Goal: Information Seeking & Learning: Learn about a topic

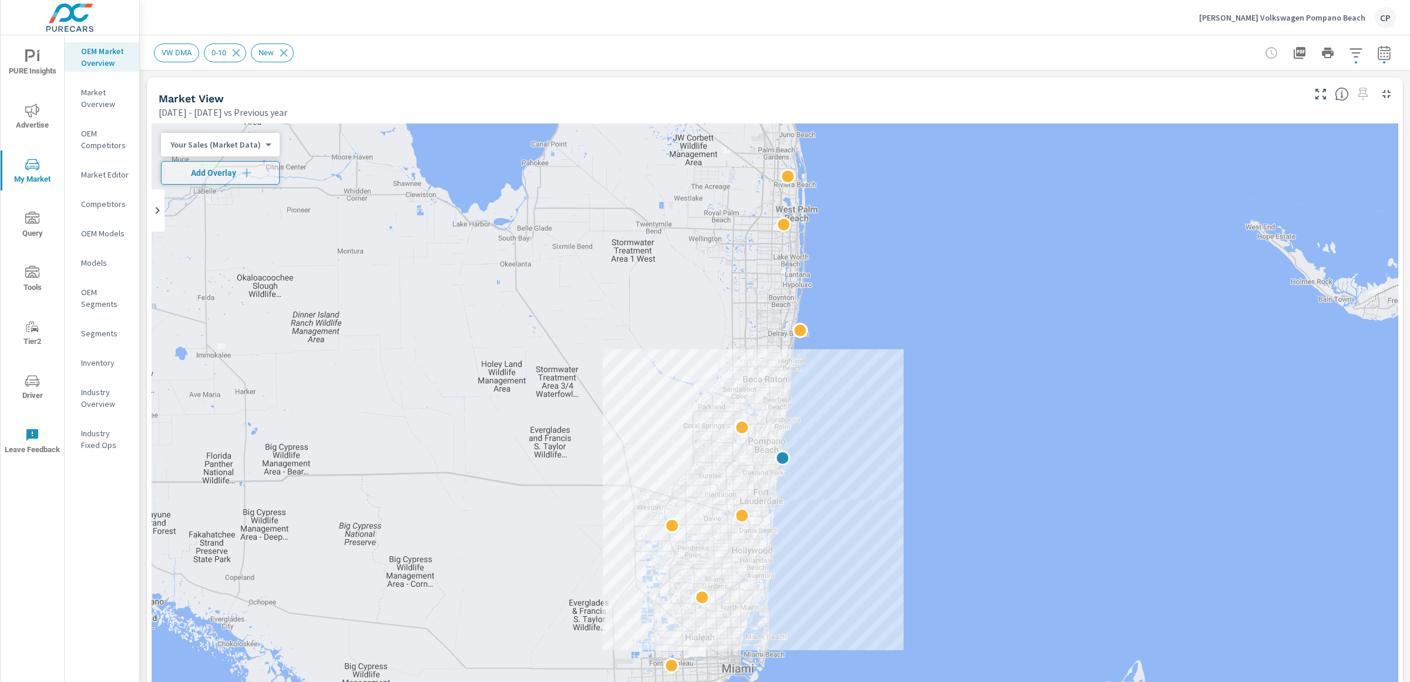
click at [1378, 59] on icon "button" at bounding box center [1384, 52] width 12 height 14
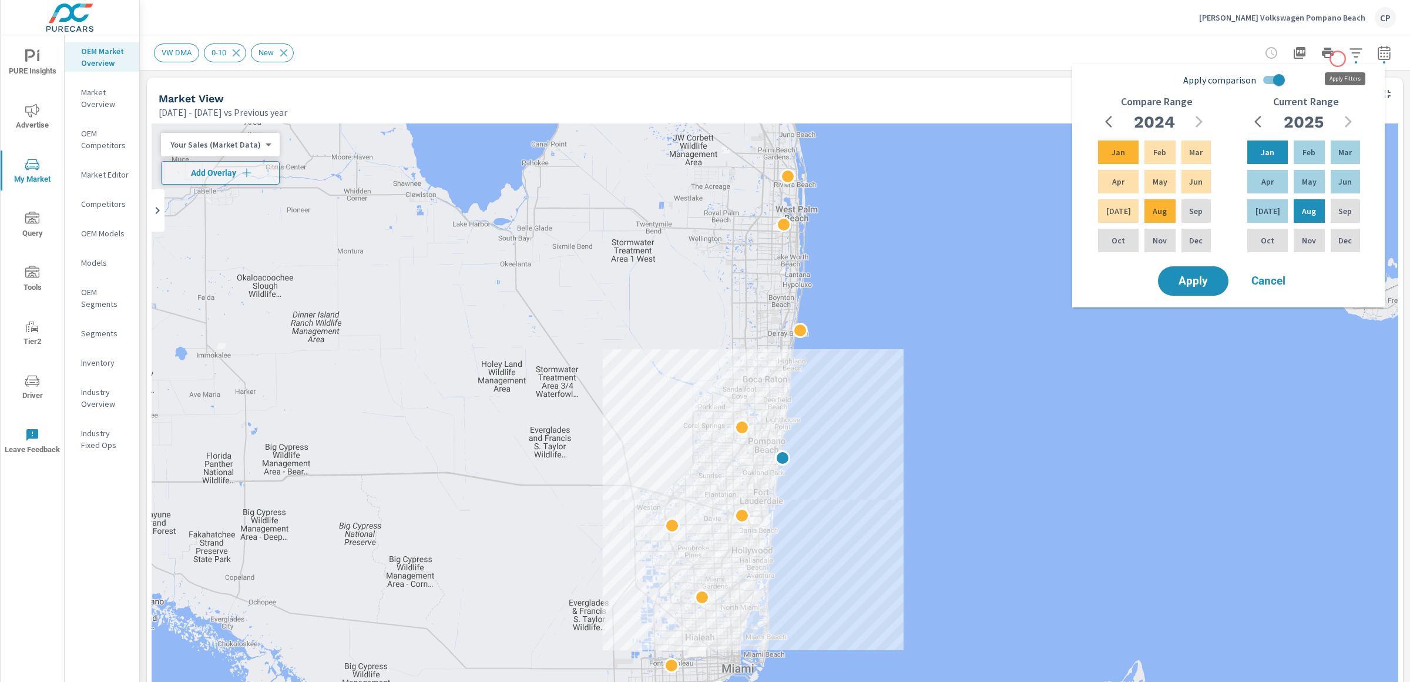
click at [1349, 58] on icon "button" at bounding box center [1356, 53] width 14 height 14
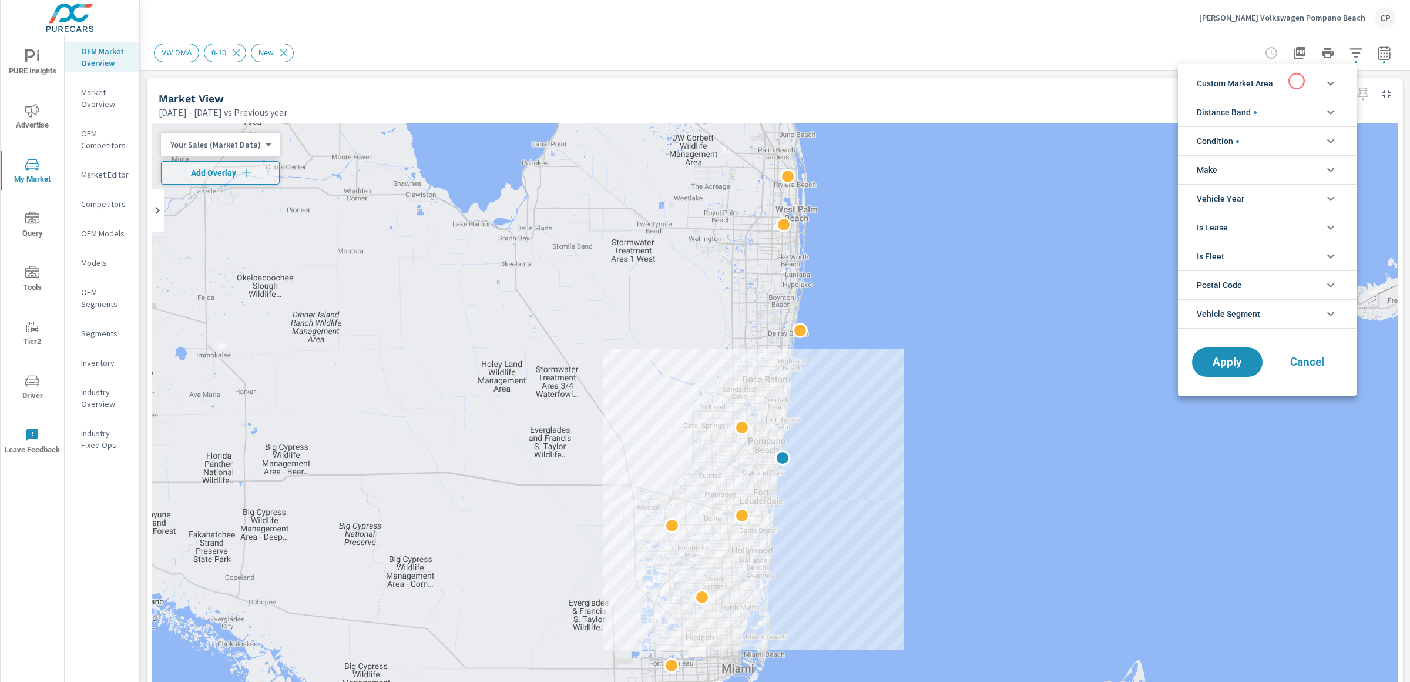
click at [1295, 82] on li "Custom Market Area" at bounding box center [1267, 83] width 179 height 29
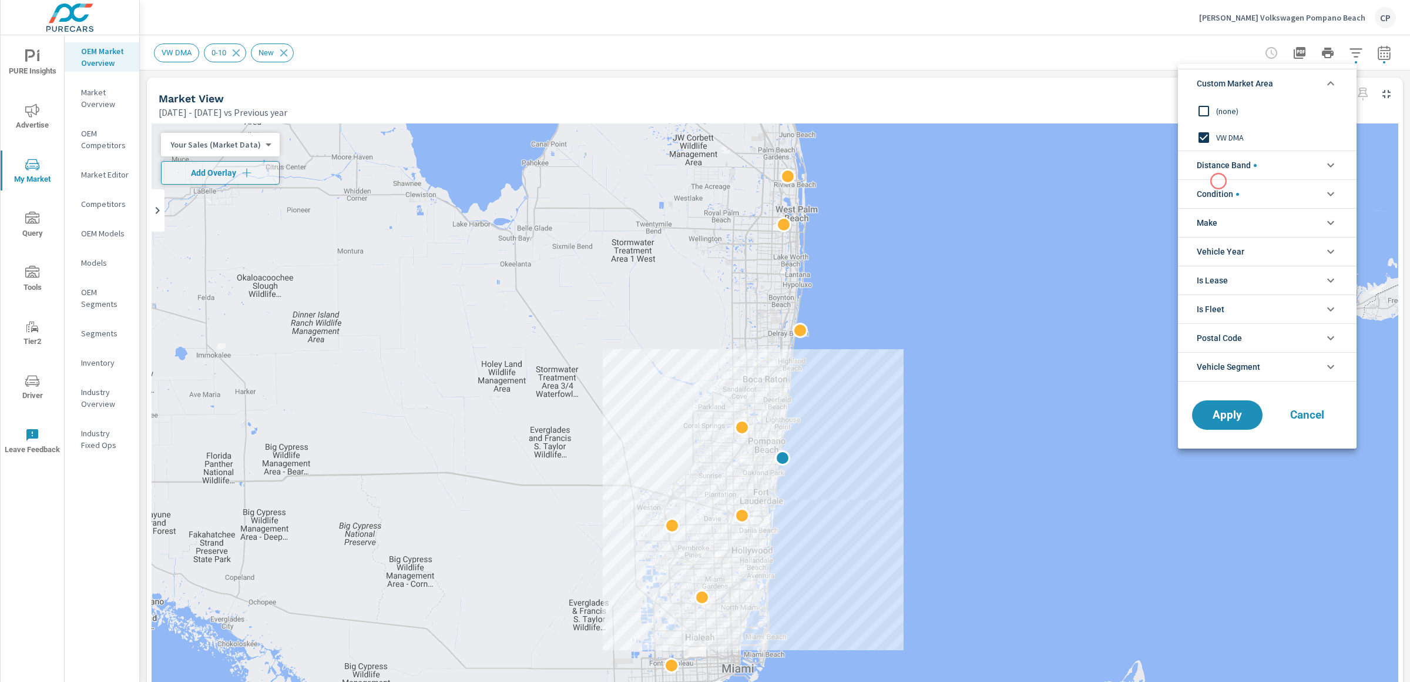
click at [1218, 180] on span "Condition" at bounding box center [1218, 194] width 42 height 28
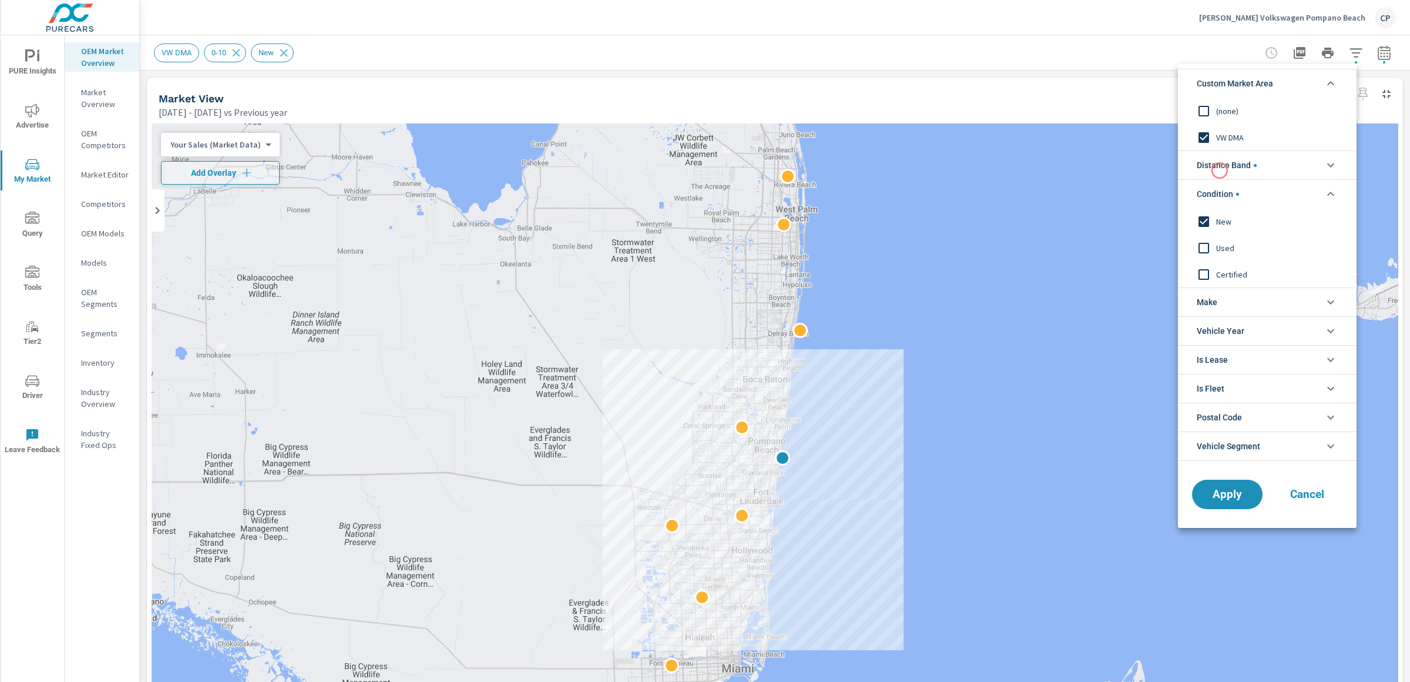
click at [1220, 170] on span "Distance Band" at bounding box center [1227, 165] width 60 height 28
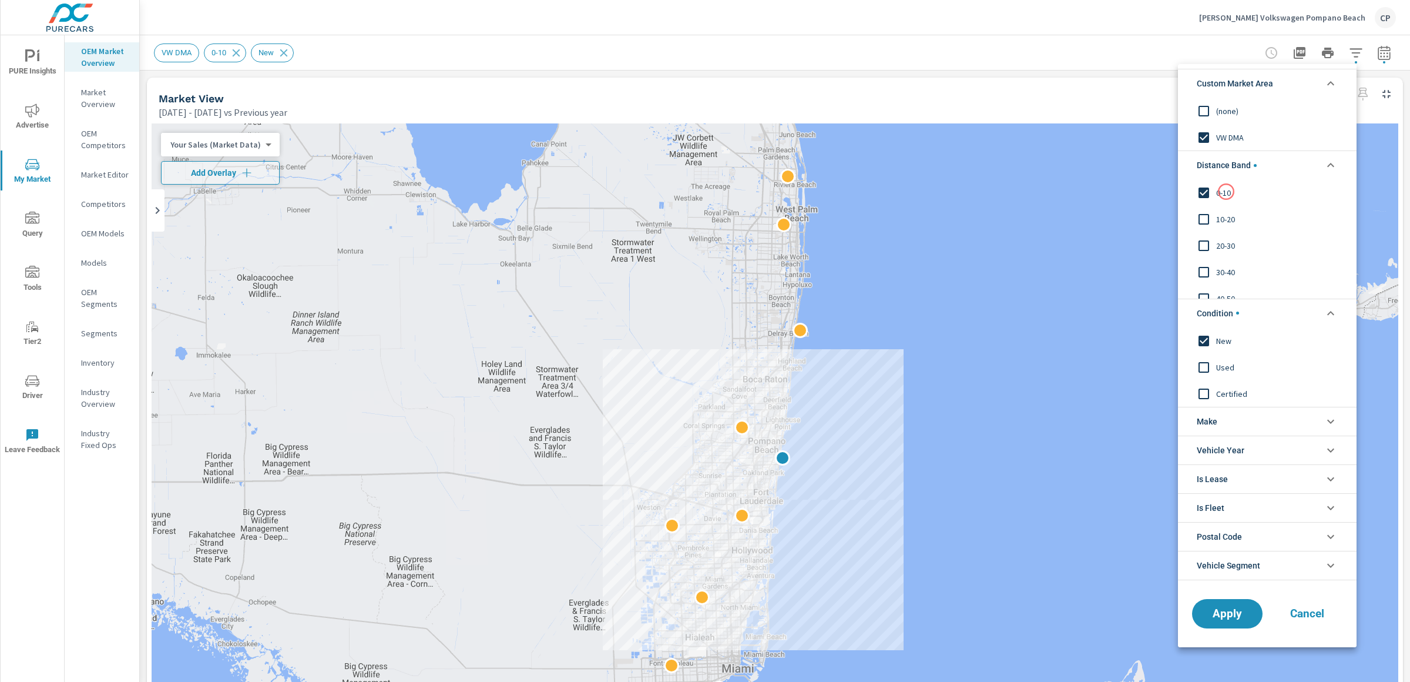
click at [1226, 192] on span "0-10" at bounding box center [1280, 193] width 129 height 14
click at [1227, 617] on span "Apply" at bounding box center [1227, 612] width 48 height 11
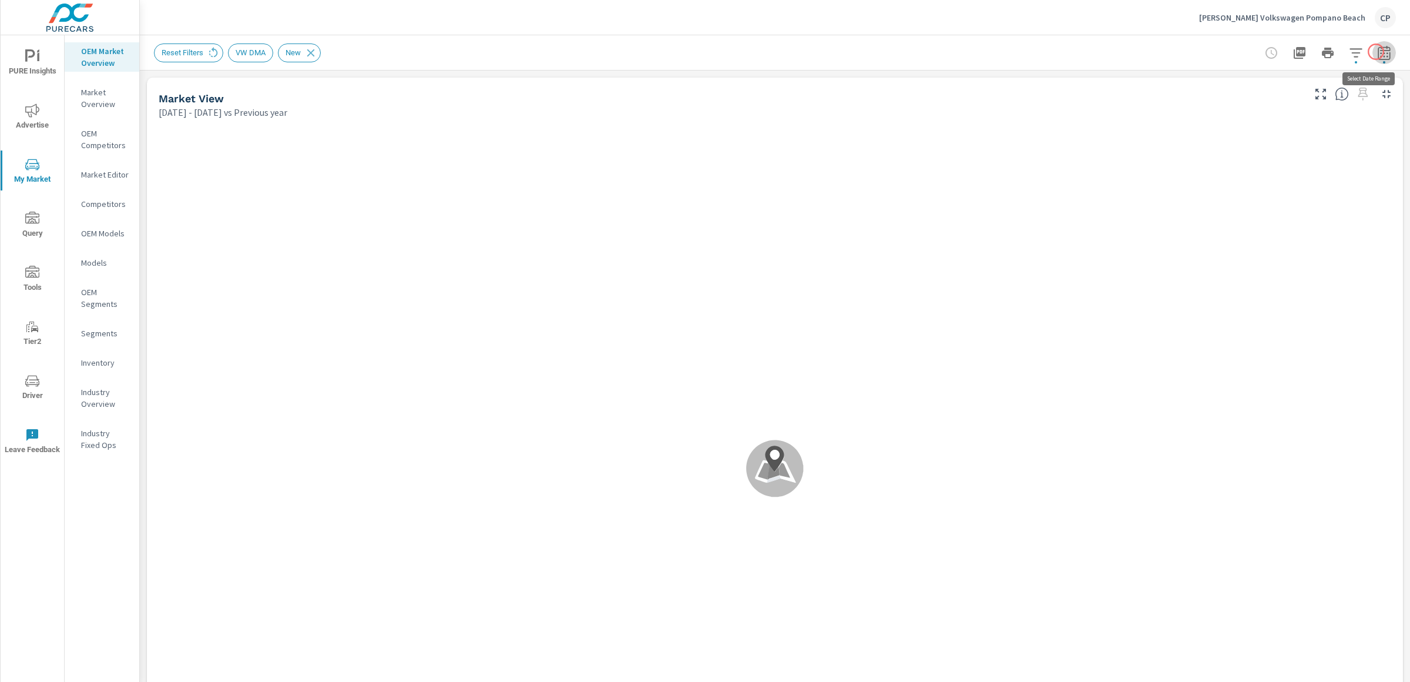
click at [1377, 52] on icon "button" at bounding box center [1384, 53] width 14 height 14
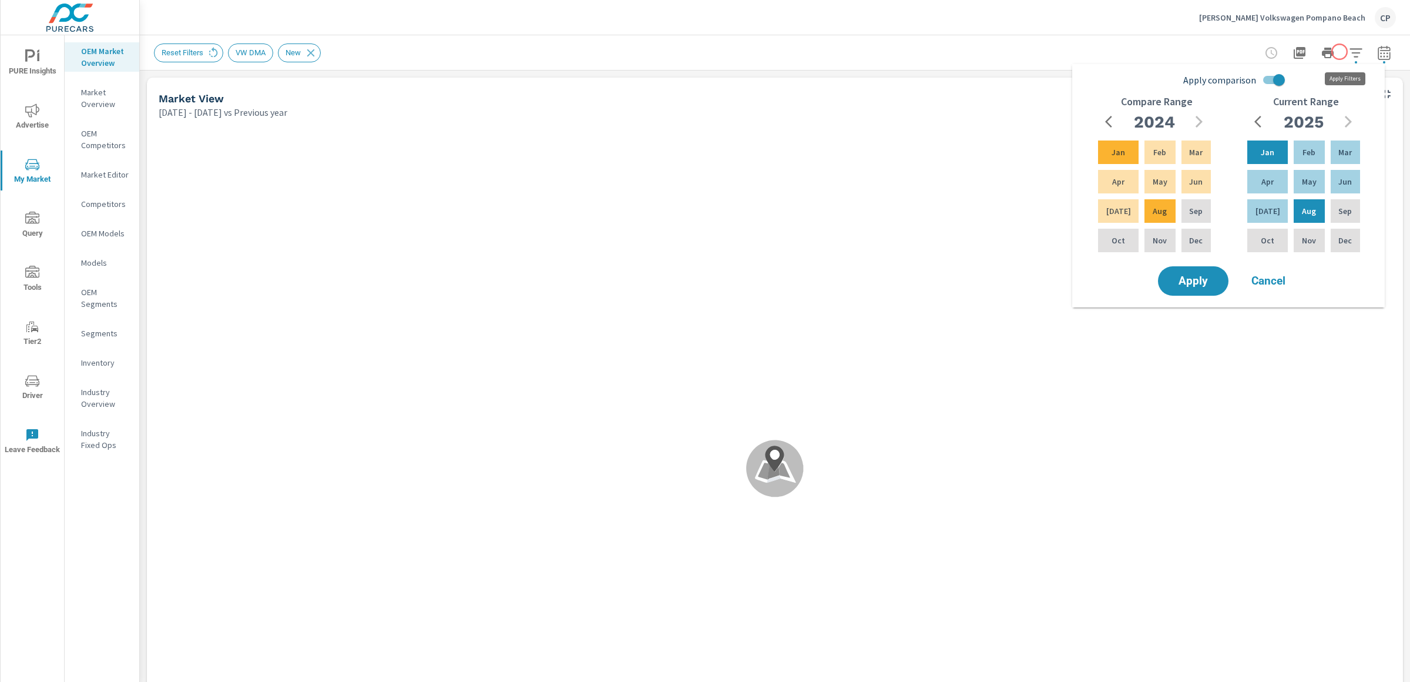
click at [1349, 52] on icon "button" at bounding box center [1356, 53] width 14 height 14
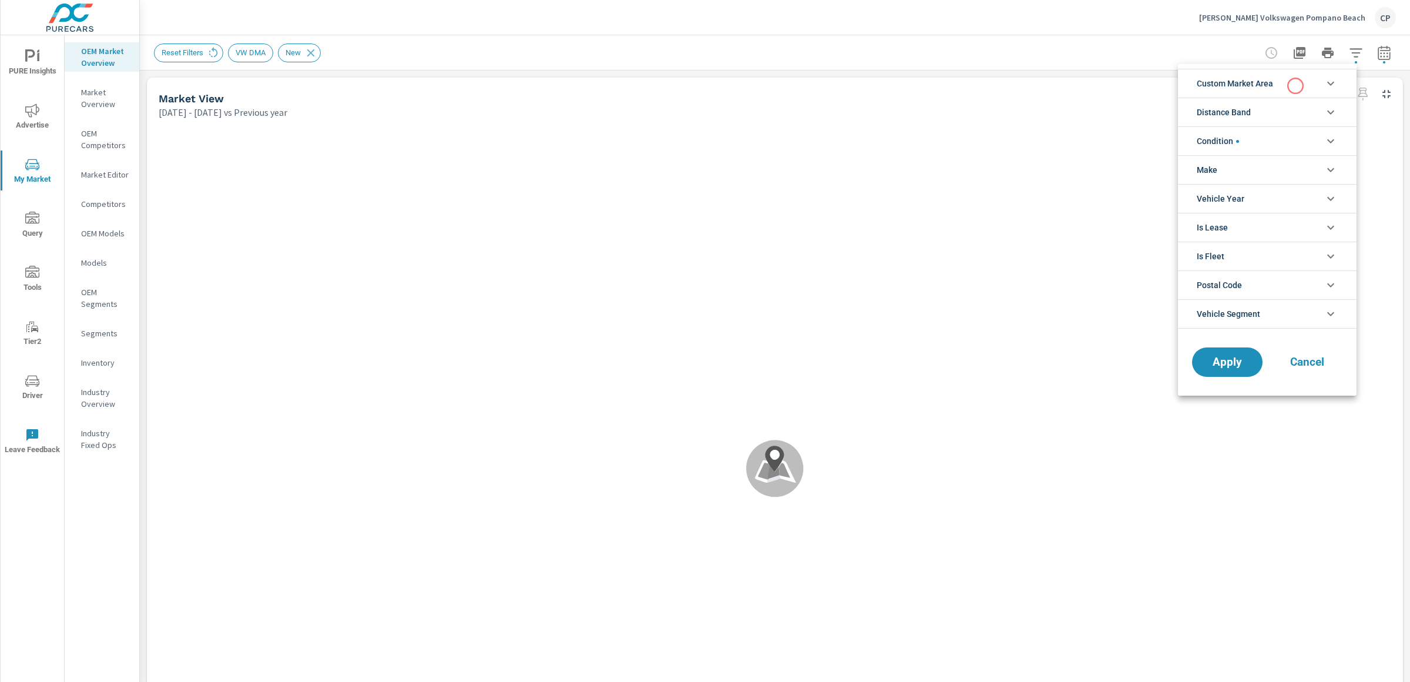
click at [1294, 86] on li "Custom Market Area" at bounding box center [1267, 83] width 179 height 29
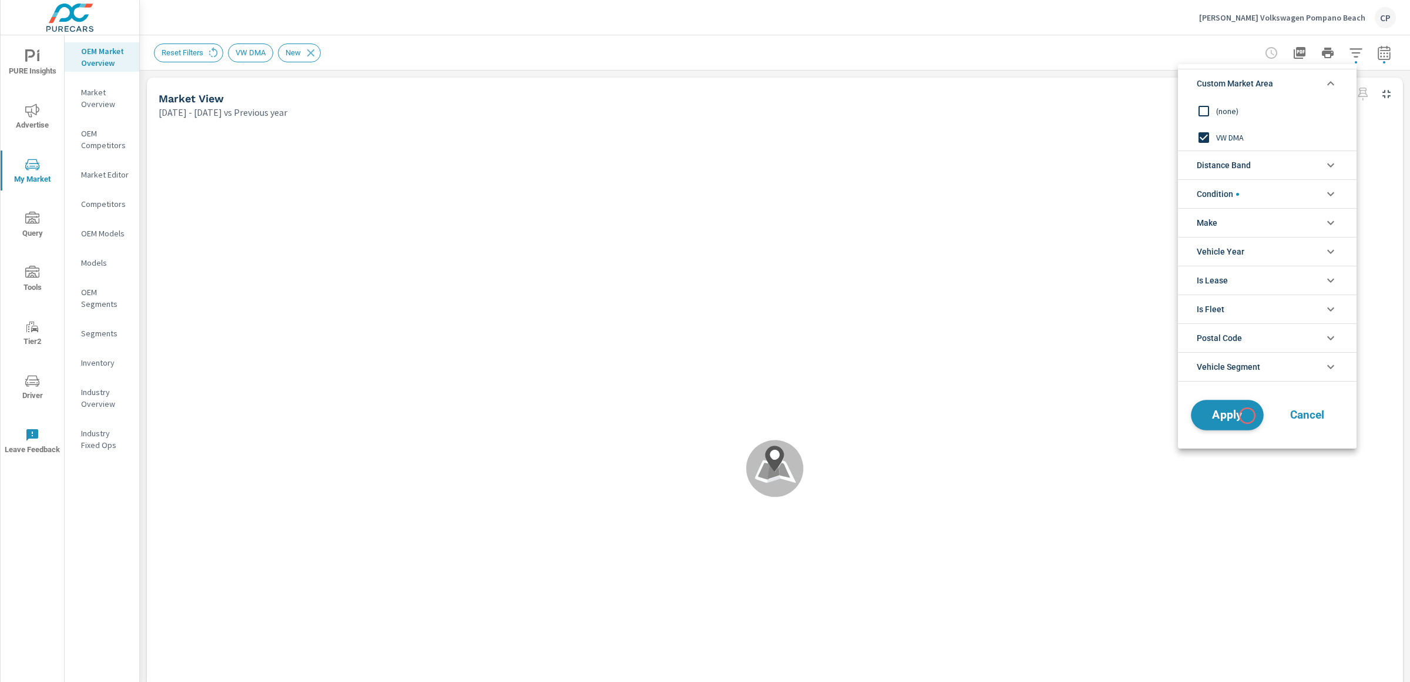
click at [1245, 414] on span "Apply" at bounding box center [1227, 415] width 48 height 11
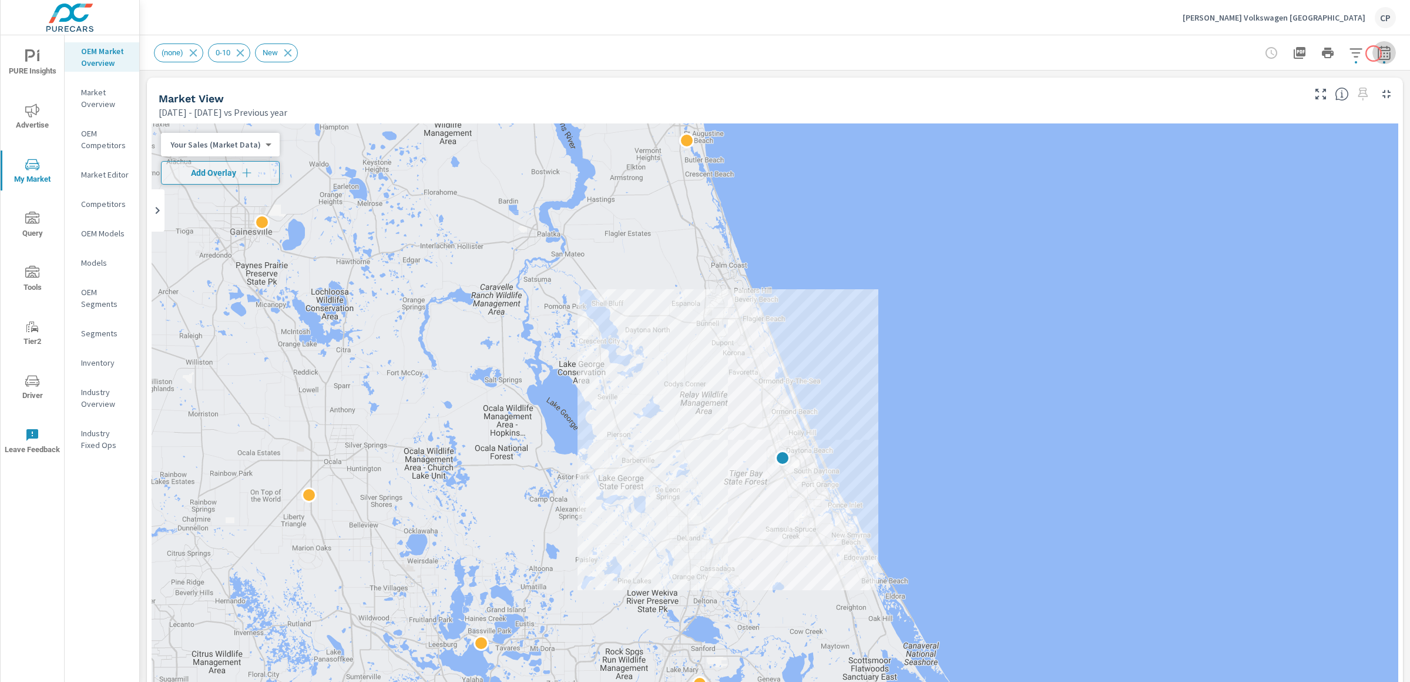
click at [1371, 53] on icon "button" at bounding box center [1384, 53] width 14 height 14
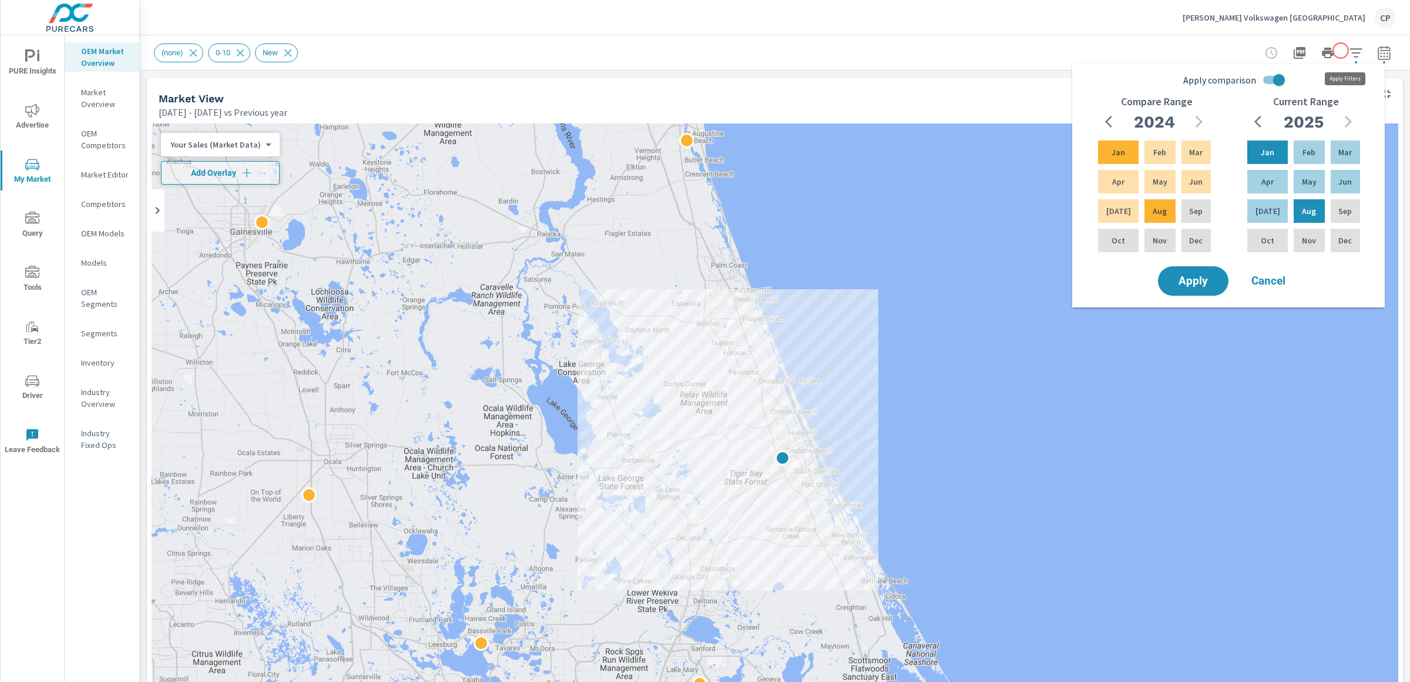
click at [1350, 61] on button "button" at bounding box center [1356, 53] width 24 height 24
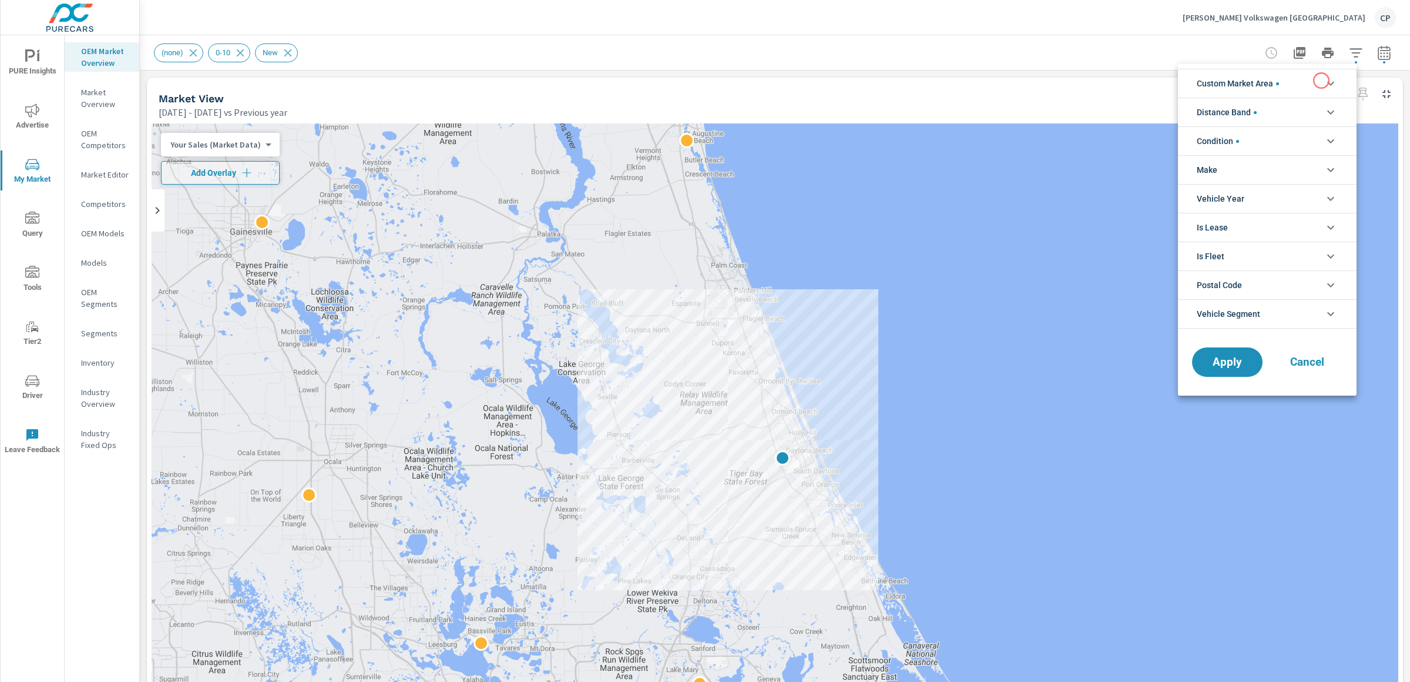
click at [1321, 80] on li "Custom Market Area" at bounding box center [1267, 83] width 179 height 29
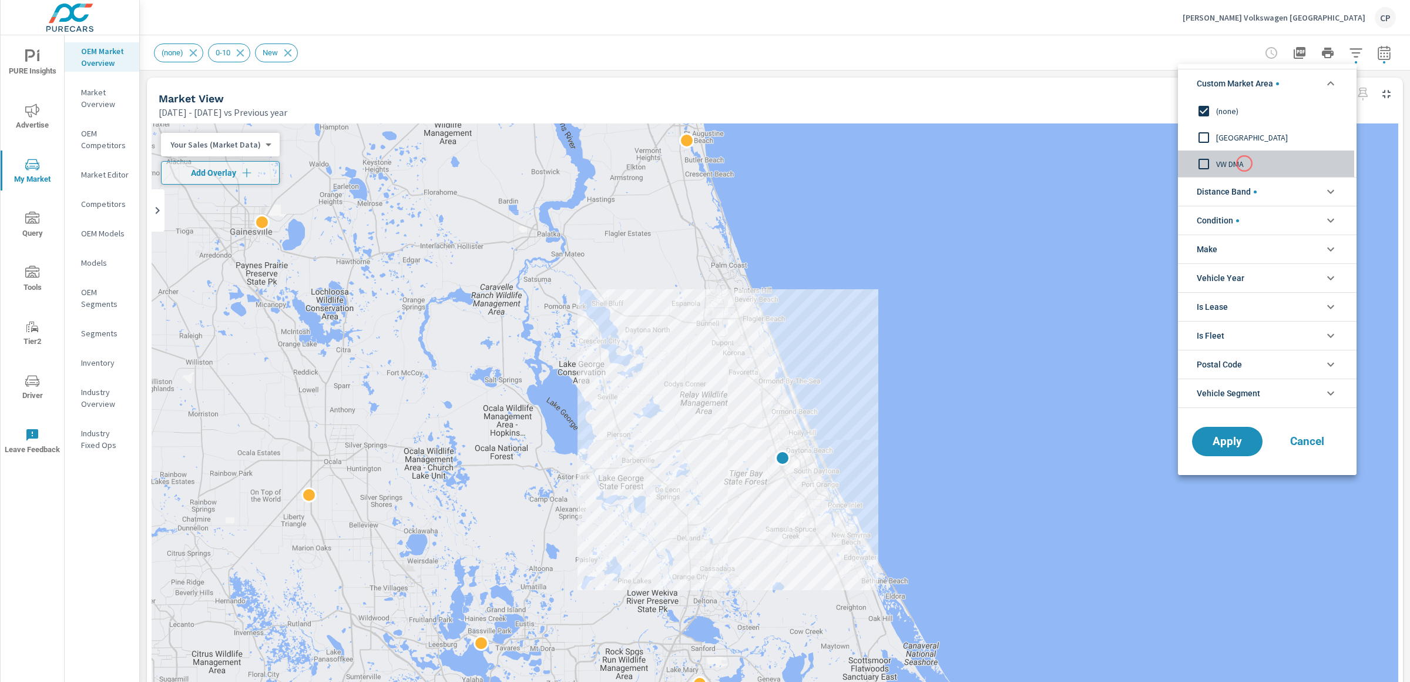
click at [1244, 163] on span "VW DMA" at bounding box center [1280, 164] width 129 height 14
click at [1247, 203] on span "Distance Band" at bounding box center [1227, 191] width 60 height 28
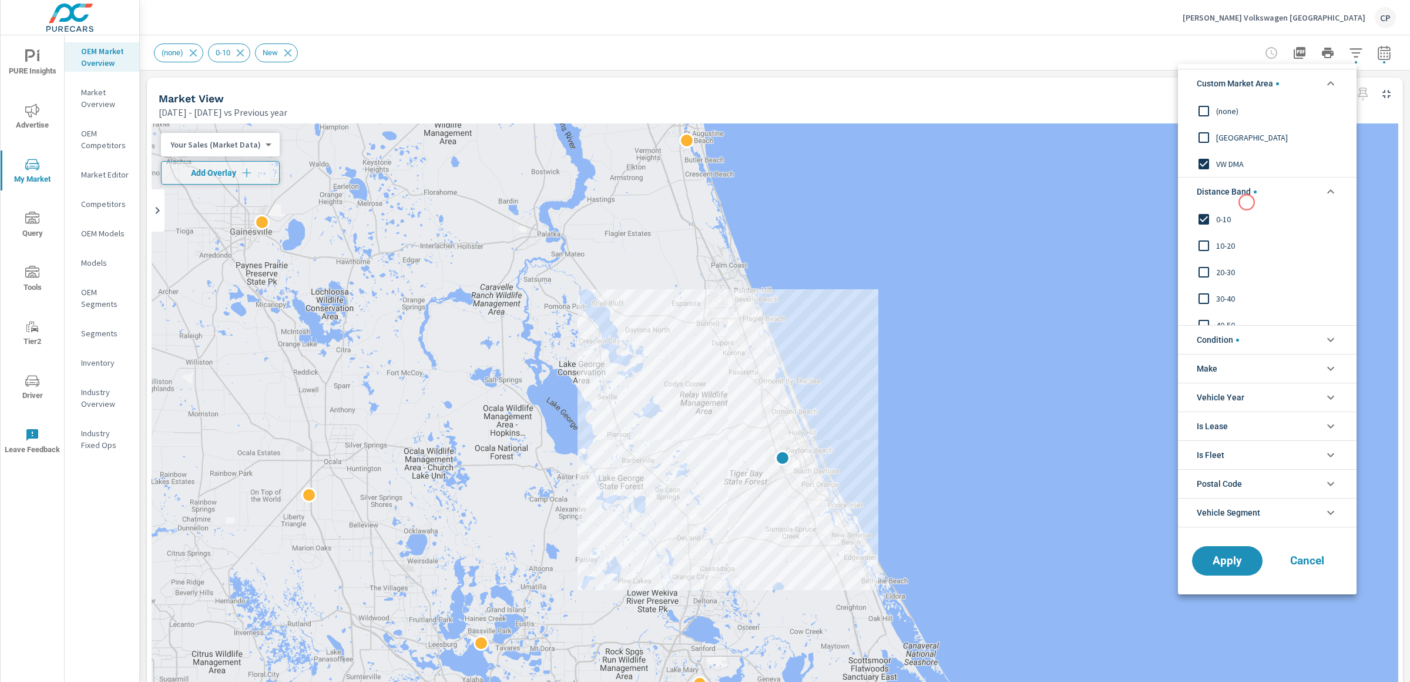
click at [1230, 212] on span "0-10" at bounding box center [1280, 219] width 129 height 14
click at [1238, 550] on button "Apply" at bounding box center [1227, 560] width 73 height 31
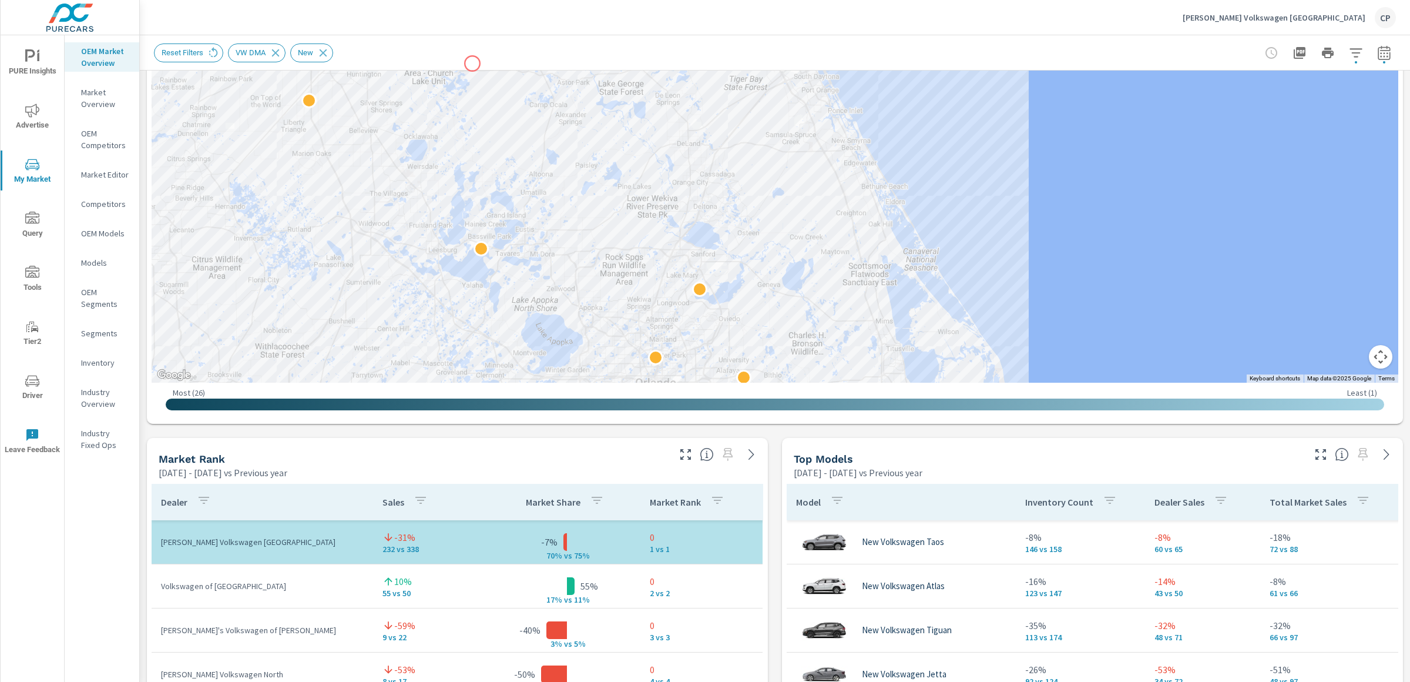
scroll to position [395, 0]
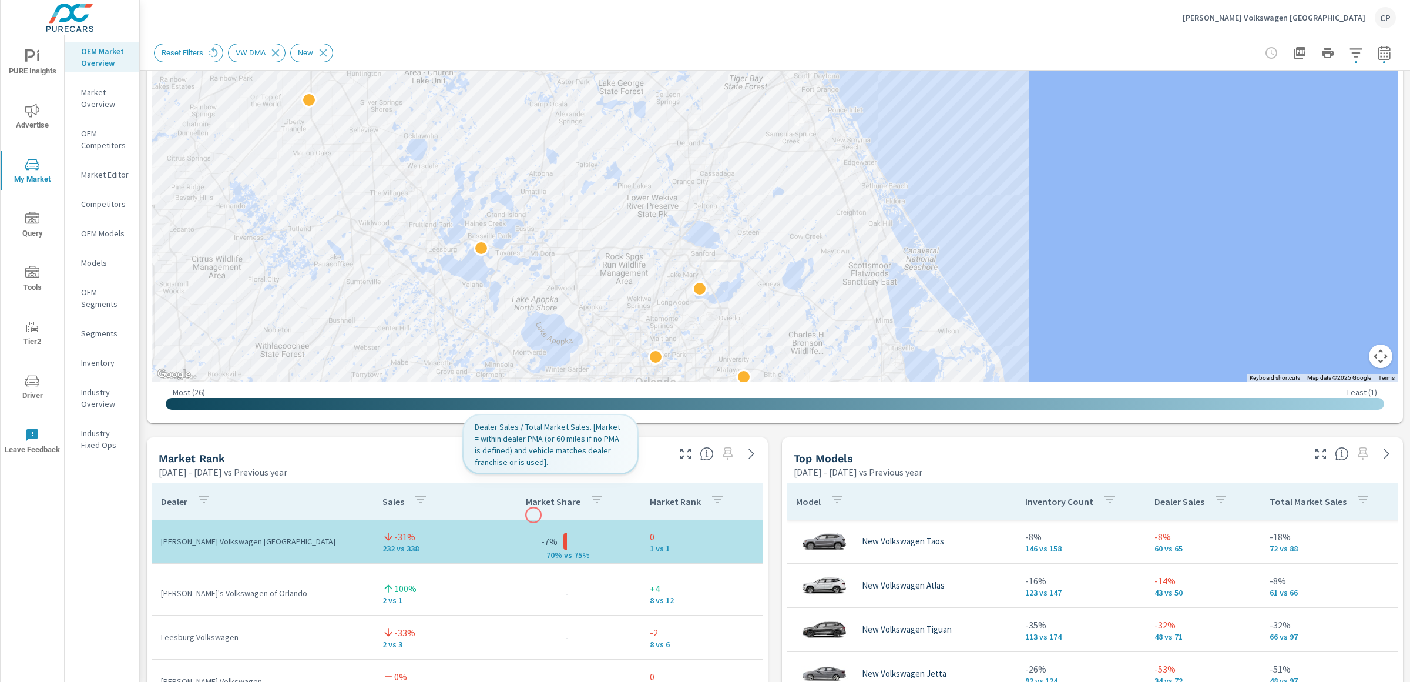
scroll to position [31, 0]
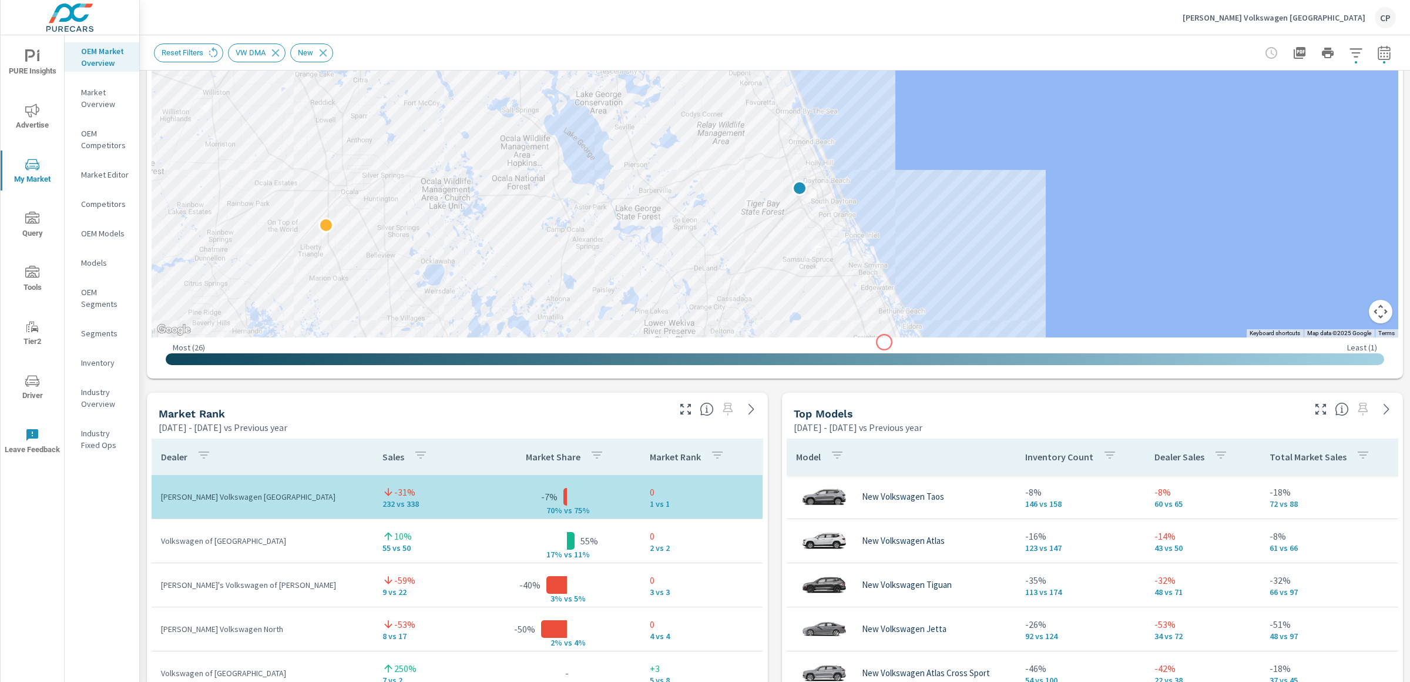
drag, startPoint x: 867, startPoint y: 179, endPoint x: 881, endPoint y: 340, distance: 162.1
click at [884, 342] on div "← Move left → Move right ↑ Move up ↓ Move down + Zoom in - Zoom out Home Jump l…" at bounding box center [775, 29] width 1247 height 690
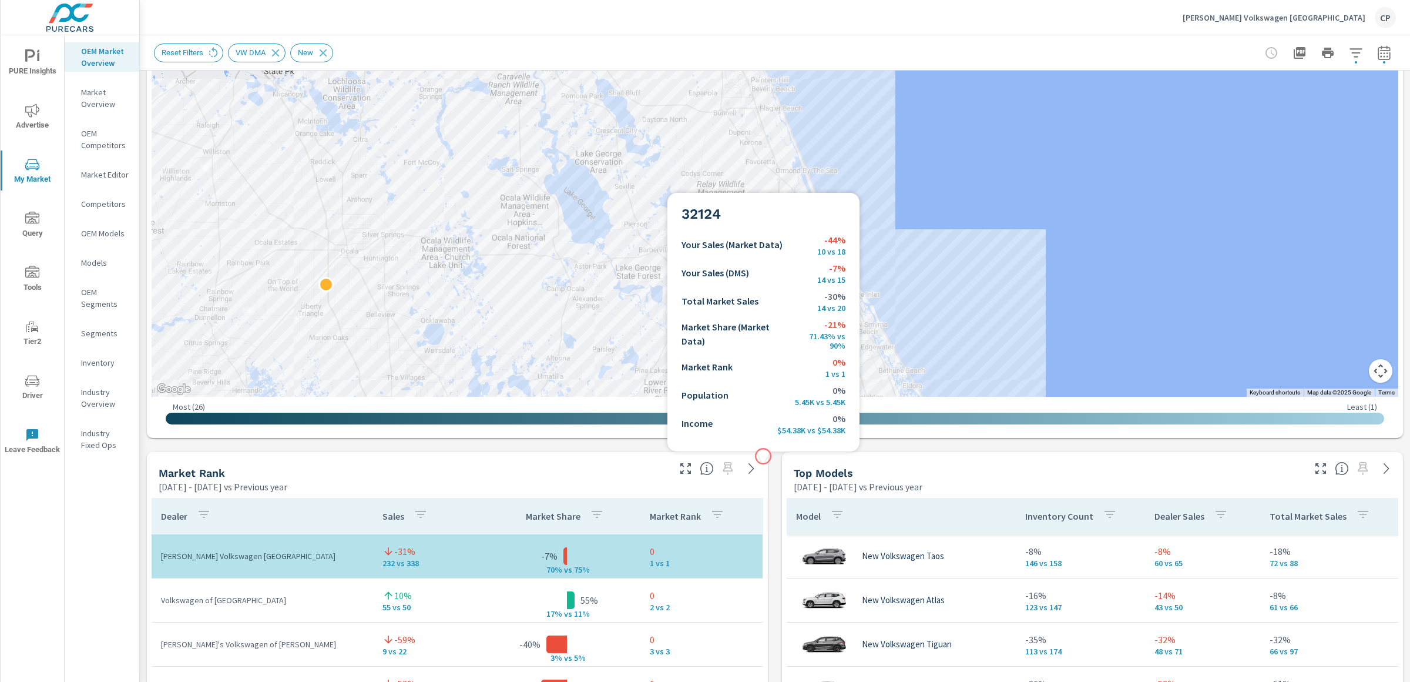
scroll to position [162, 0]
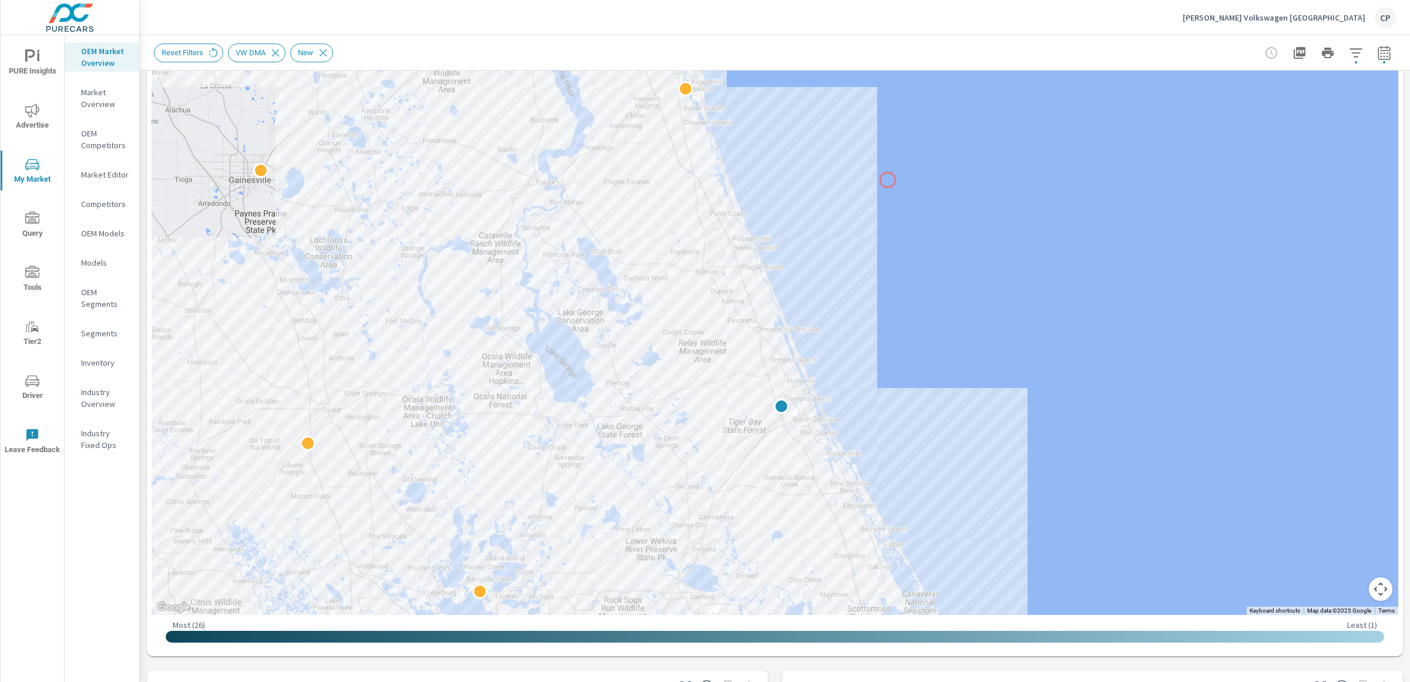
drag, startPoint x: 908, startPoint y: 248, endPoint x: 888, endPoint y: 180, distance: 71.0
click at [888, 180] on div at bounding box center [775, 287] width 1247 height 653
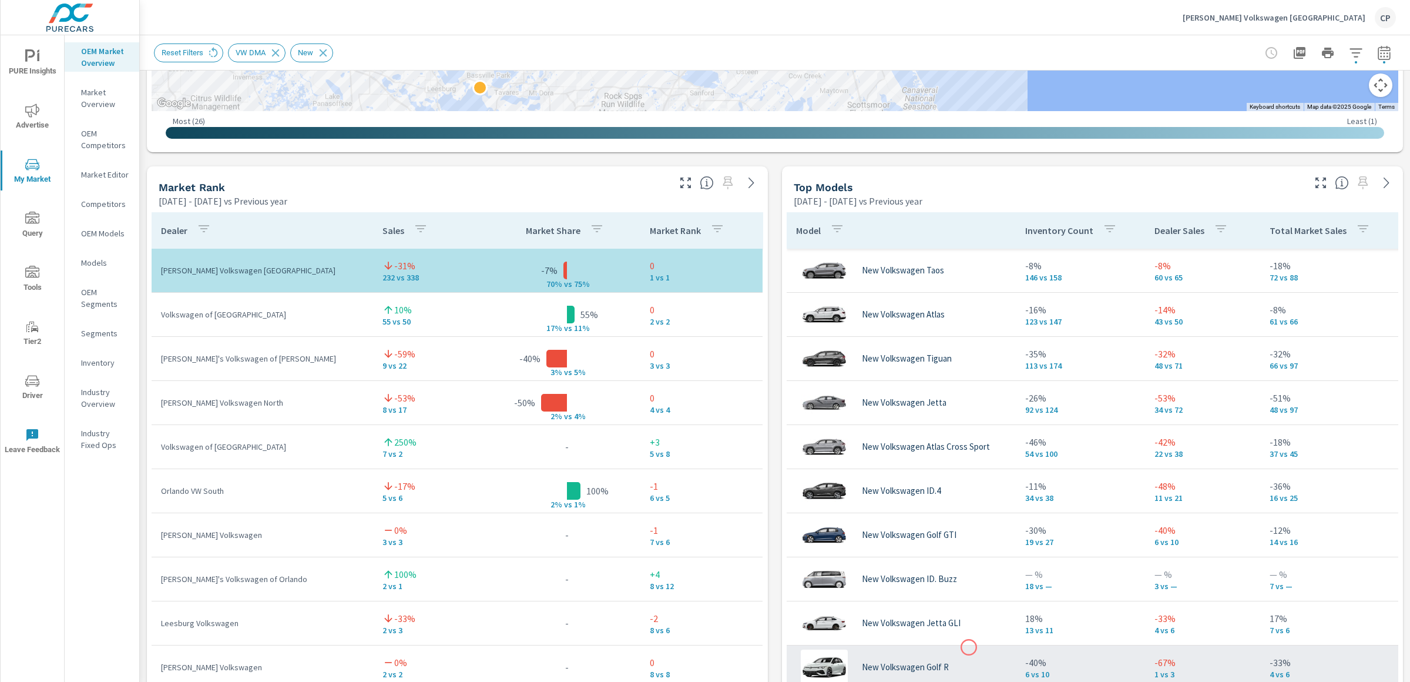
scroll to position [185, 0]
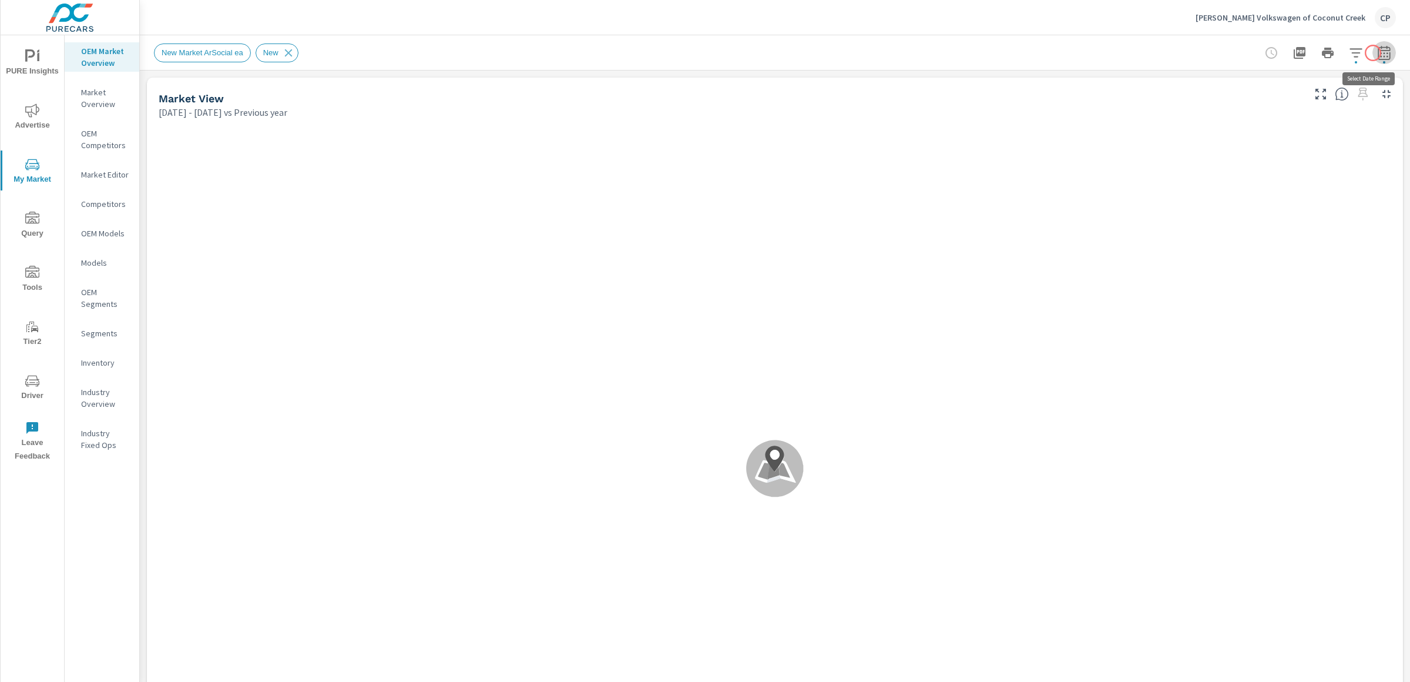
click at [1371, 53] on icon "button" at bounding box center [1384, 54] width 8 height 5
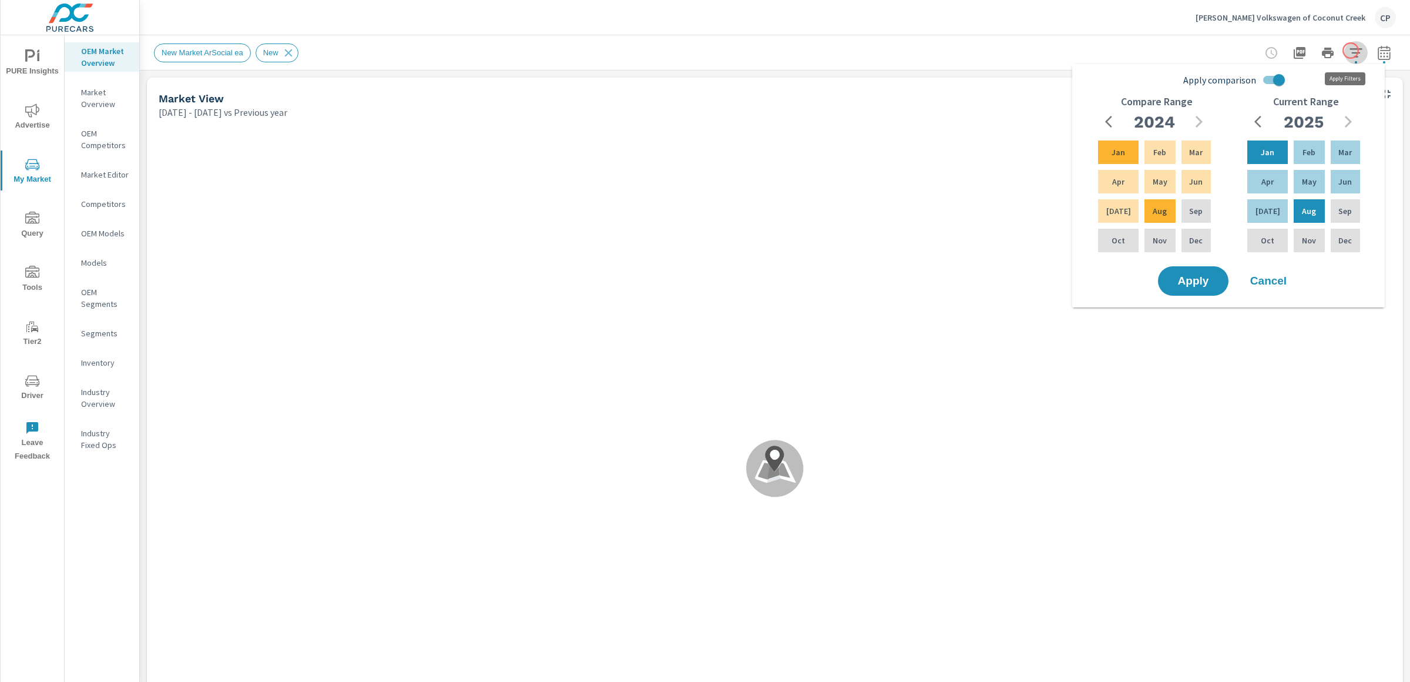
click at [1351, 51] on icon "button" at bounding box center [1356, 53] width 14 height 14
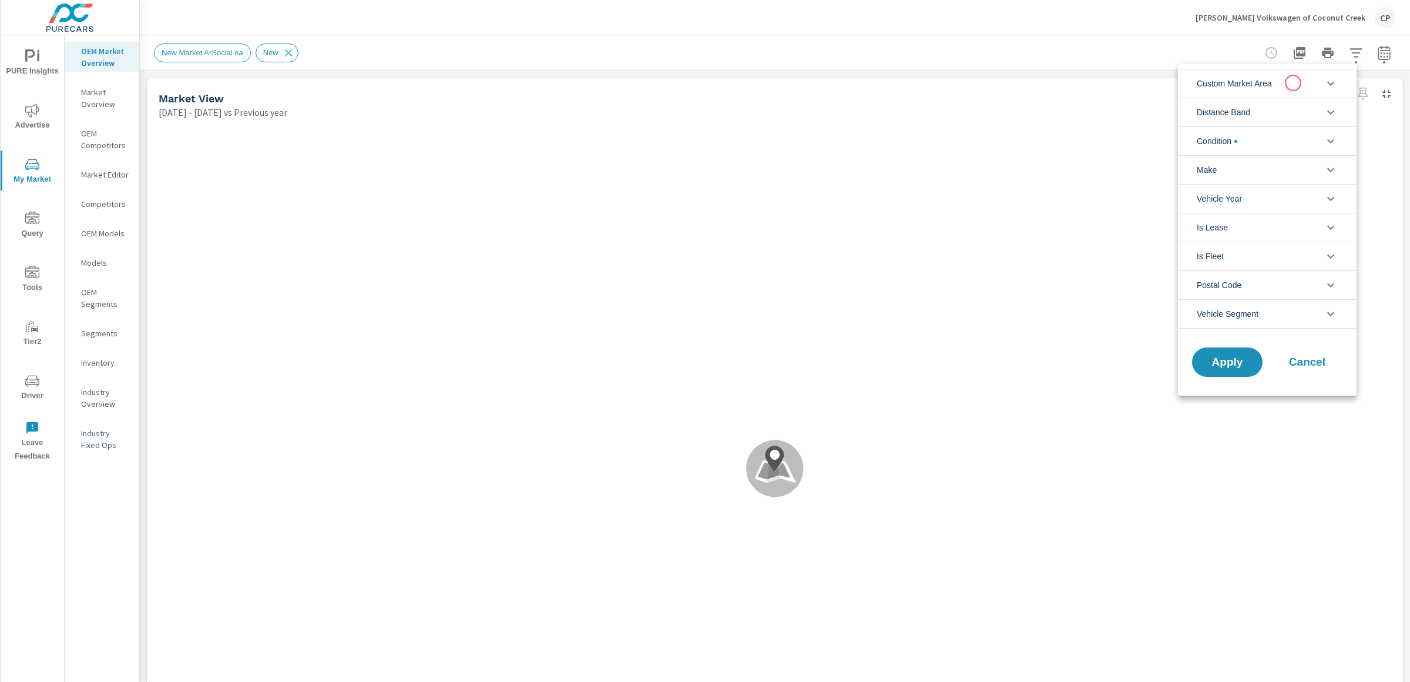
click at [1293, 83] on li "Custom Market Area" at bounding box center [1267, 83] width 179 height 29
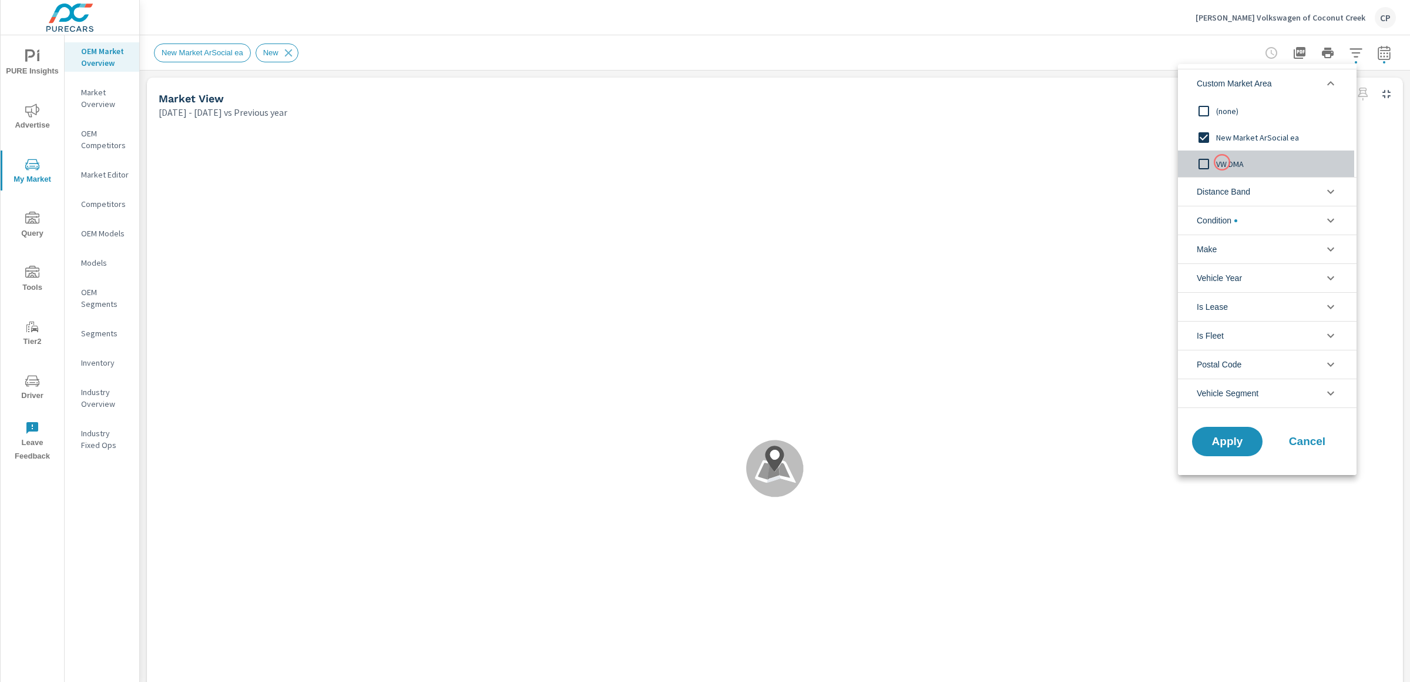
click at [1222, 162] on span "VW DMA" at bounding box center [1280, 164] width 129 height 14
click at [1212, 456] on button "Apply" at bounding box center [1227, 441] width 73 height 31
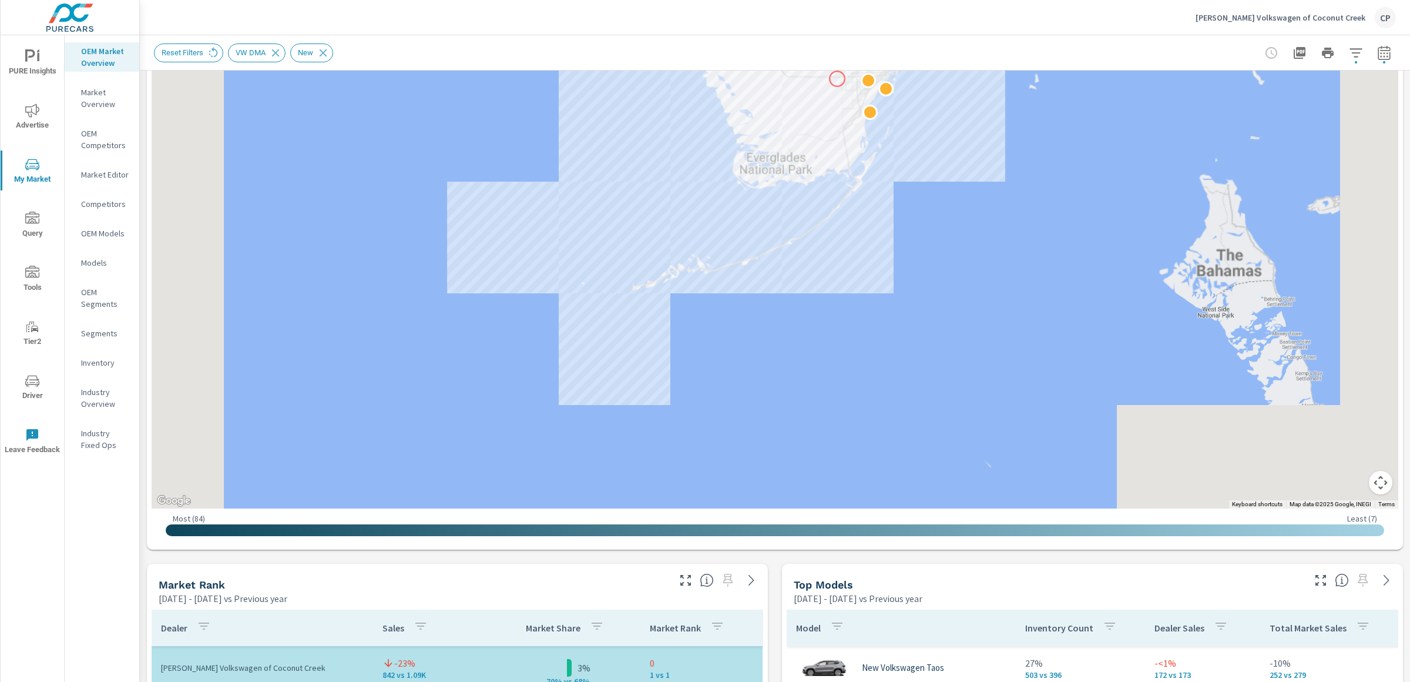
scroll to position [320, 0]
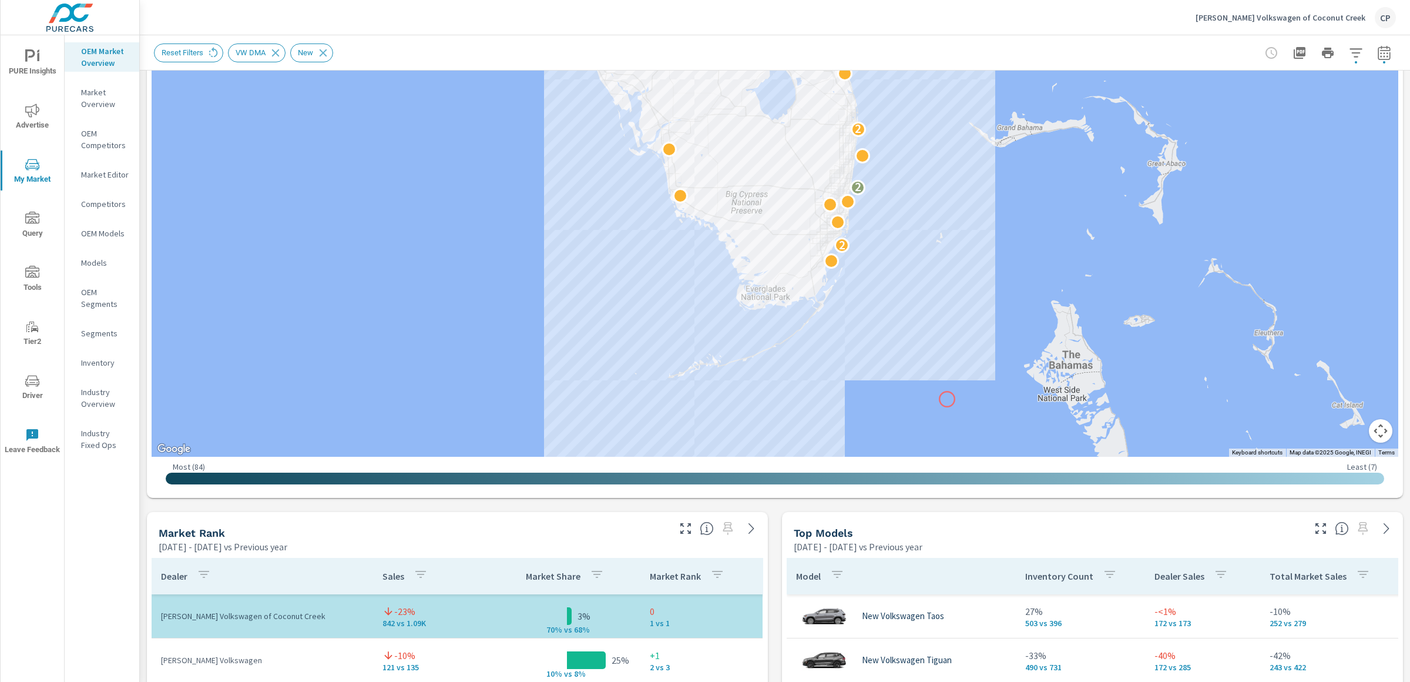
drag, startPoint x: 969, startPoint y: 157, endPoint x: 947, endPoint y: 399, distance: 243.0
click at [947, 399] on div "2 2 2 2" at bounding box center [775, 129] width 1247 height 653
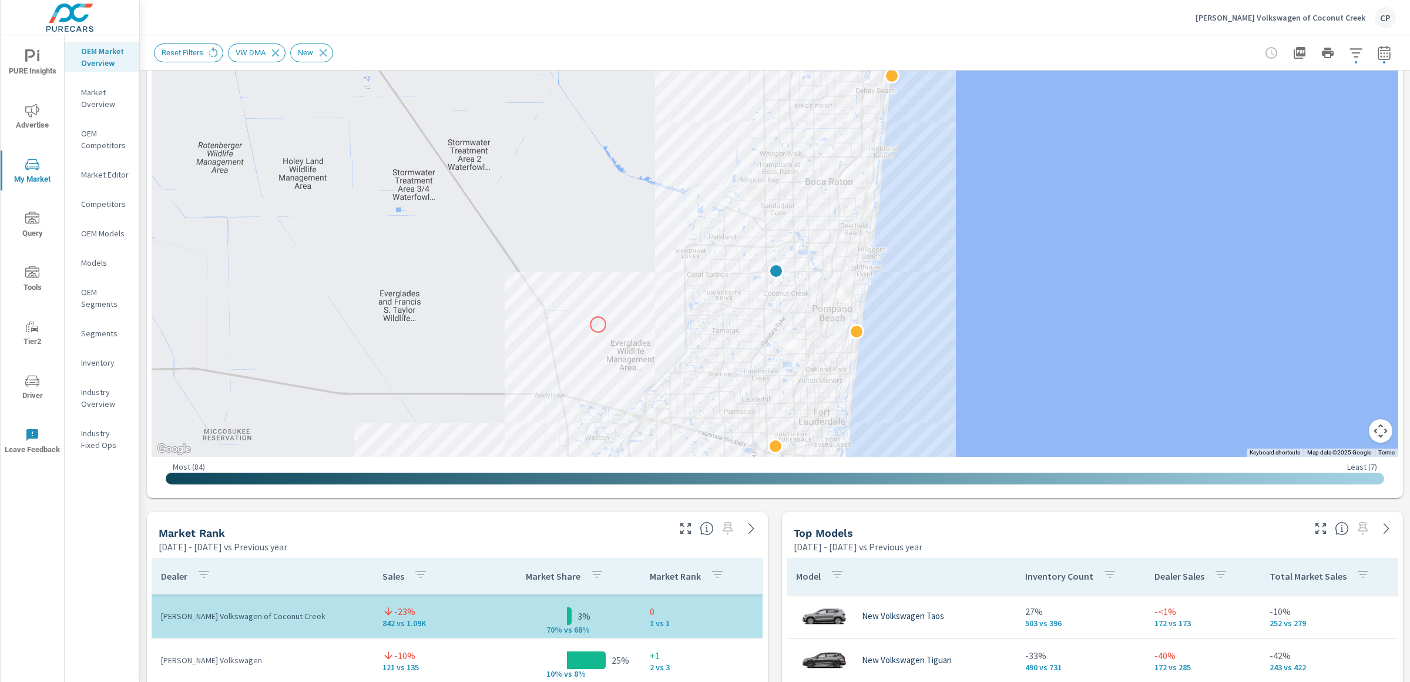
drag, startPoint x: 677, startPoint y: 182, endPoint x: 593, endPoint y: 333, distance: 172.3
click at [593, 333] on div at bounding box center [775, 129] width 1247 height 653
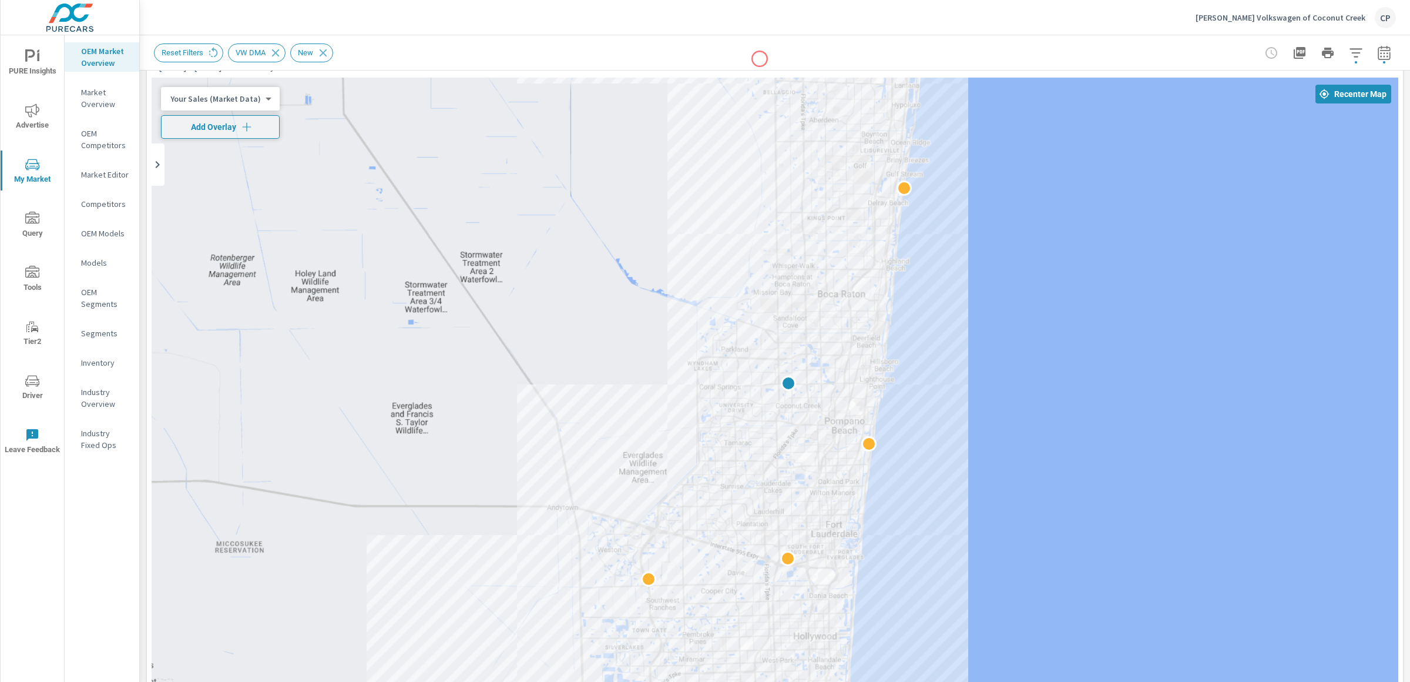
scroll to position [231, 0]
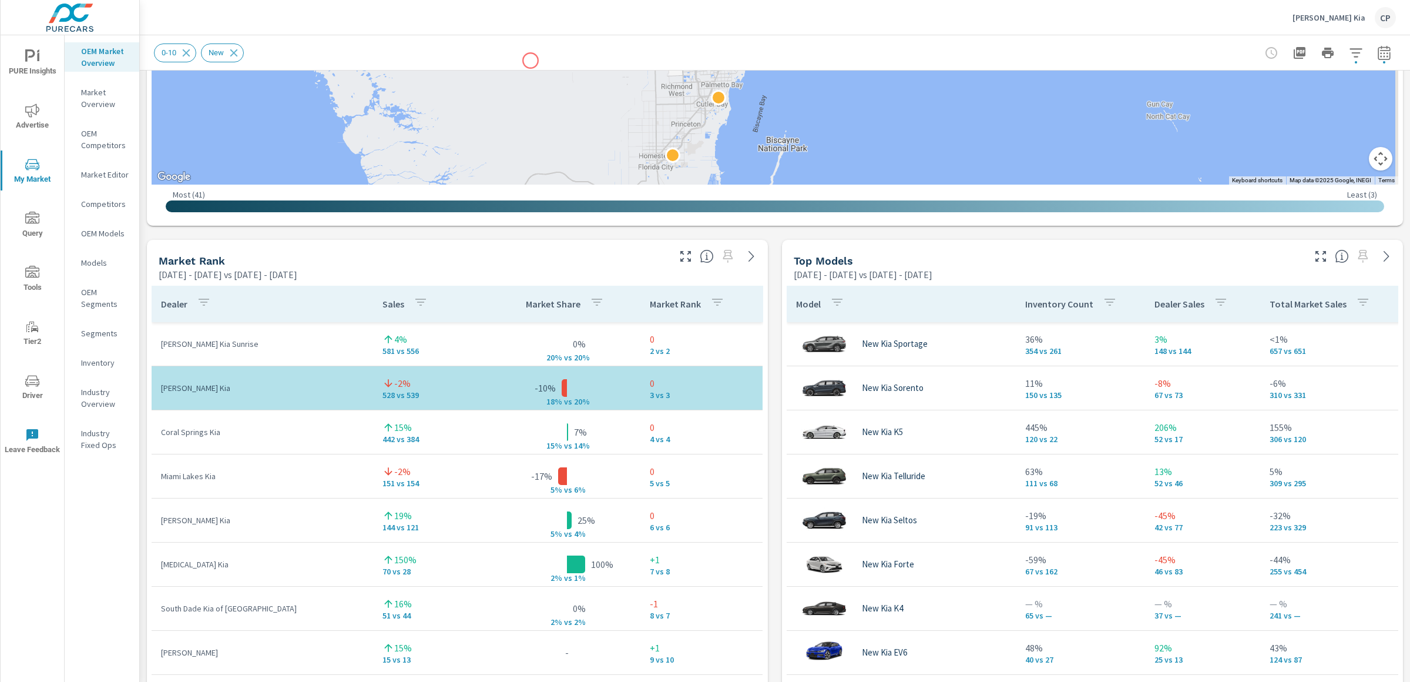
scroll to position [585, 0]
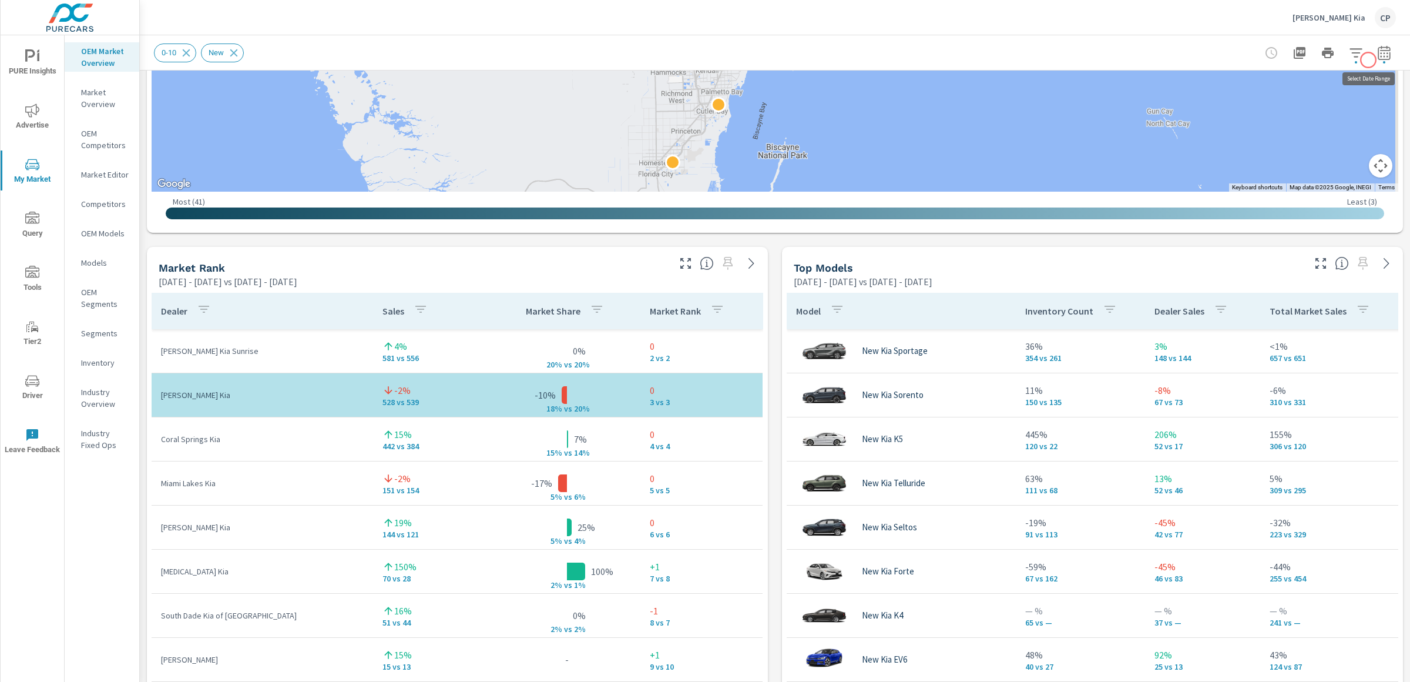
click at [1371, 58] on icon "button" at bounding box center [1384, 52] width 12 height 14
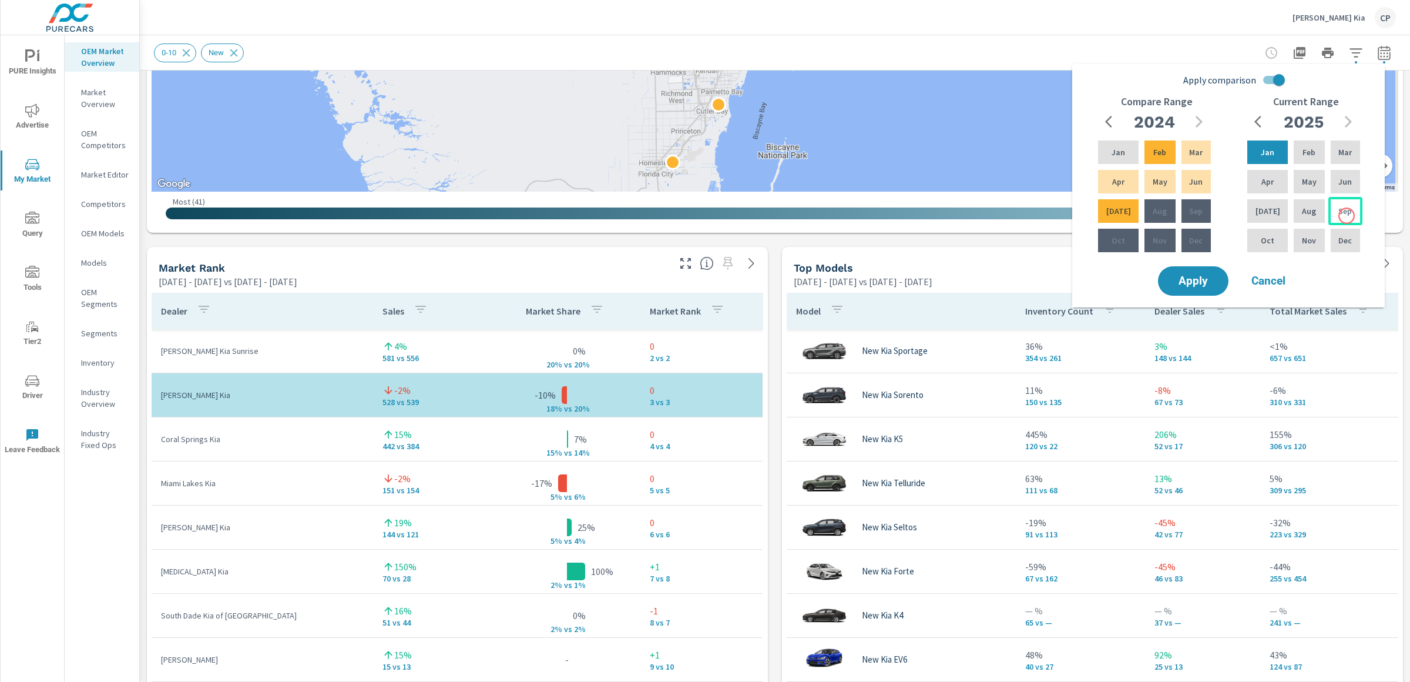
click at [1347, 216] on p "Sep" at bounding box center [1345, 211] width 14 height 12
click at [1246, 155] on div "Jan" at bounding box center [1267, 152] width 45 height 28
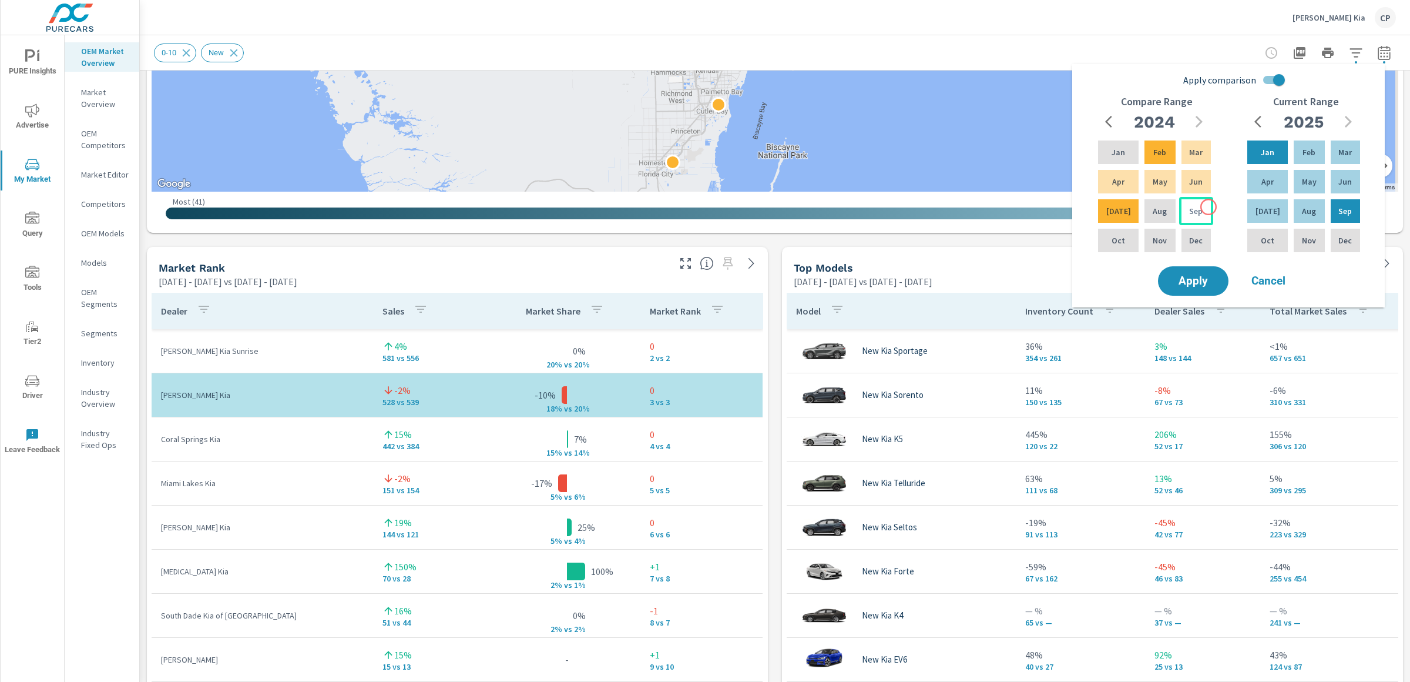
click at [1209, 207] on div "Sep" at bounding box center [1196, 211] width 34 height 28
click at [1125, 146] on div "Jan" at bounding box center [1118, 152] width 45 height 28
click at [1179, 273] on button "Apply" at bounding box center [1193, 281] width 73 height 31
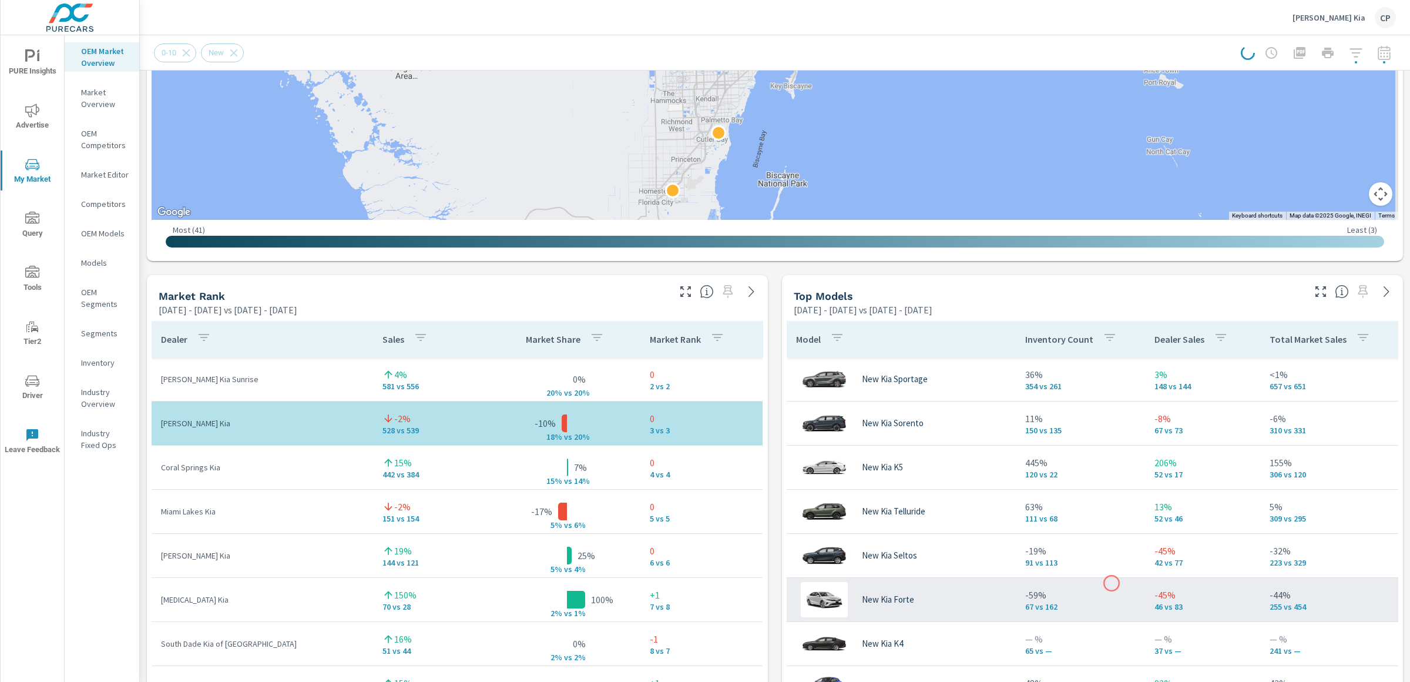
scroll to position [554, 0]
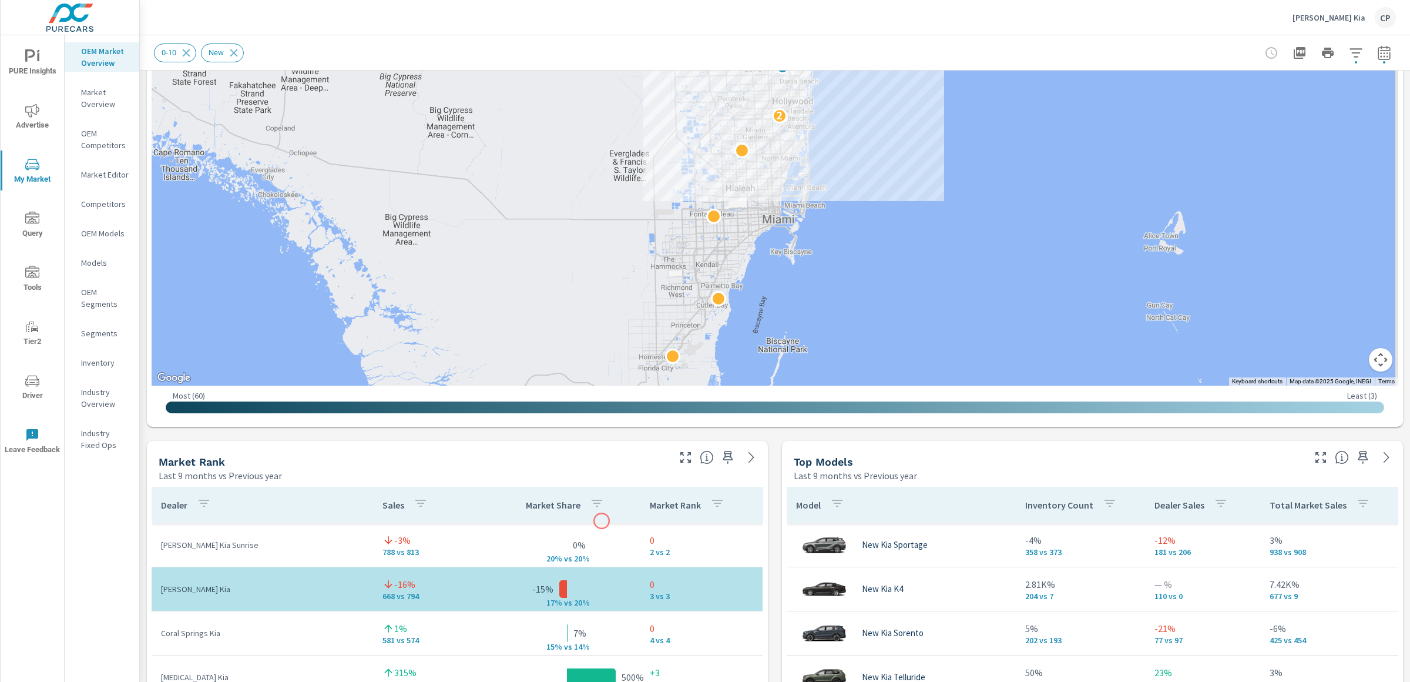
scroll to position [600, 0]
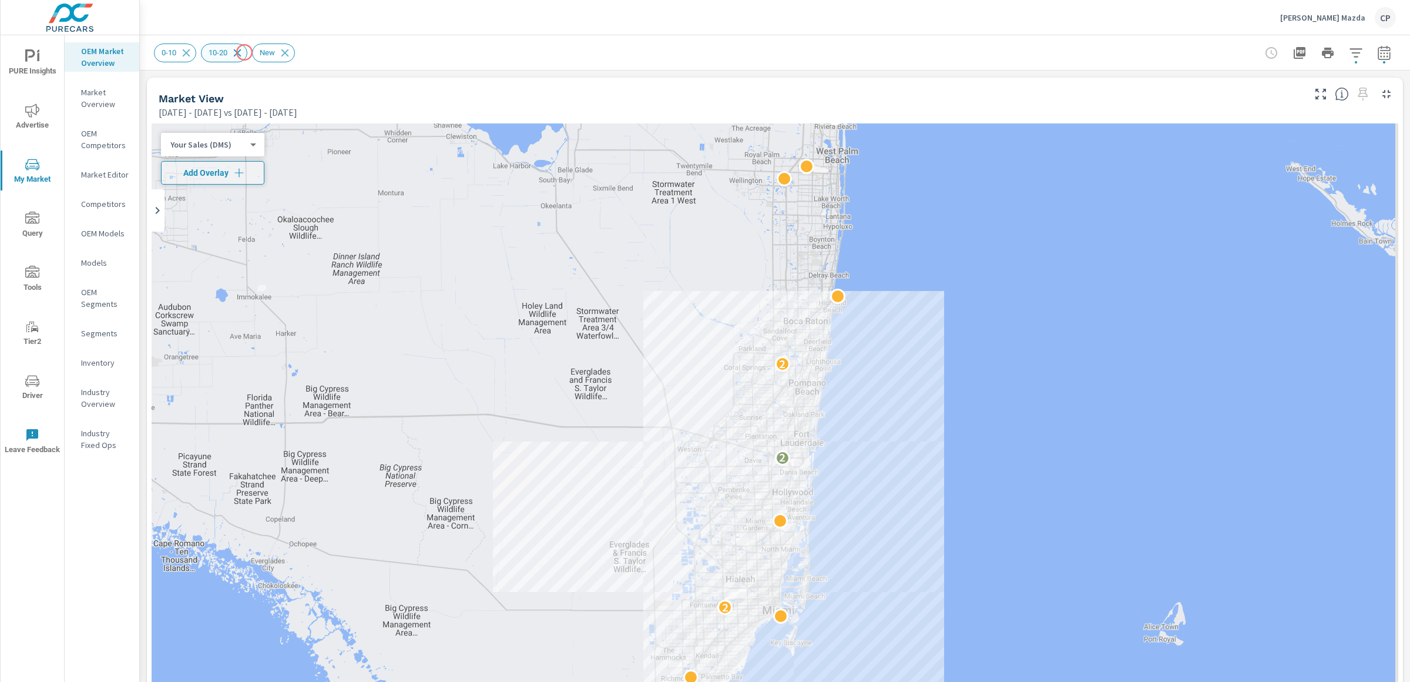
click at [244, 52] on icon at bounding box center [237, 52] width 13 height 13
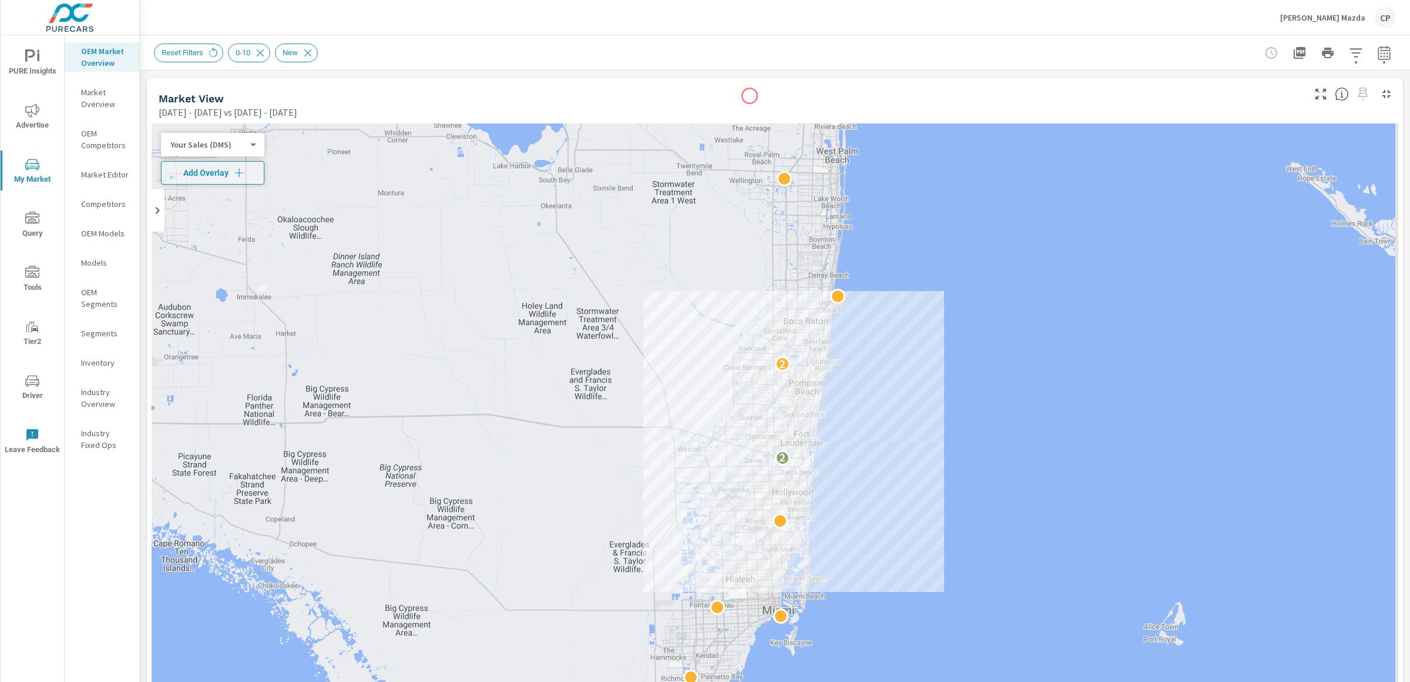
click at [750, 96] on div "Market View" at bounding box center [730, 99] width 1143 height 14
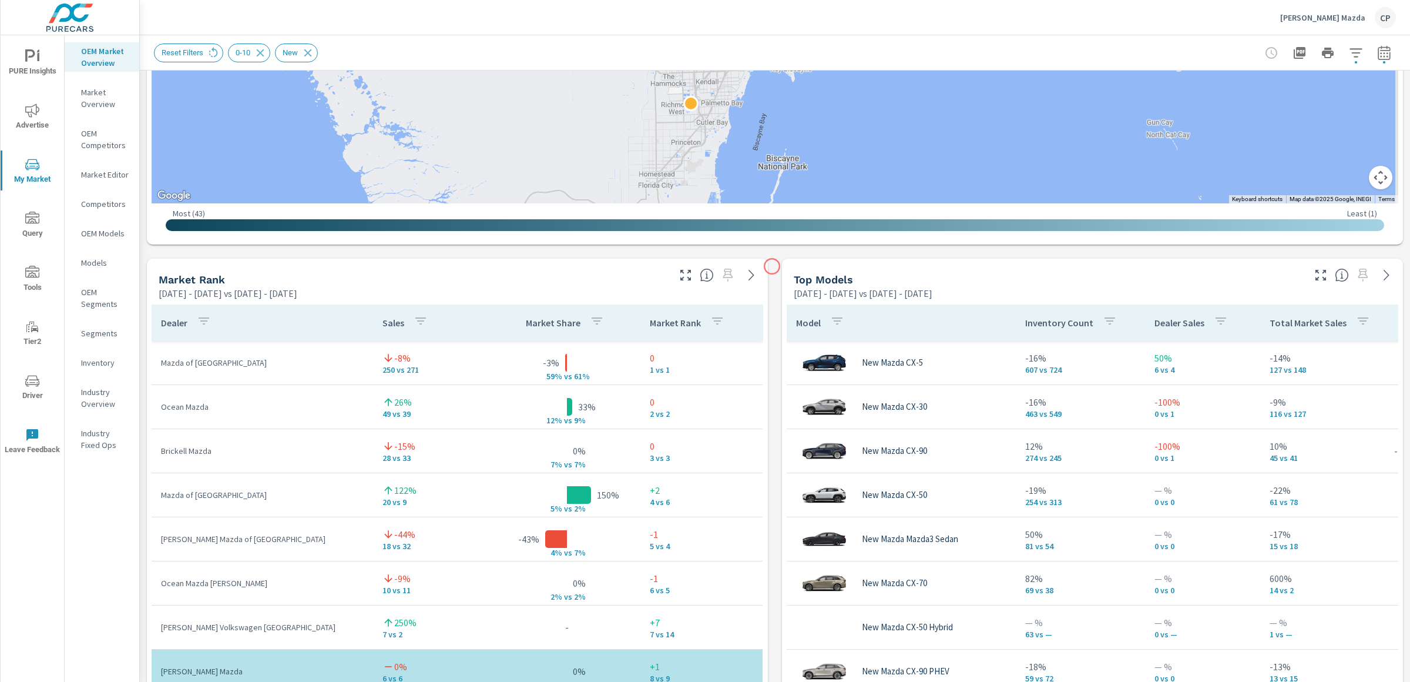
scroll to position [576, 0]
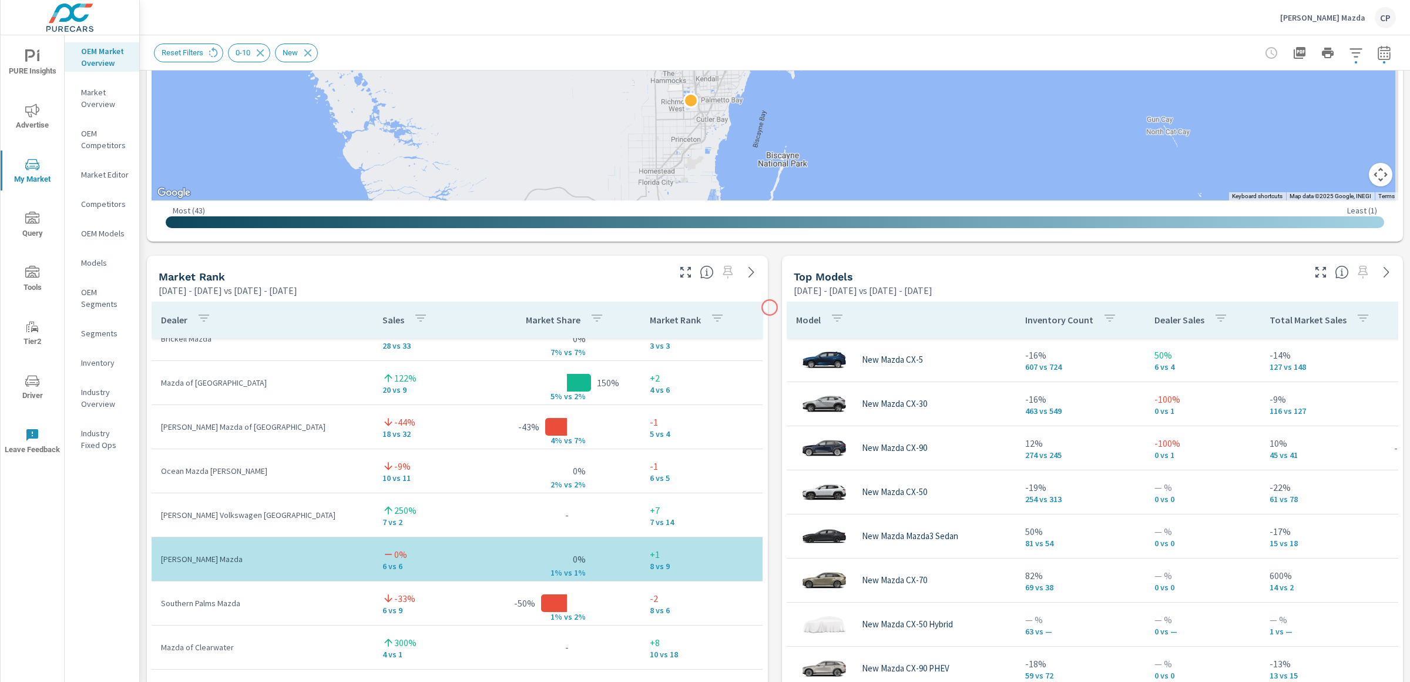
scroll to position [579, 0]
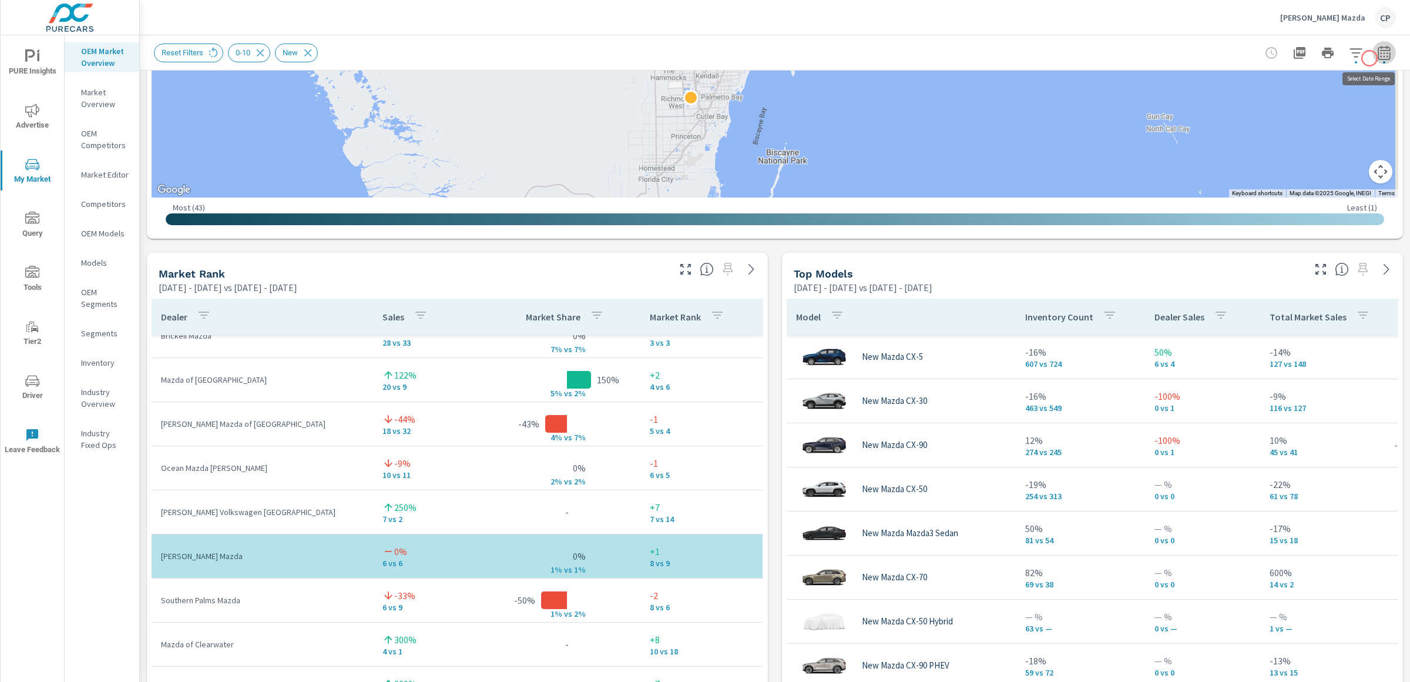
click at [1371, 58] on icon "button" at bounding box center [1384, 53] width 14 height 14
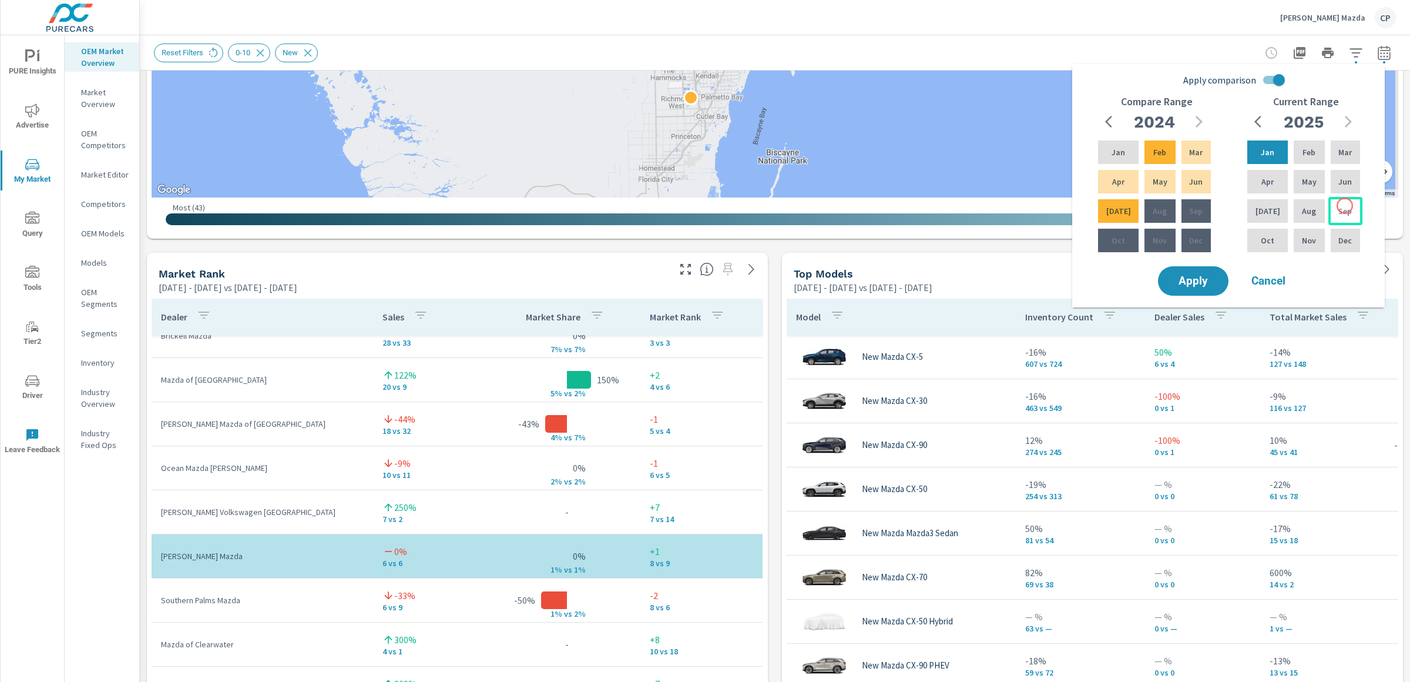
click at [1345, 206] on p "Sep" at bounding box center [1345, 211] width 14 height 12
click at [1277, 157] on div "Jan" at bounding box center [1267, 152] width 45 height 28
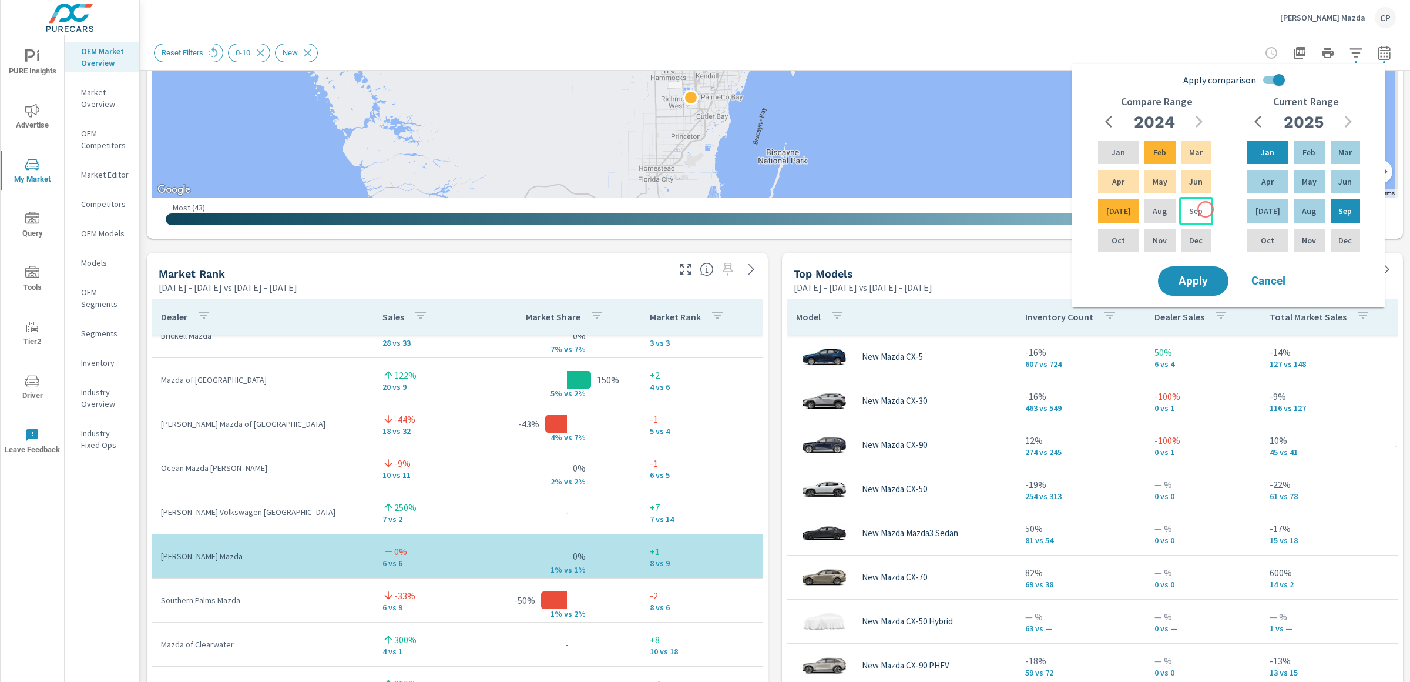
click at [1202, 213] on div "Sep" at bounding box center [1196, 211] width 34 height 28
click at [1116, 152] on p "Jan" at bounding box center [1119, 152] width 14 height 12
click at [1194, 283] on span "Apply" at bounding box center [1193, 281] width 48 height 11
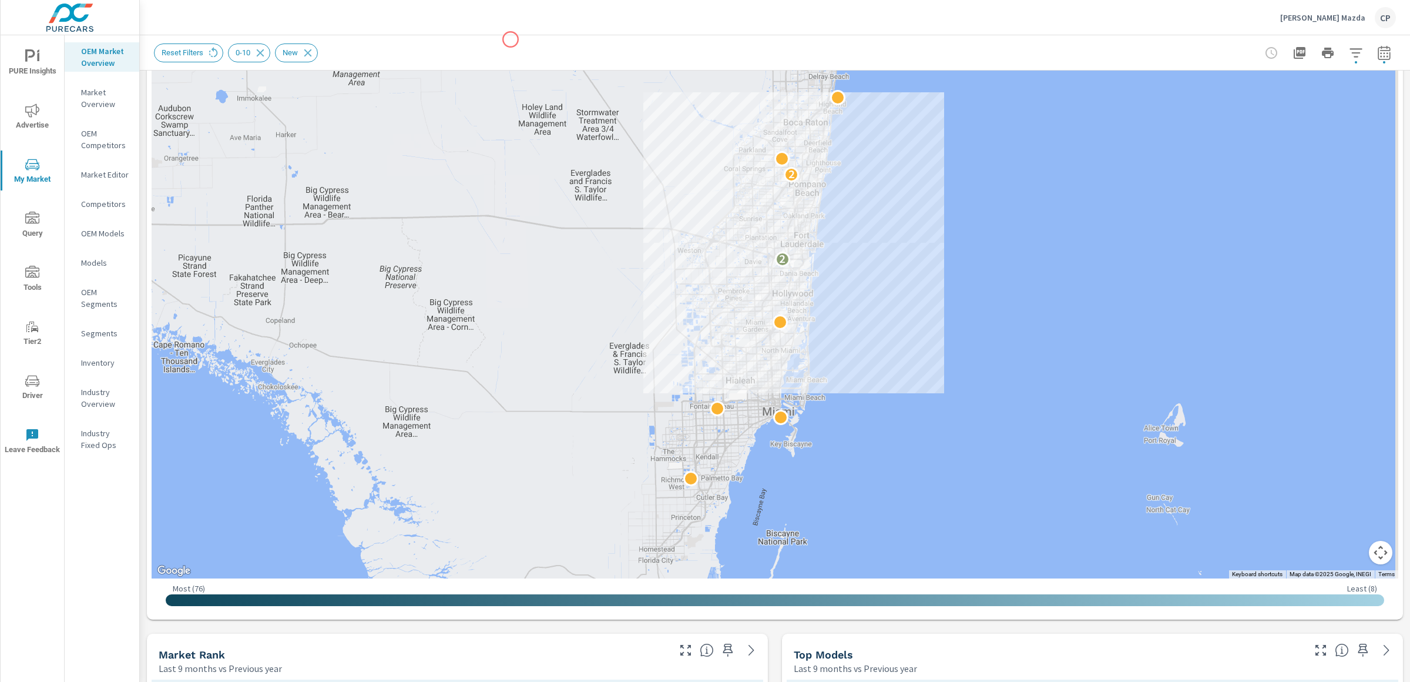
scroll to position [498, 0]
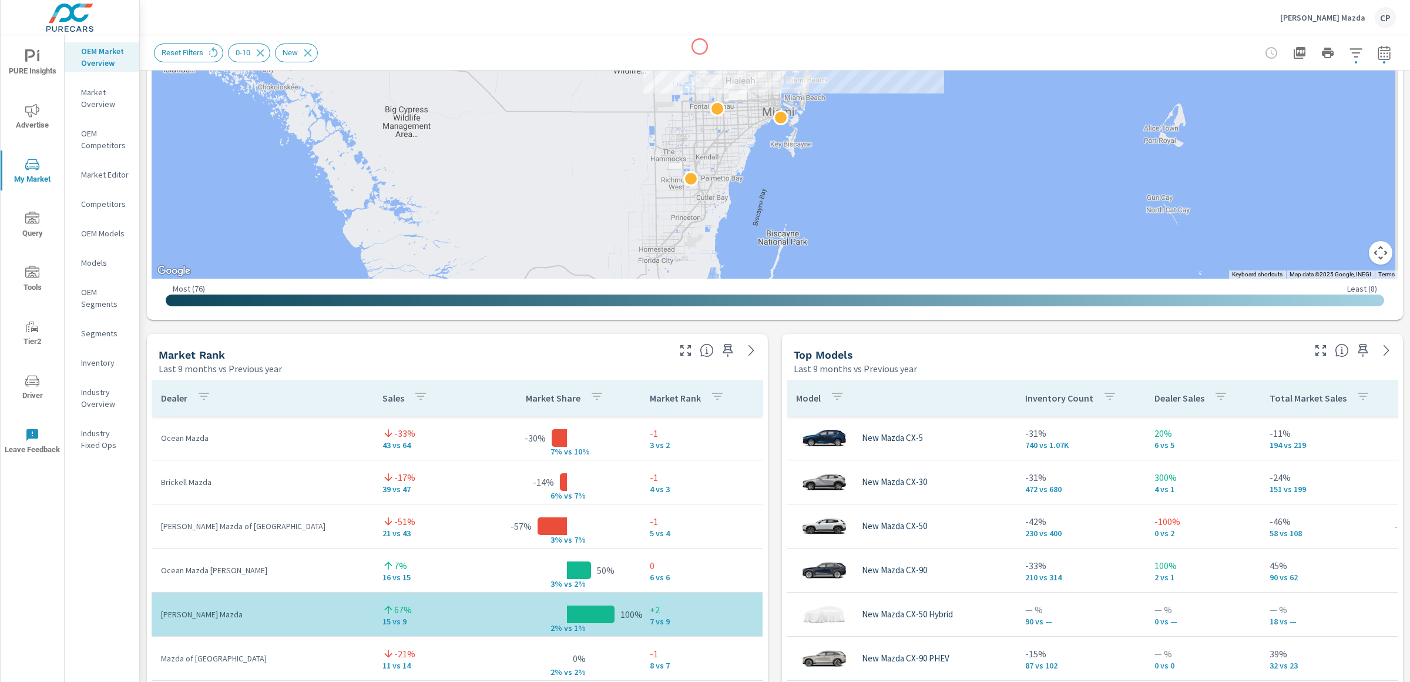
click at [700, 46] on div "Reset Filters 0-10 New" at bounding box center [693, 52] width 1078 height 19
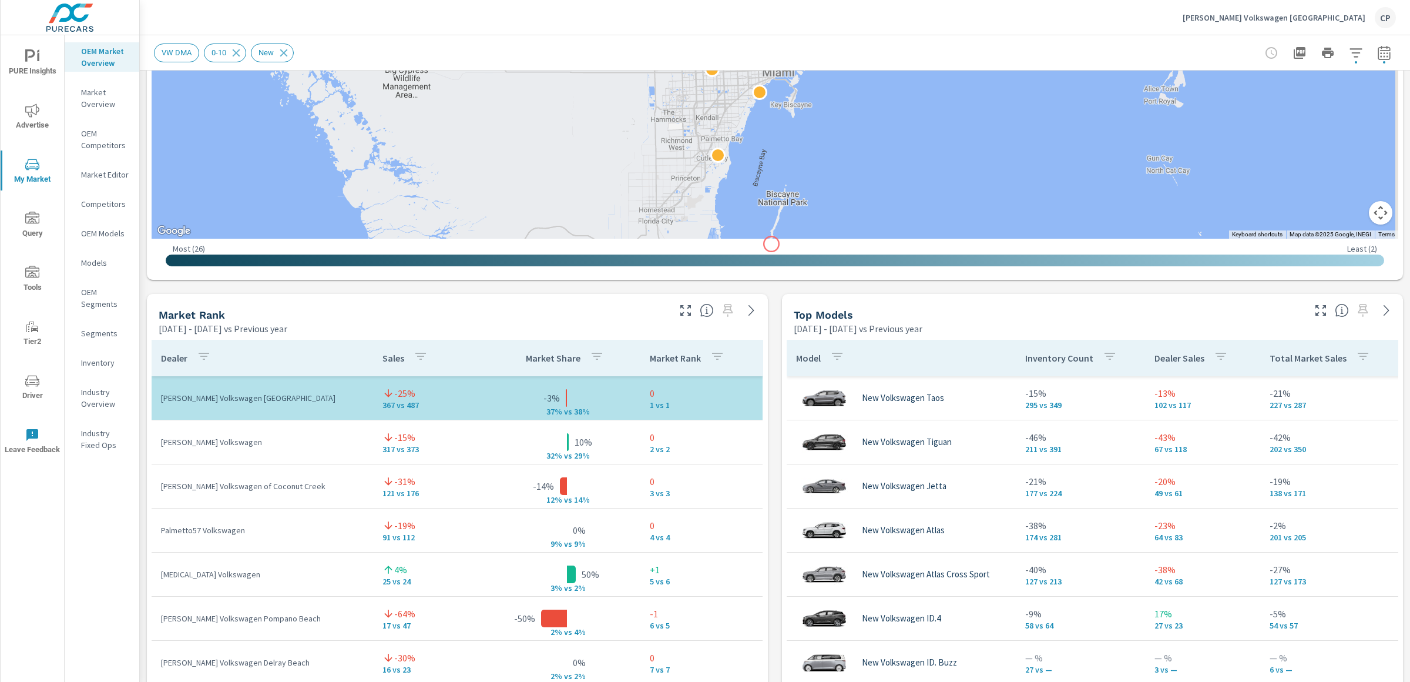
scroll to position [310, 0]
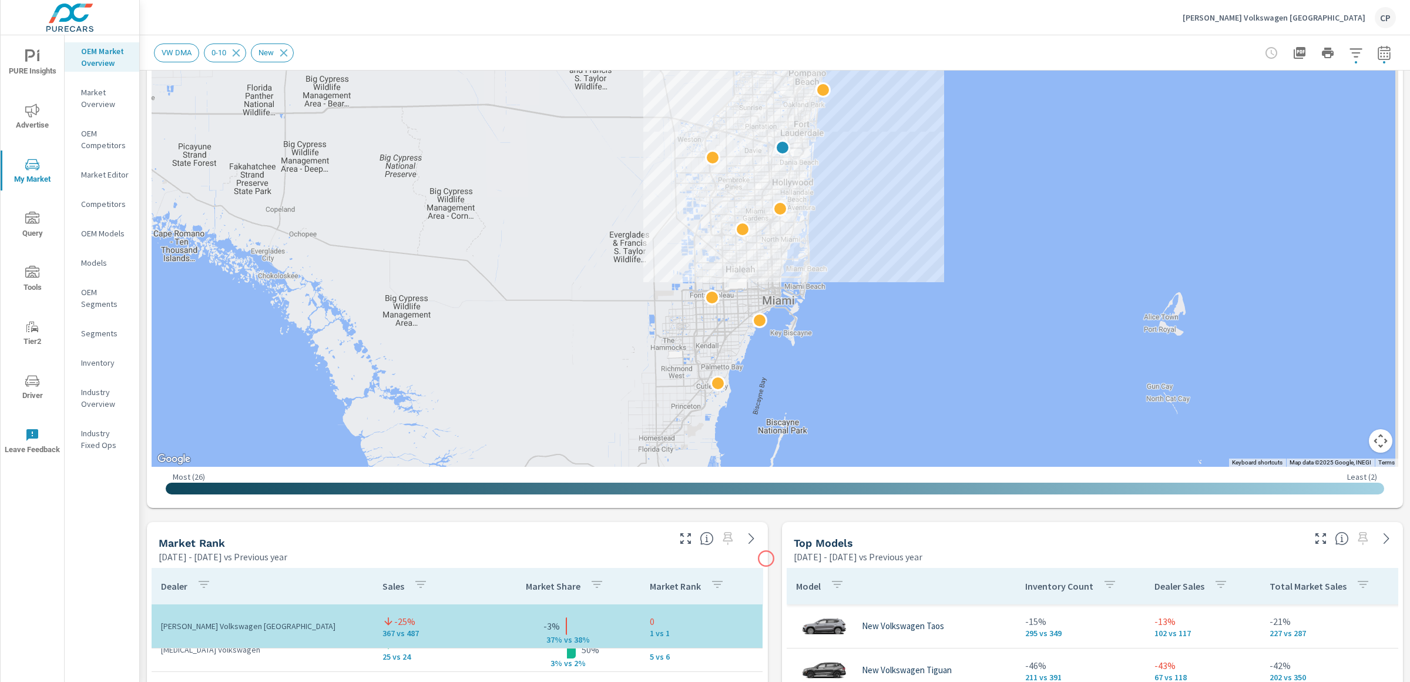
scroll to position [435, 0]
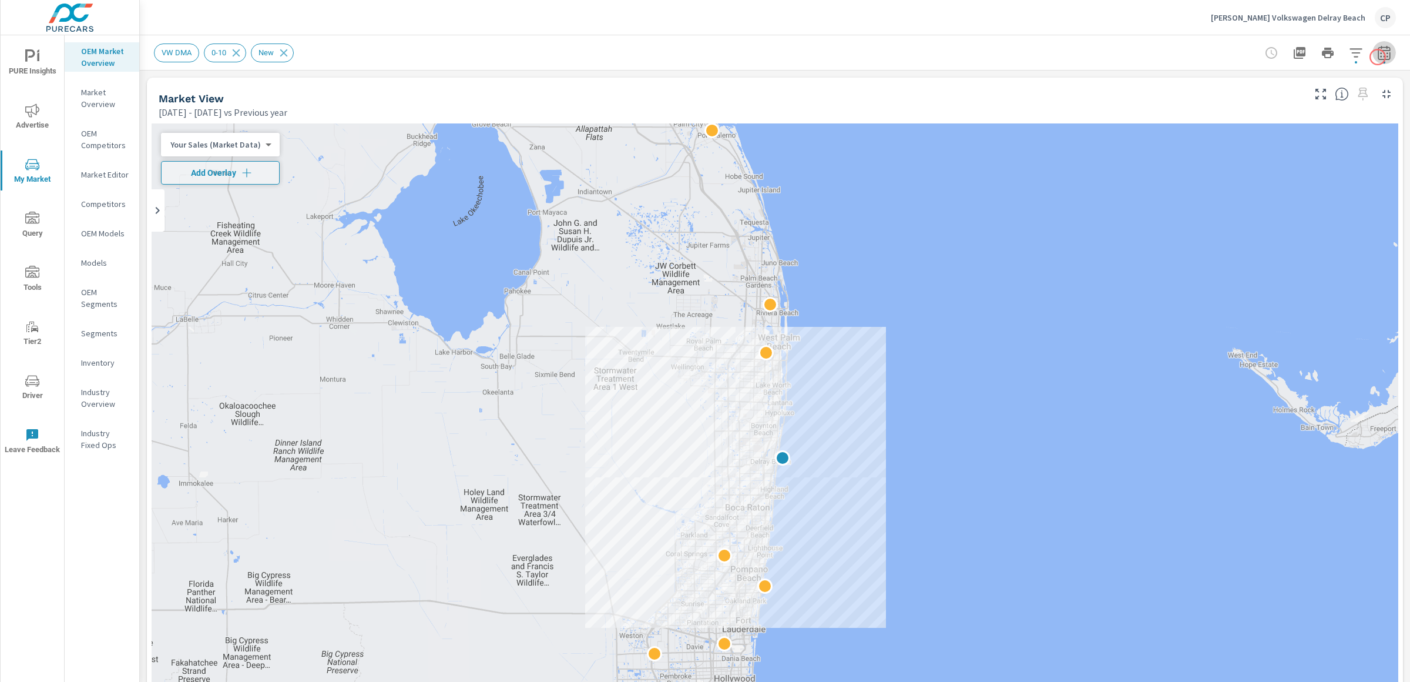
click at [1371, 57] on icon "button" at bounding box center [1384, 53] width 14 height 14
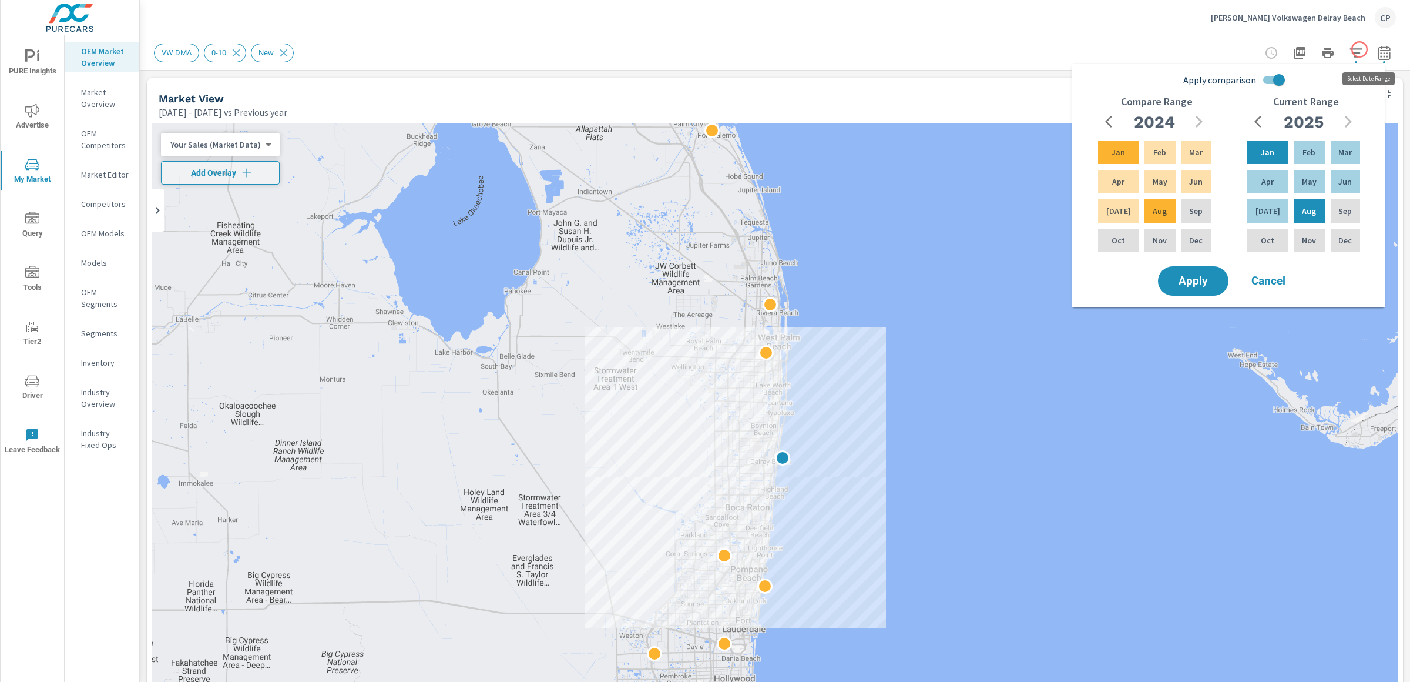
click at [1349, 46] on icon "button" at bounding box center [1356, 53] width 14 height 14
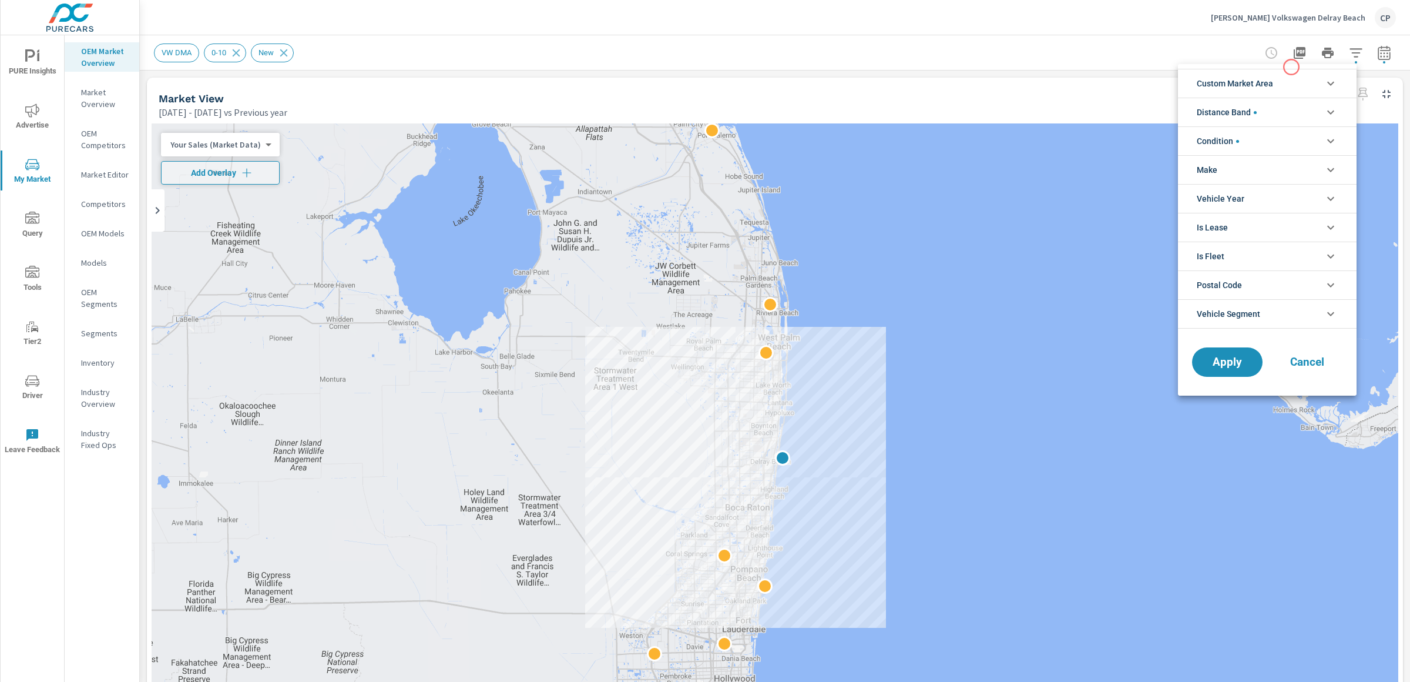
click at [1291, 67] on ul "Custom Market Area (none) VW DMA Distance Band 0-10 10-20 [PHONE_NUMBER] [PHONE…" at bounding box center [1267, 198] width 179 height 269
click at [1255, 103] on span "Distance Band" at bounding box center [1227, 112] width 60 height 28
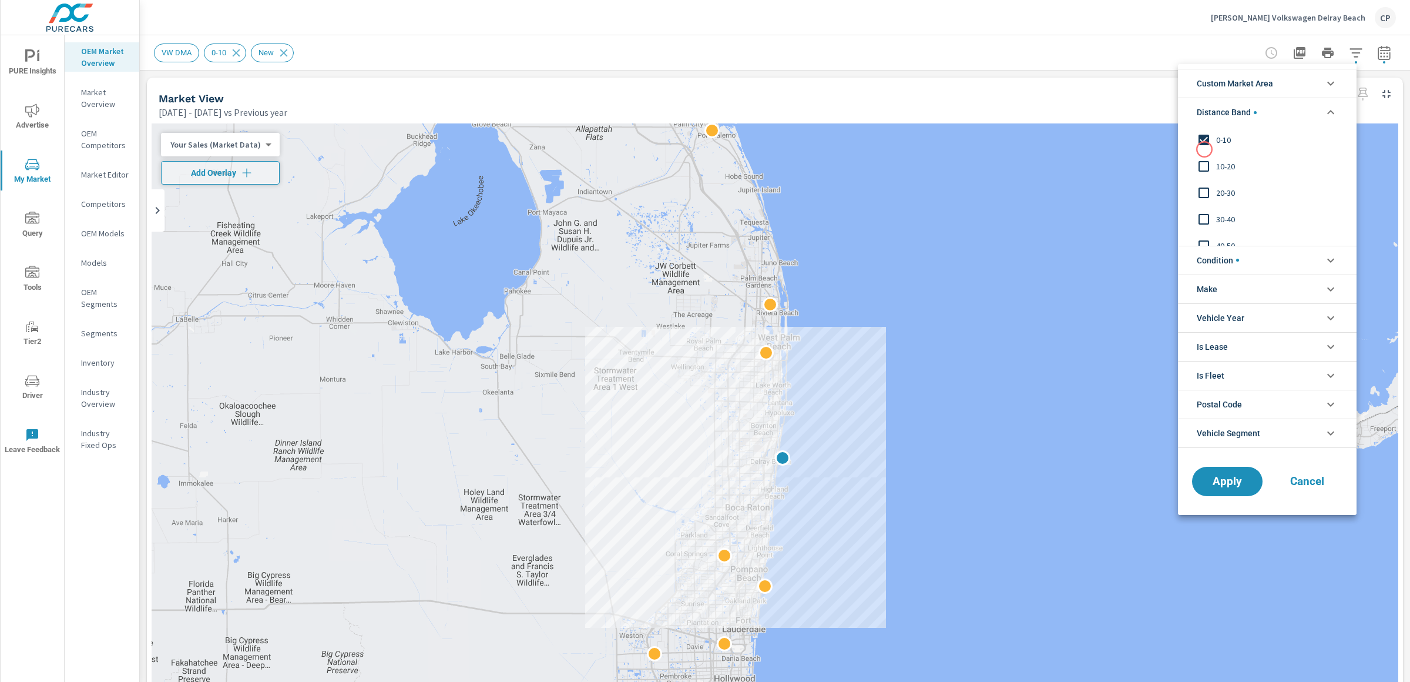
click at [1204, 149] on input "filter options" at bounding box center [1203, 139] width 25 height 25
click at [1201, 477] on button "Apply" at bounding box center [1227, 481] width 73 height 31
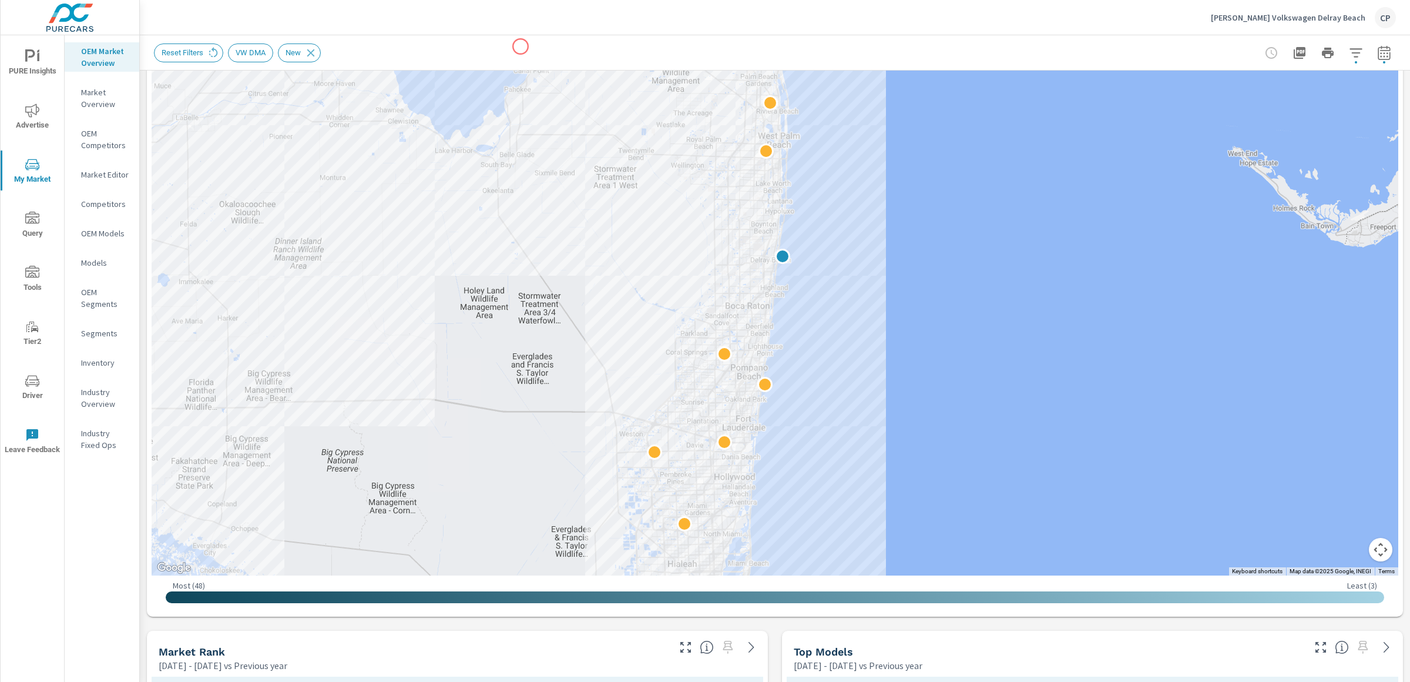
scroll to position [724, 0]
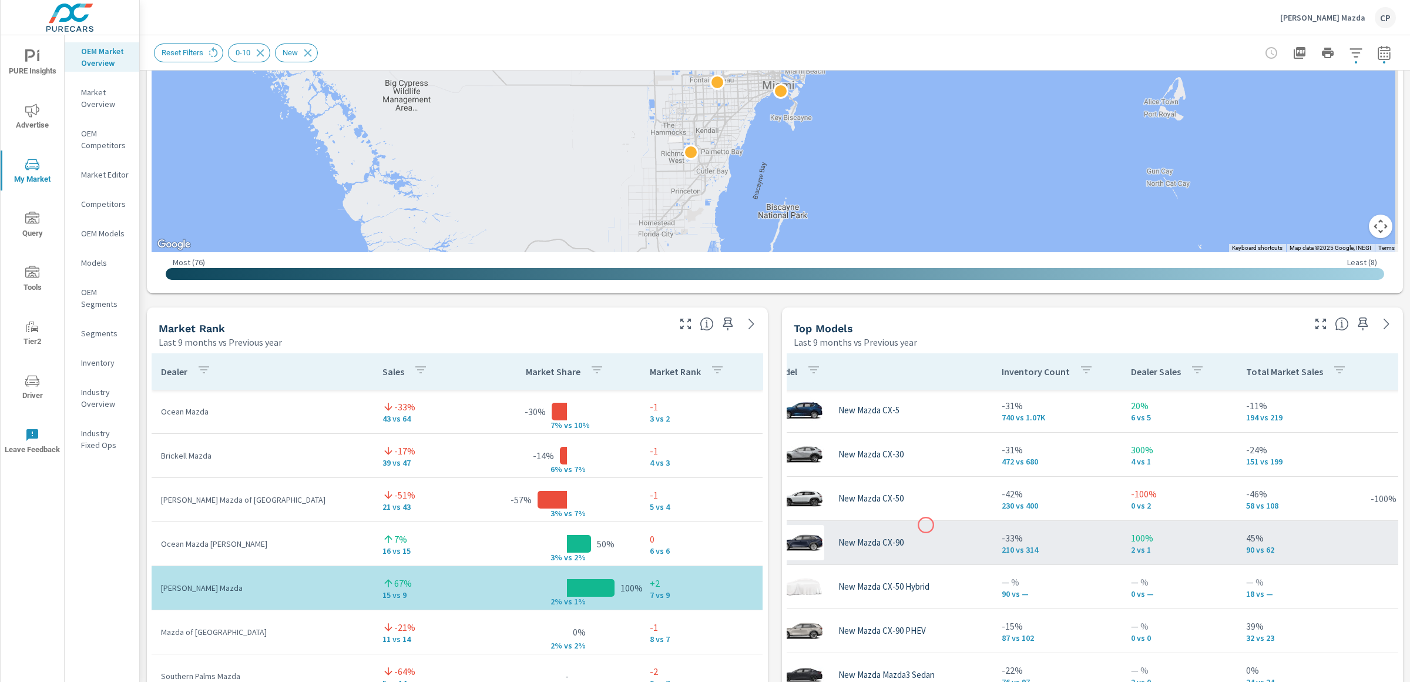
scroll to position [1, 0]
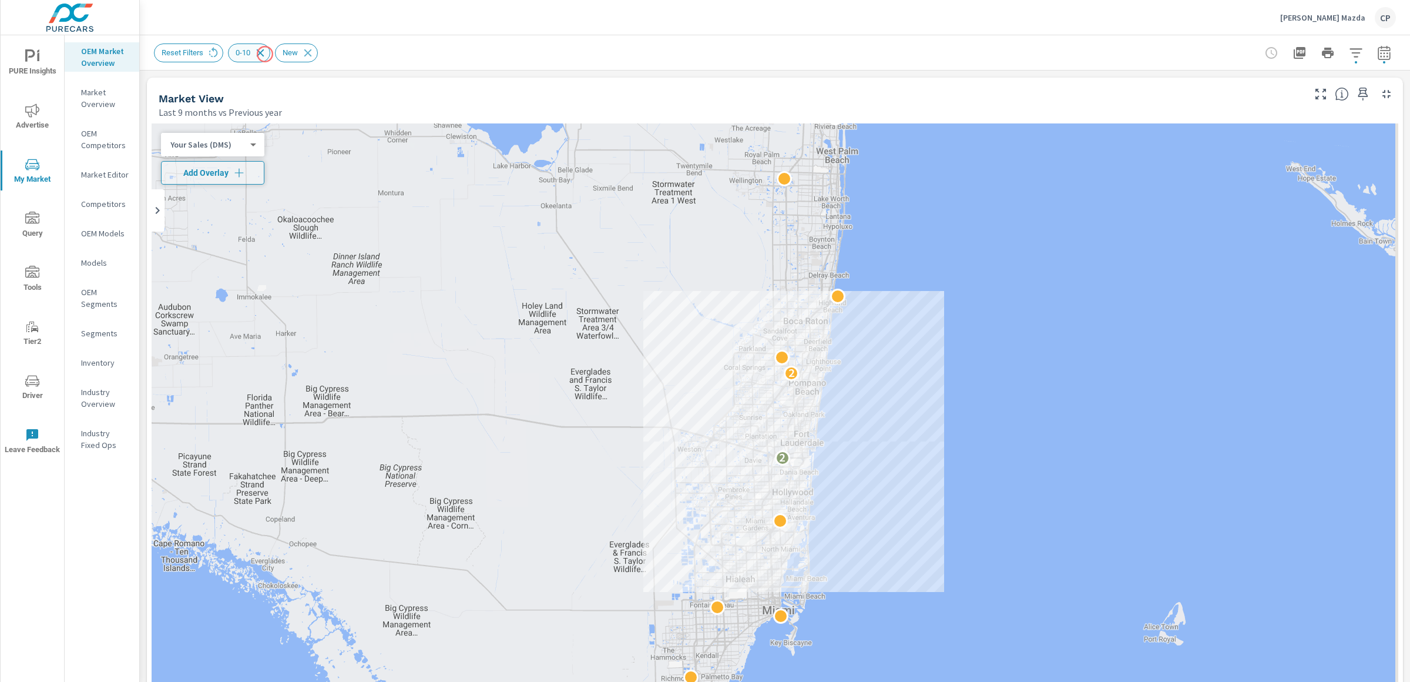
click at [265, 54] on icon at bounding box center [260, 52] width 13 height 13
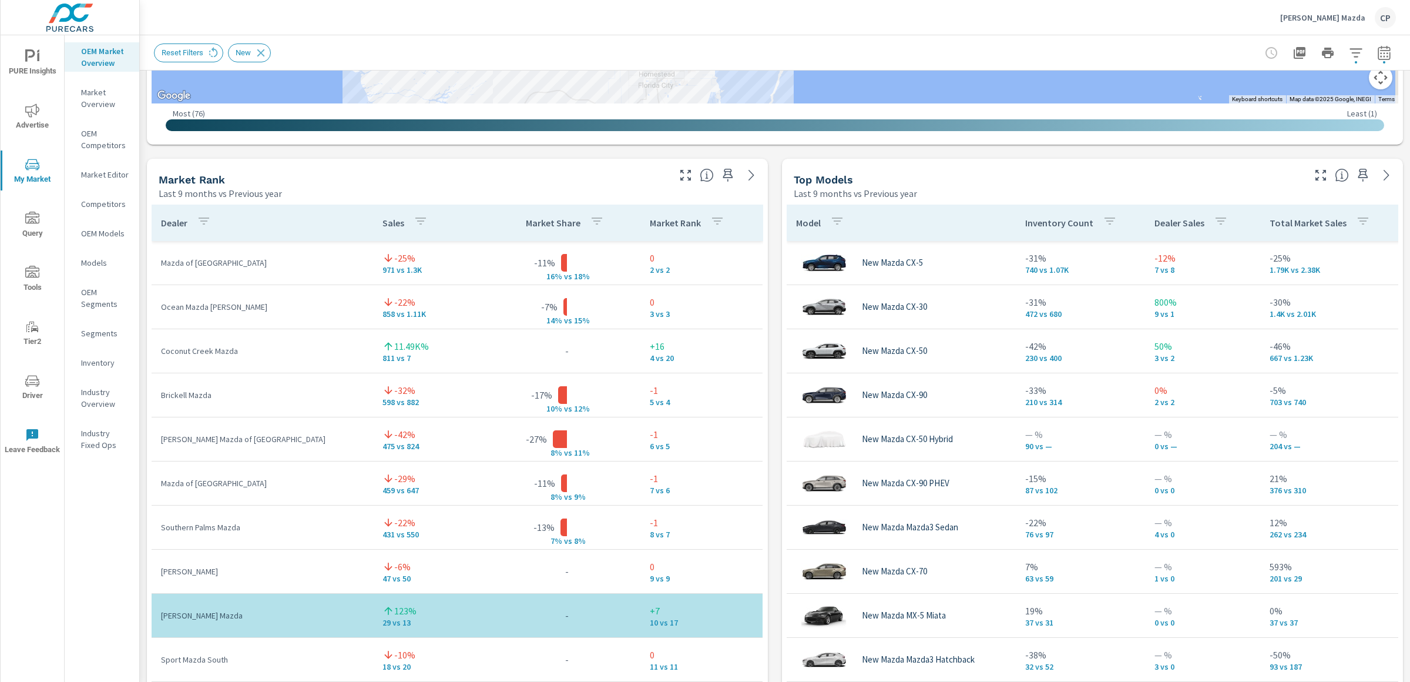
scroll to position [59, 0]
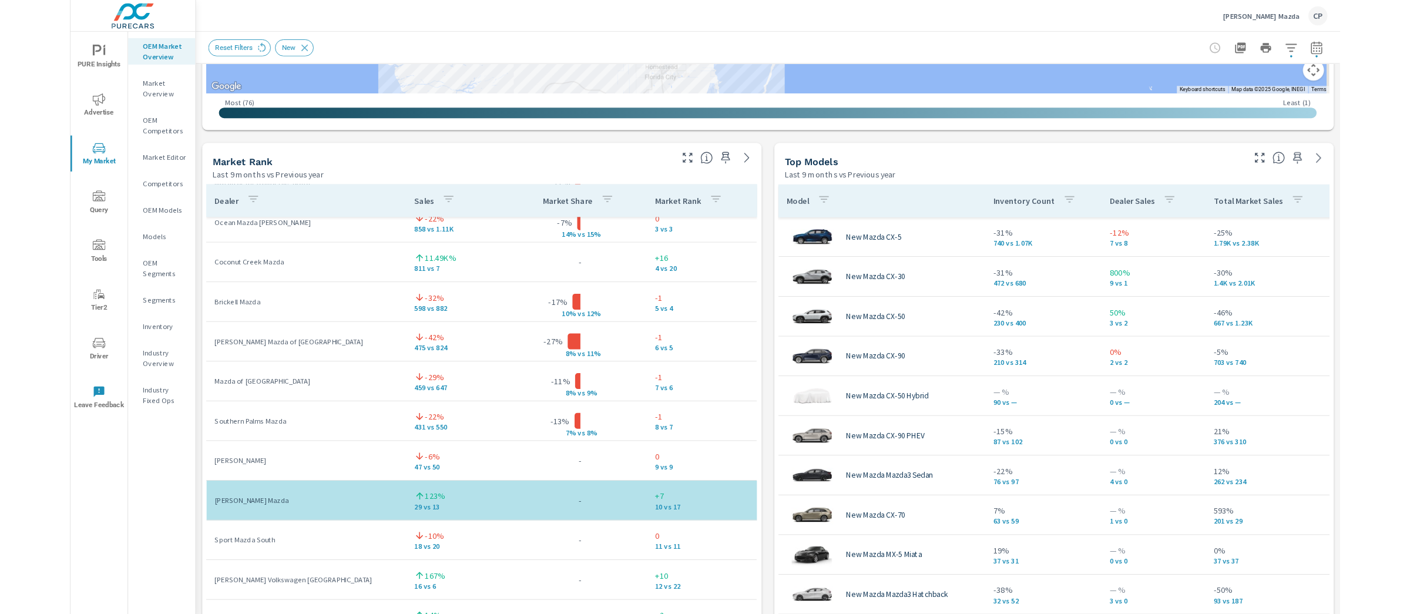
scroll to position [108, 0]
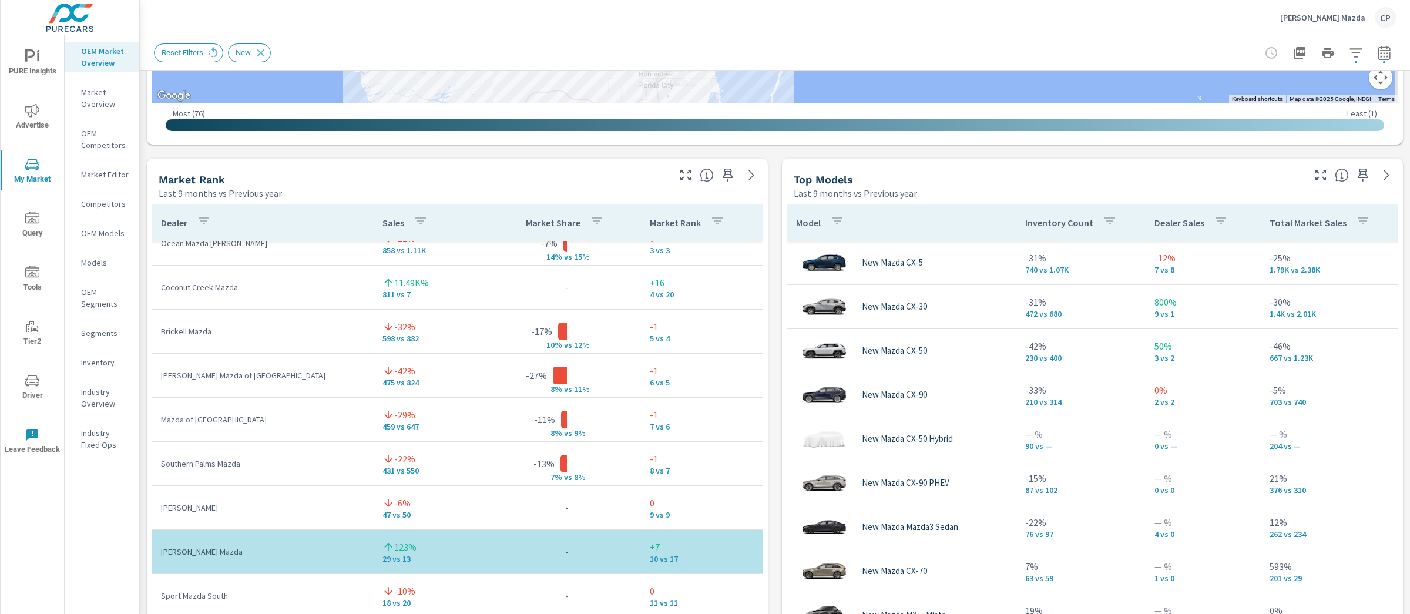
click at [48, 59] on span "PURE Insights" at bounding box center [32, 63] width 56 height 29
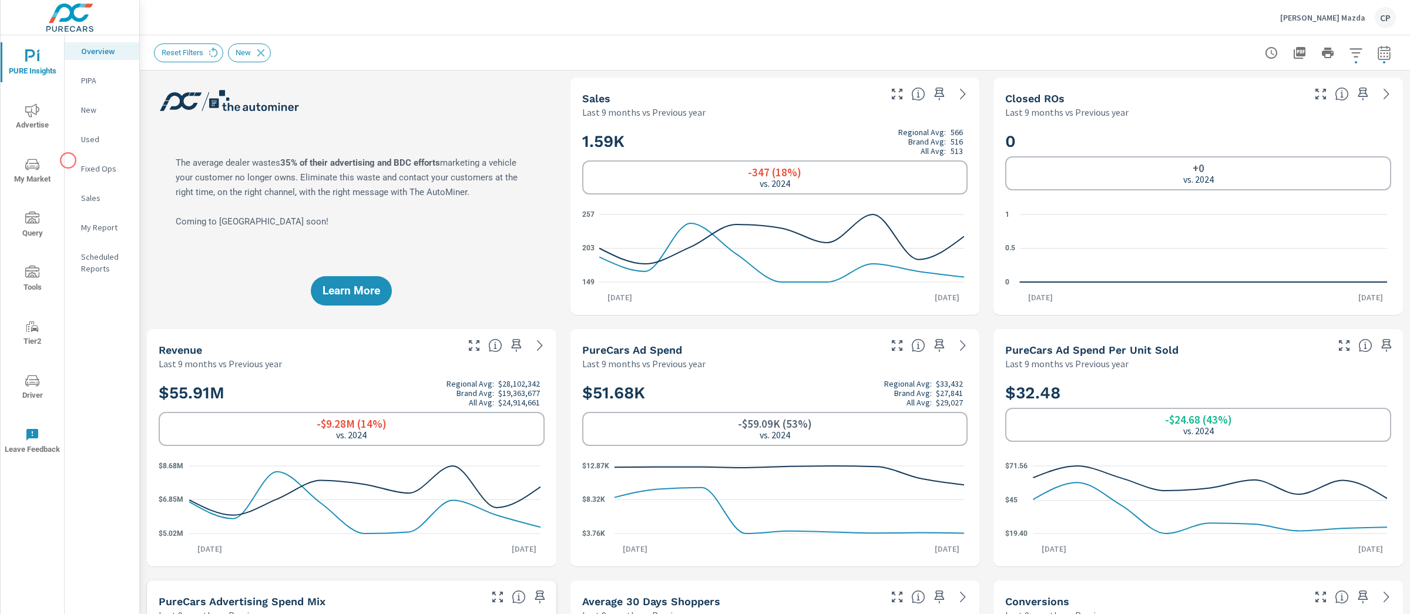
click at [47, 168] on span "My Market" at bounding box center [32, 171] width 56 height 29
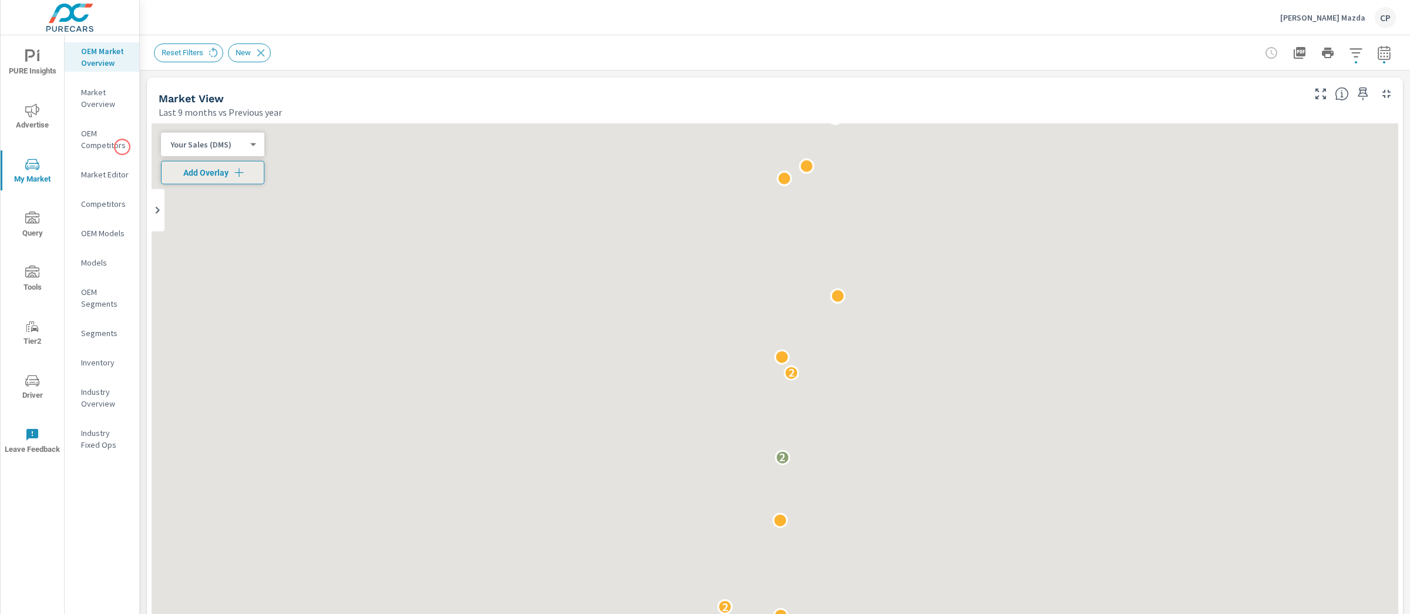
scroll to position [88, 0]
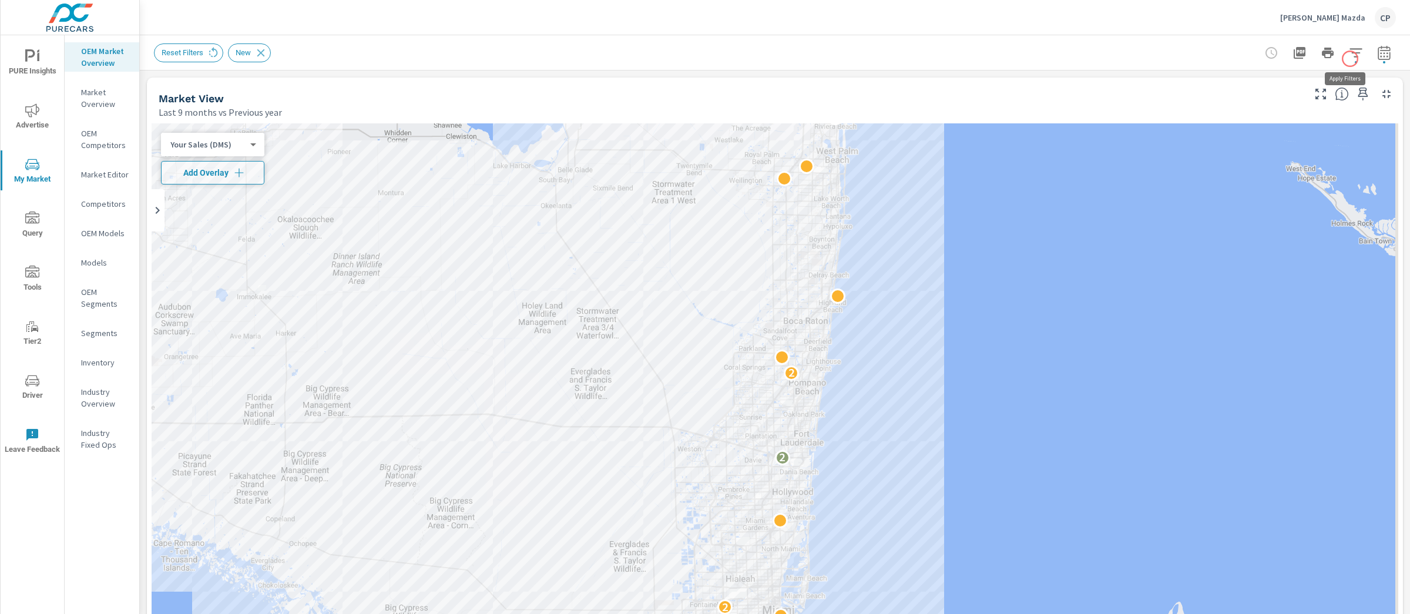
click at [1350, 59] on icon "button" at bounding box center [1356, 53] width 14 height 14
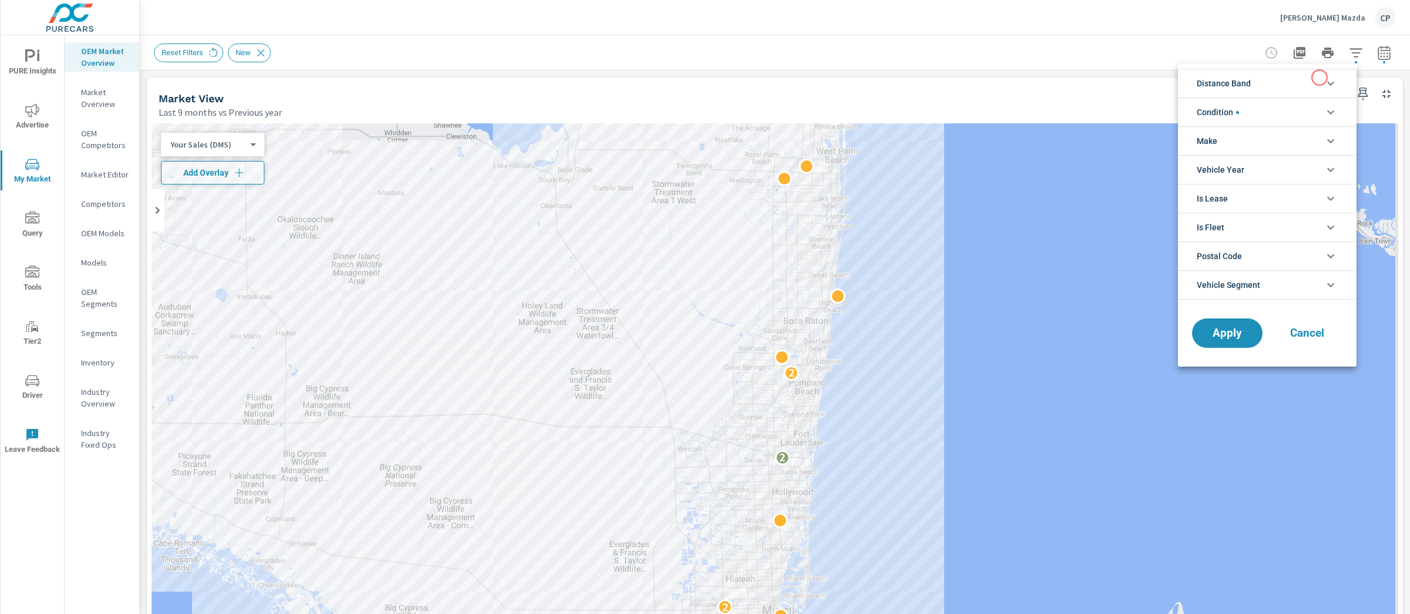
click at [1305, 83] on li "Distance Band" at bounding box center [1267, 83] width 179 height 29
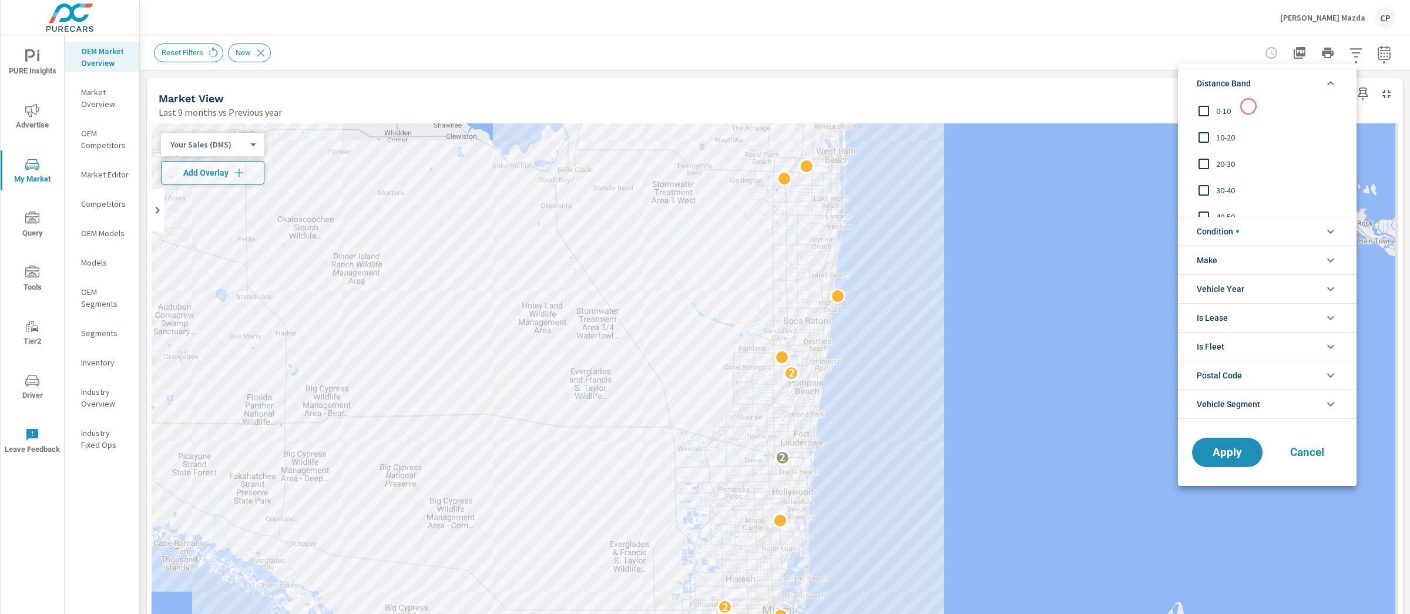
click at [1248, 106] on span "0-10" at bounding box center [1280, 111] width 129 height 14
click at [1216, 445] on button "Apply" at bounding box center [1227, 452] width 73 height 31
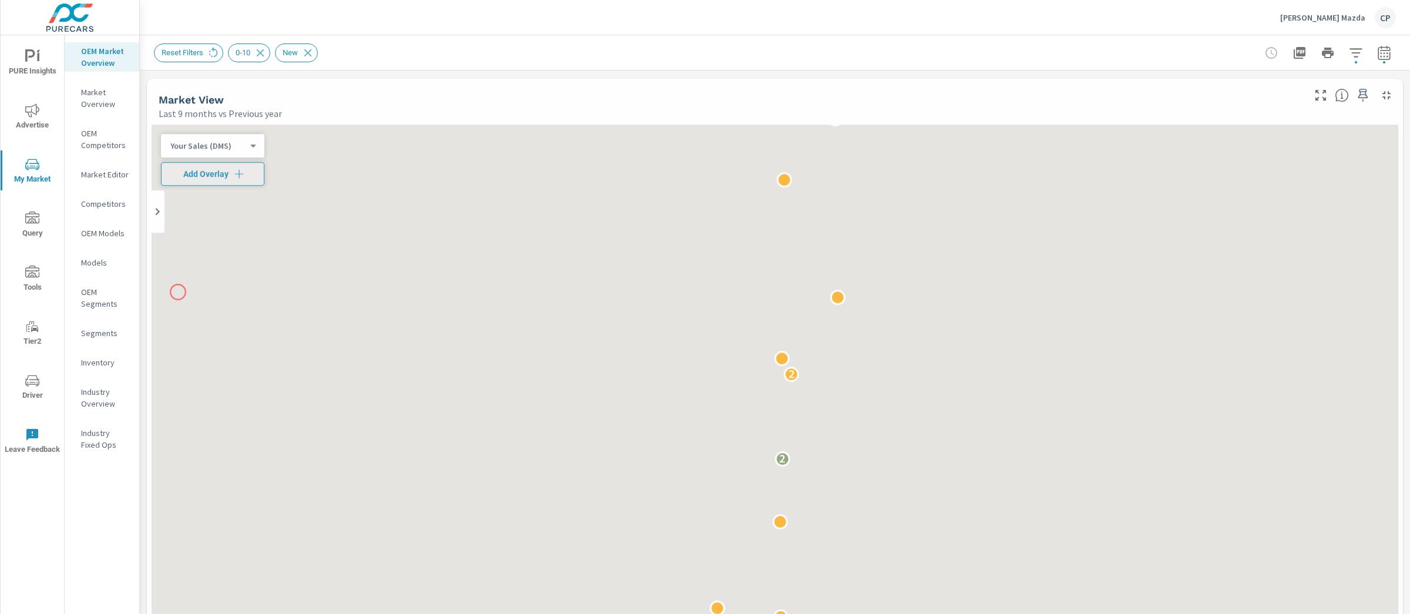
scroll to position [88, 0]
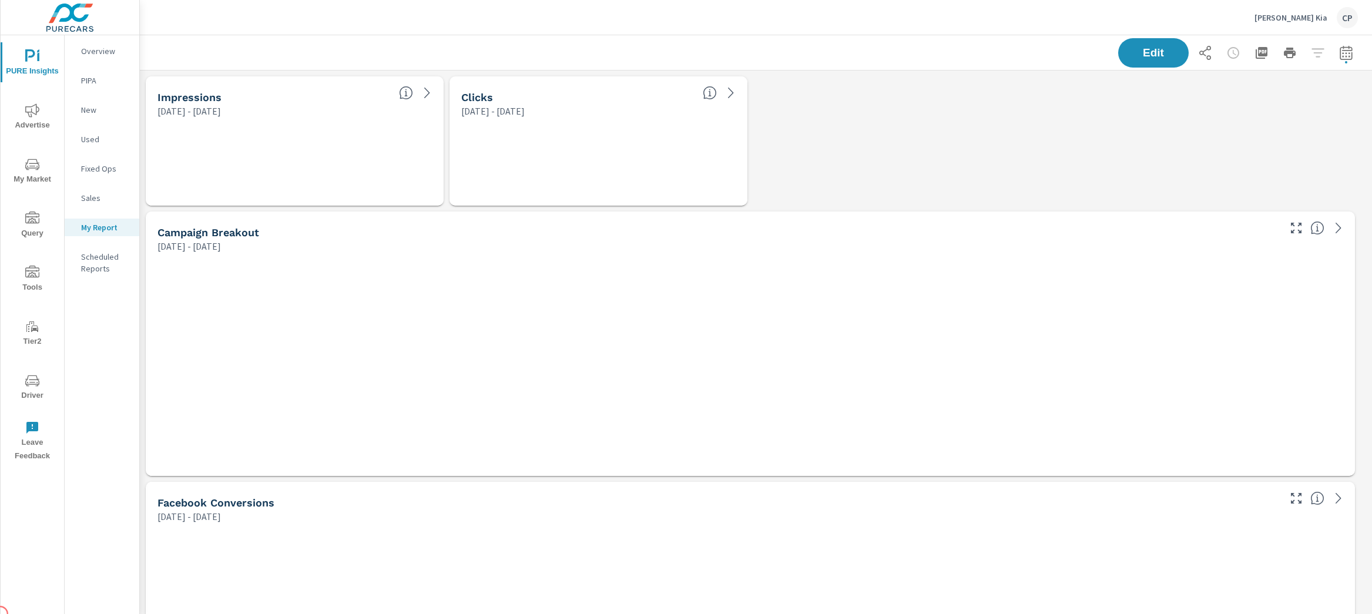
scroll to position [4352, 1244]
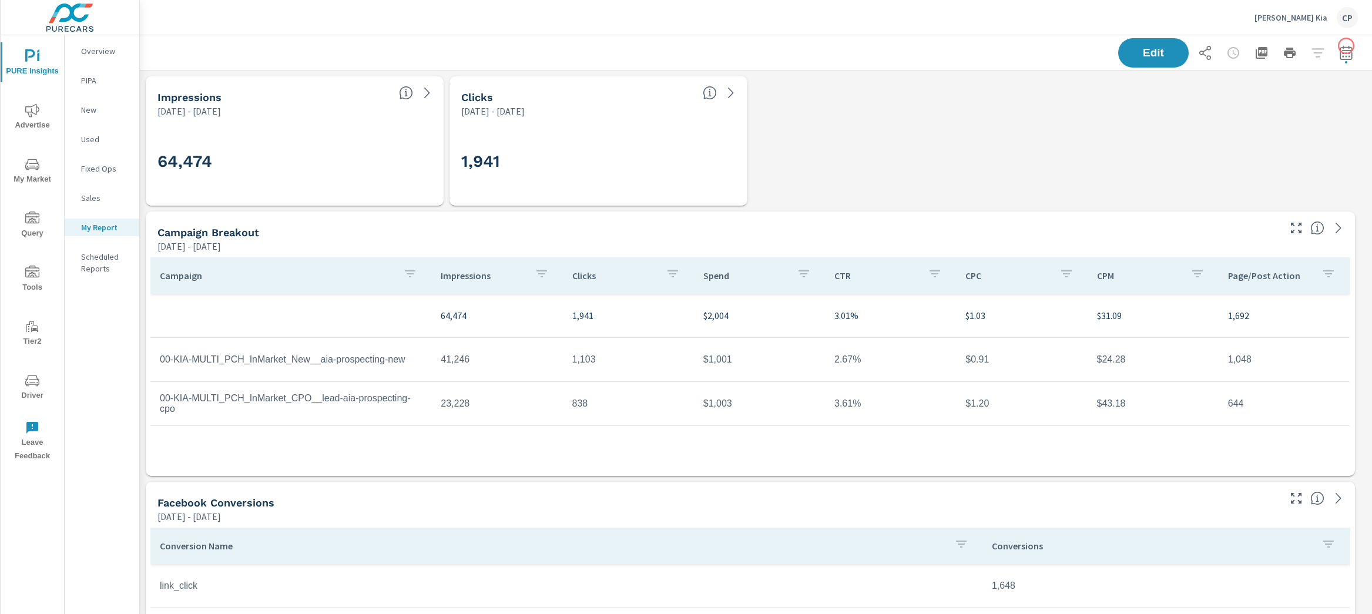
click at [1344, 55] on button "button" at bounding box center [1346, 53] width 24 height 24
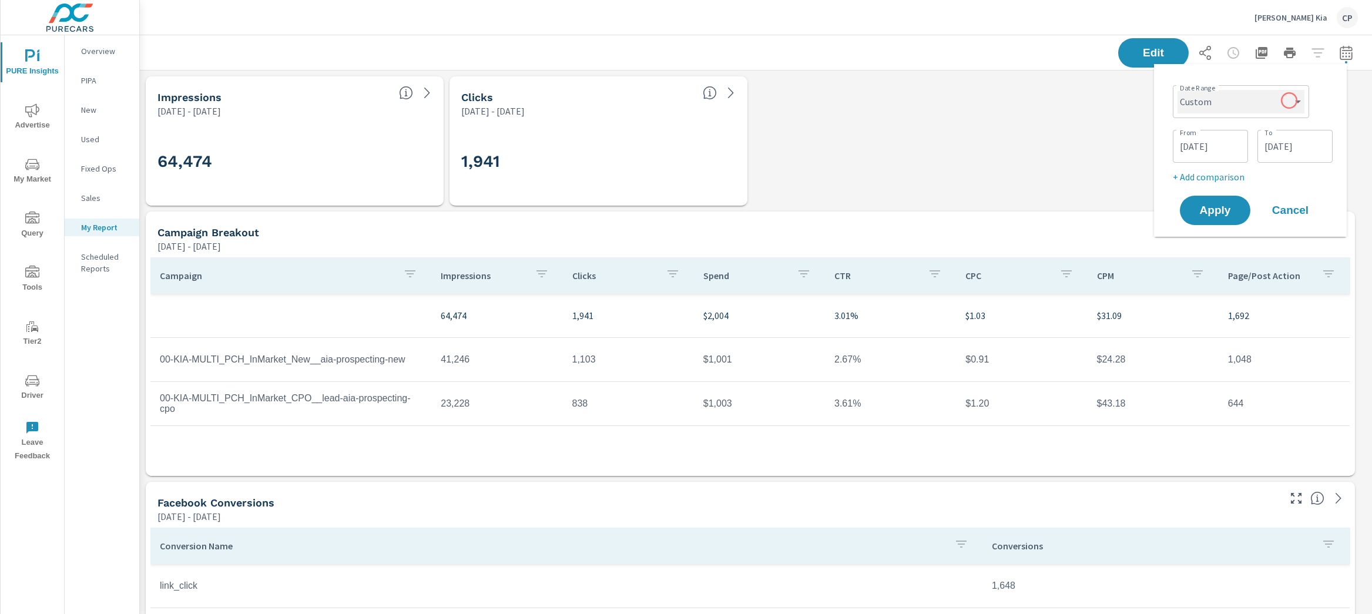
click at [1287, 102] on select "Custom [DATE] Last week Last 7 days Last 14 days Last 30 days Last 45 days Last…" at bounding box center [1240, 102] width 127 height 24
select select "Last month"
click at [1182, 90] on select "Custom [DATE] Last week Last 7 days Last 14 days Last 30 days Last 45 days Last…" at bounding box center [1240, 102] width 127 height 24
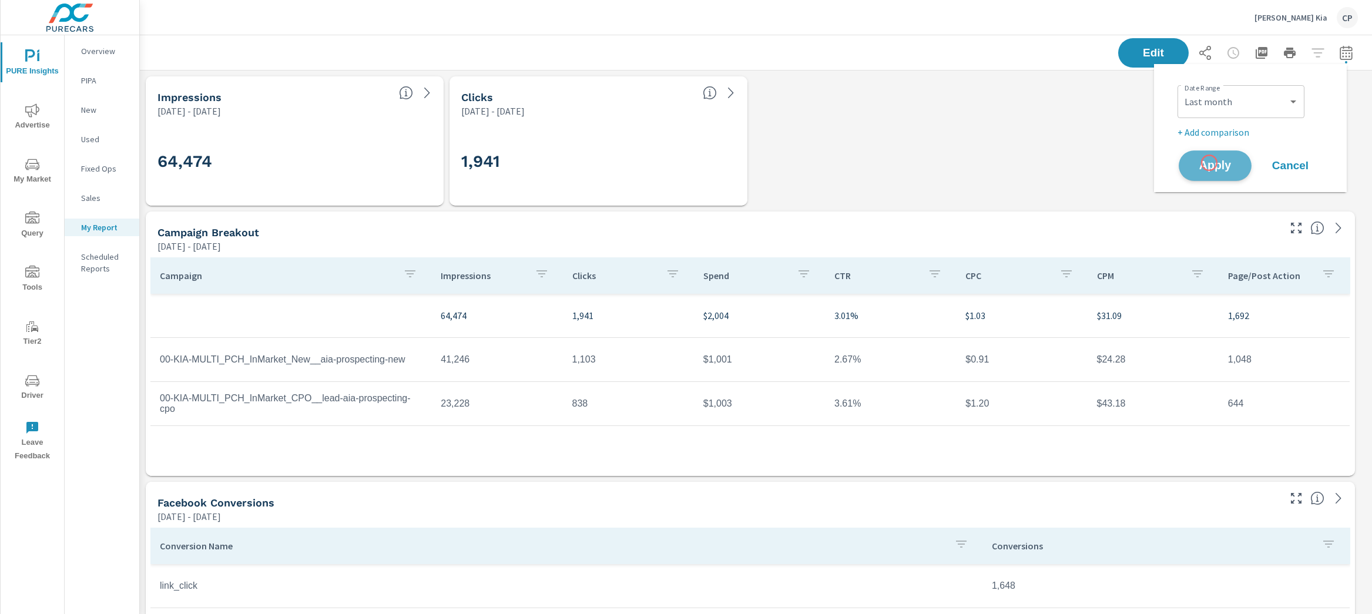
click at [1209, 163] on span "Apply" at bounding box center [1215, 165] width 48 height 11
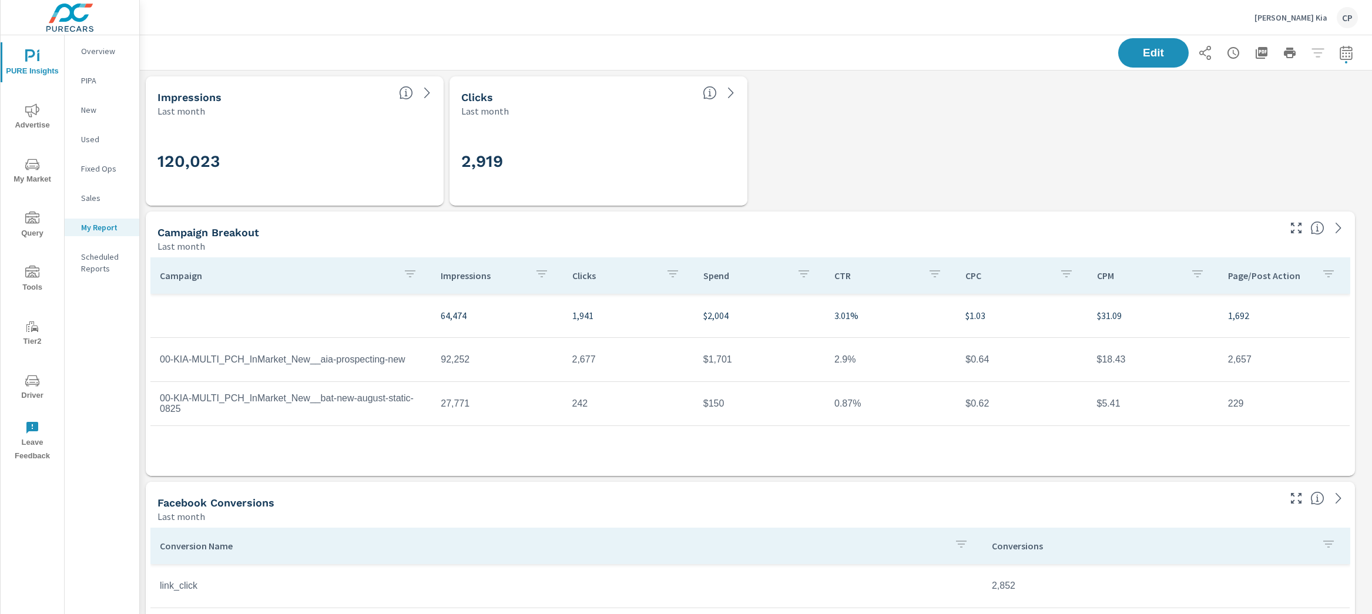
scroll to position [4352, 1244]
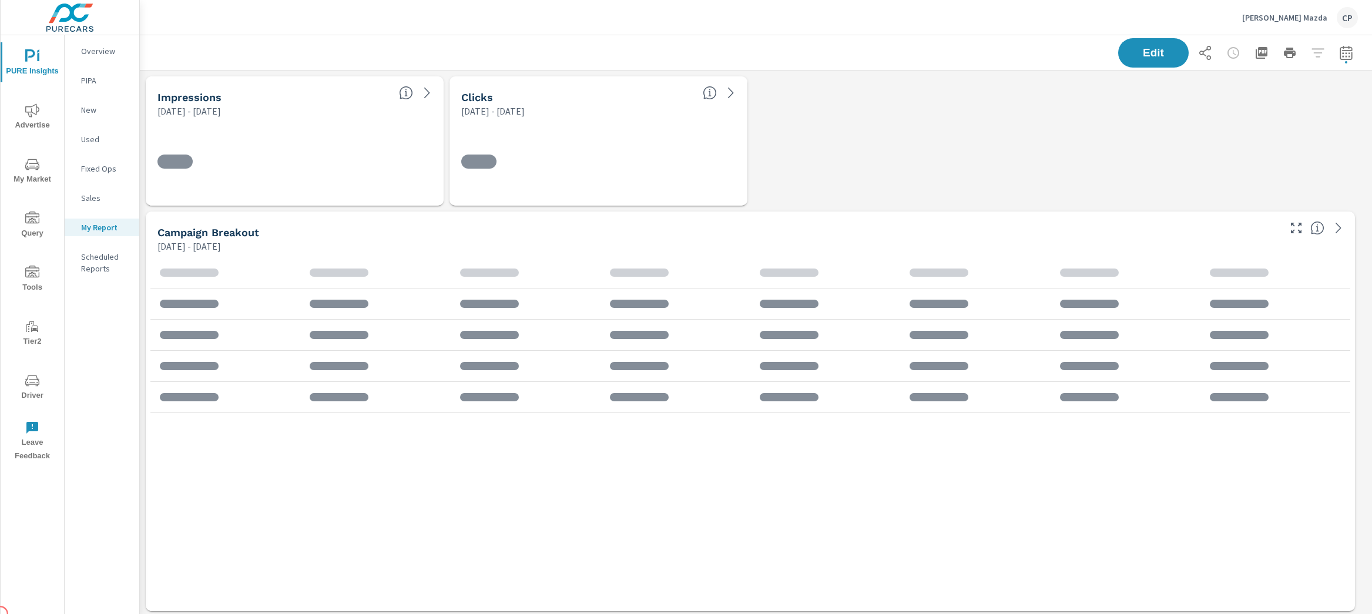
scroll to position [6, 6]
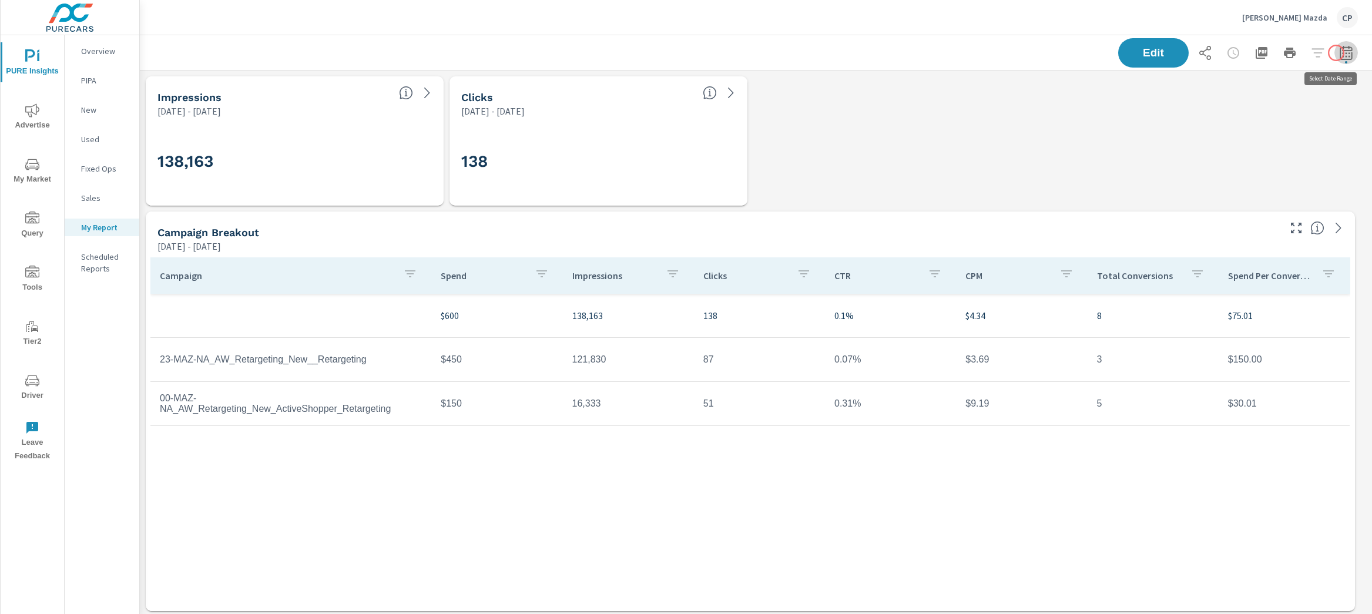
click at [1339, 53] on icon "button" at bounding box center [1346, 53] width 14 height 14
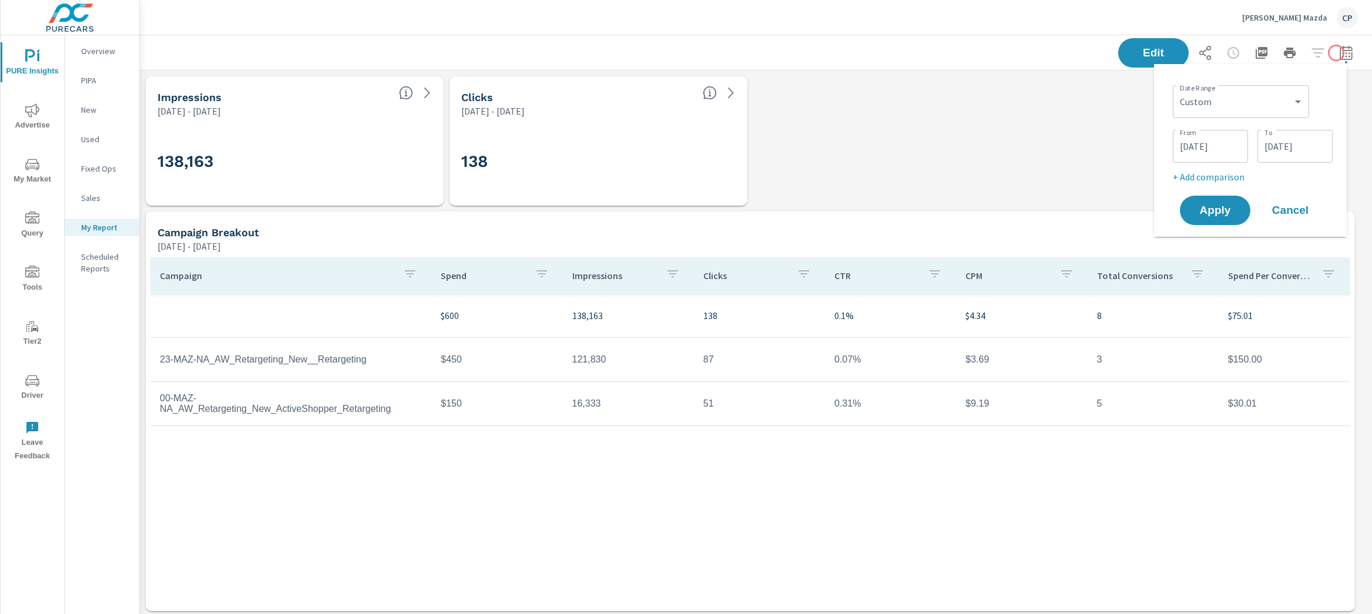
scroll to position [4893, 1244]
click at [1266, 94] on select "Custom [DATE] Last week Last 7 days Last 14 days Last 30 days Last 45 days Last…" at bounding box center [1240, 102] width 127 height 24
select select "Last month"
click at [1182, 90] on select "Custom [DATE] Last week Last 7 days Last 14 days Last 30 days Last 45 days Last…" at bounding box center [1240, 102] width 127 height 24
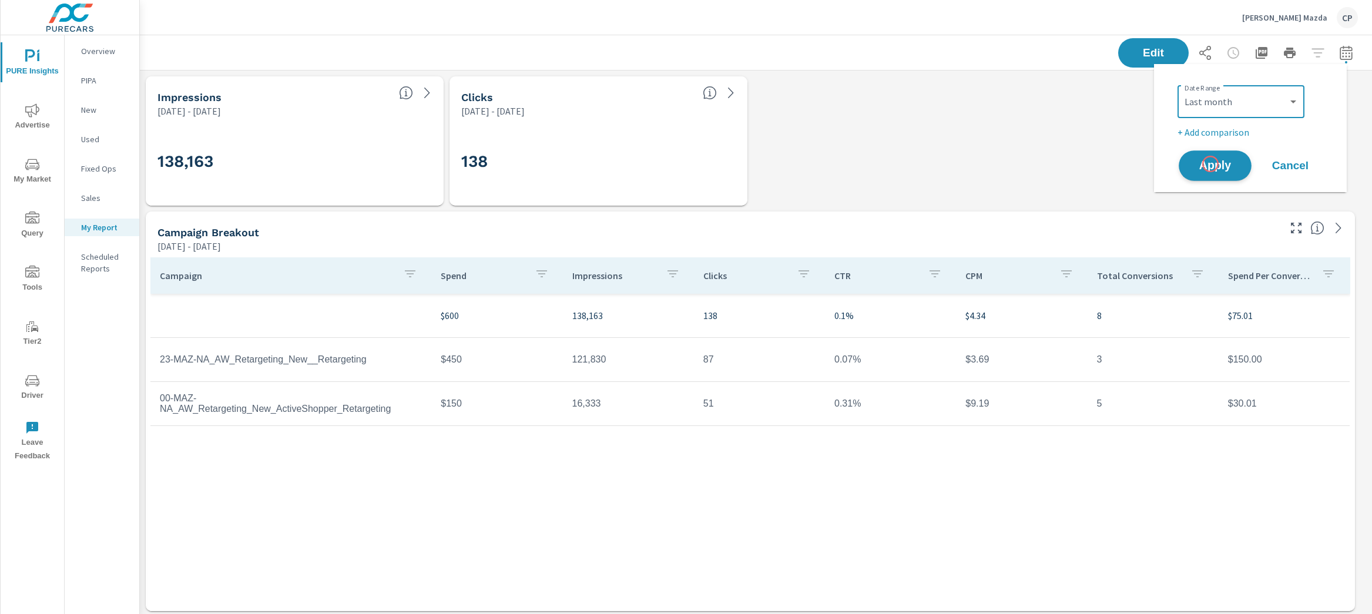
click at [1210, 164] on span "Apply" at bounding box center [1215, 165] width 48 height 11
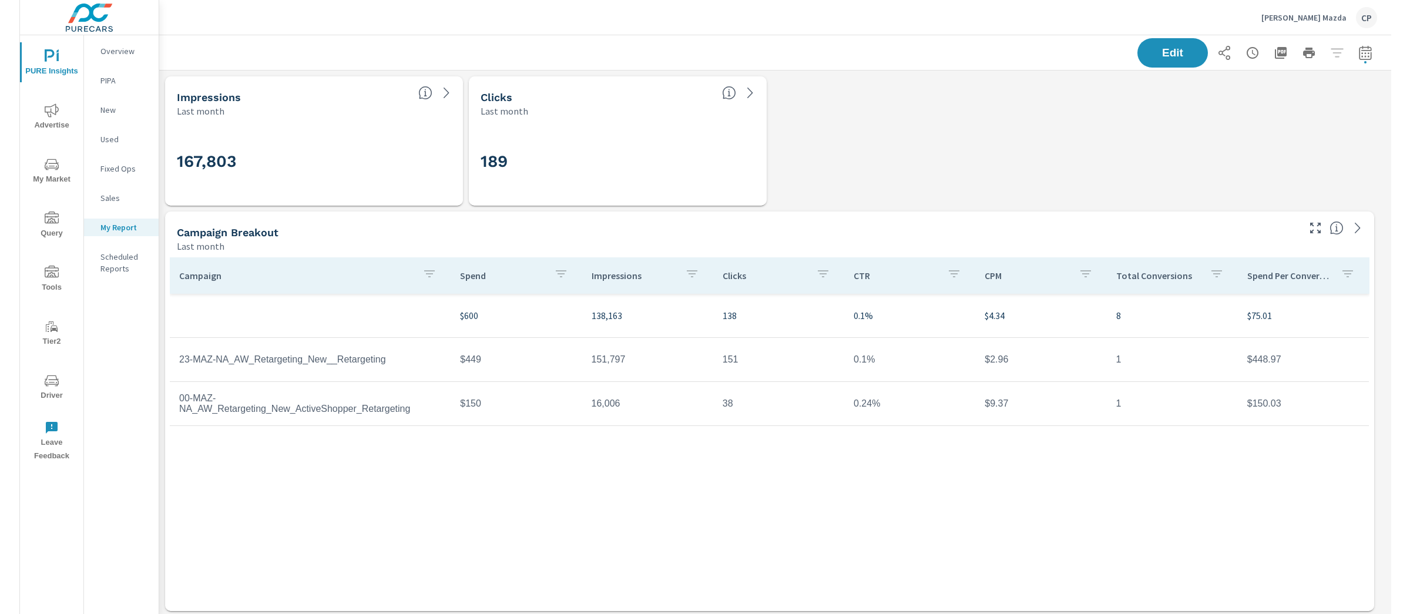
scroll to position [4893, 1244]
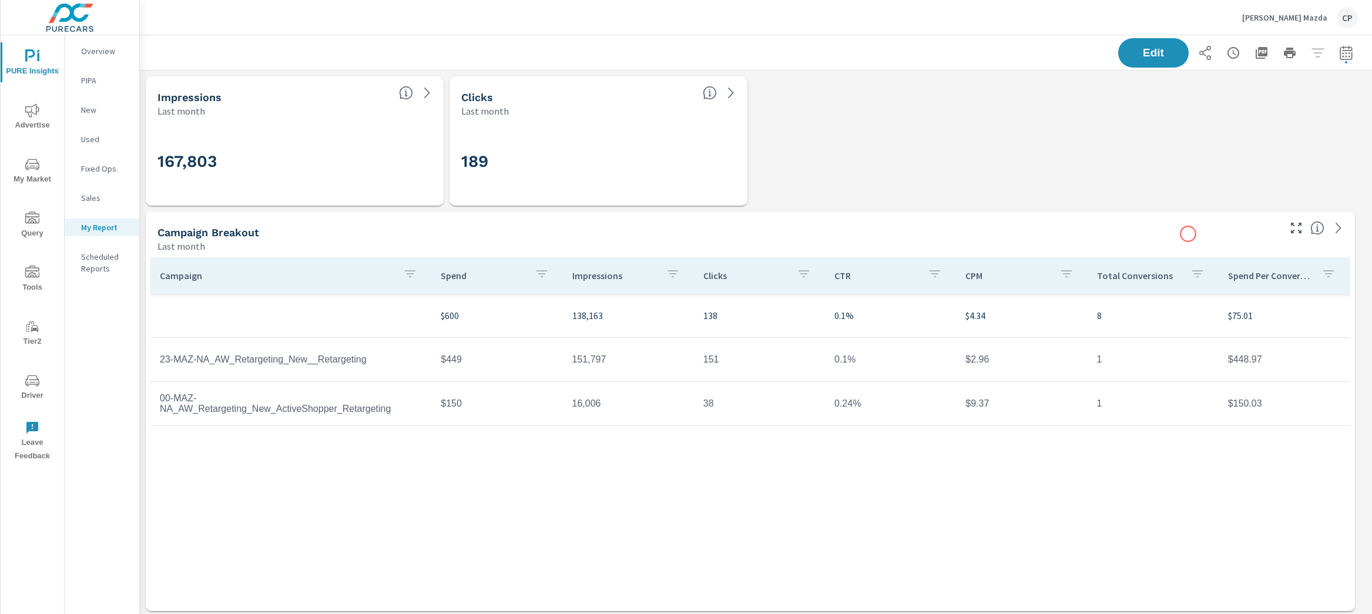
click at [1188, 234] on div "Campaign Breakout" at bounding box center [717, 233] width 1120 height 14
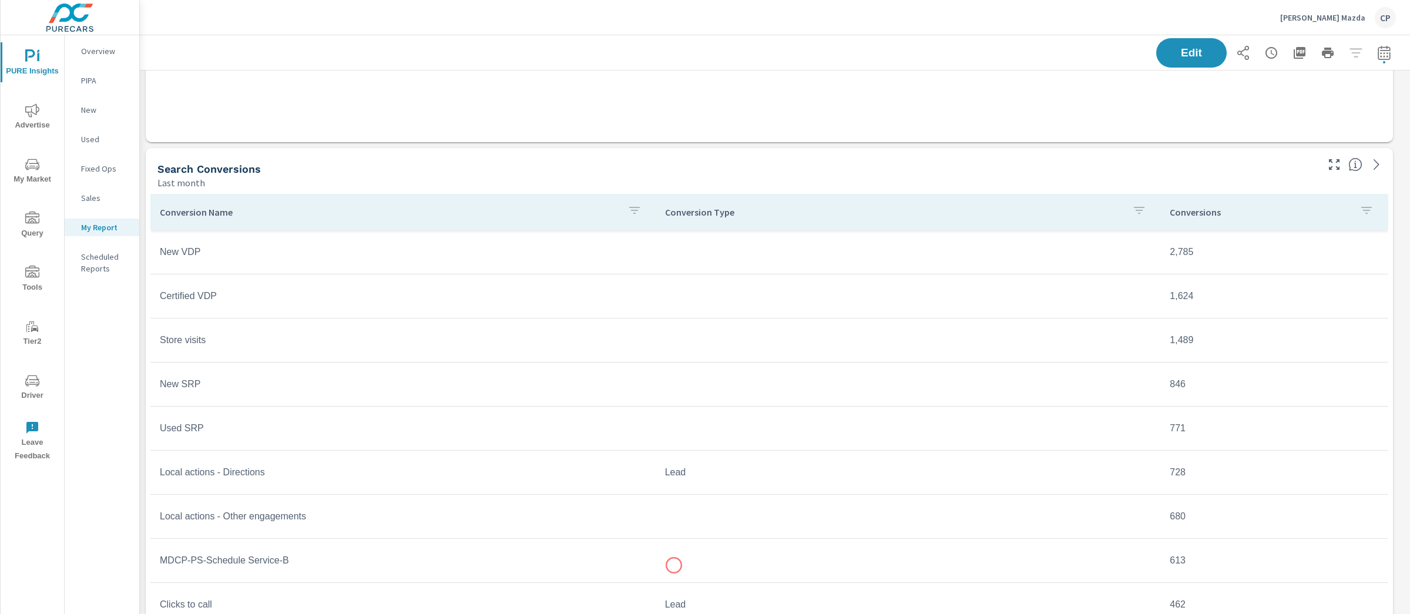
scroll to position [3426, 0]
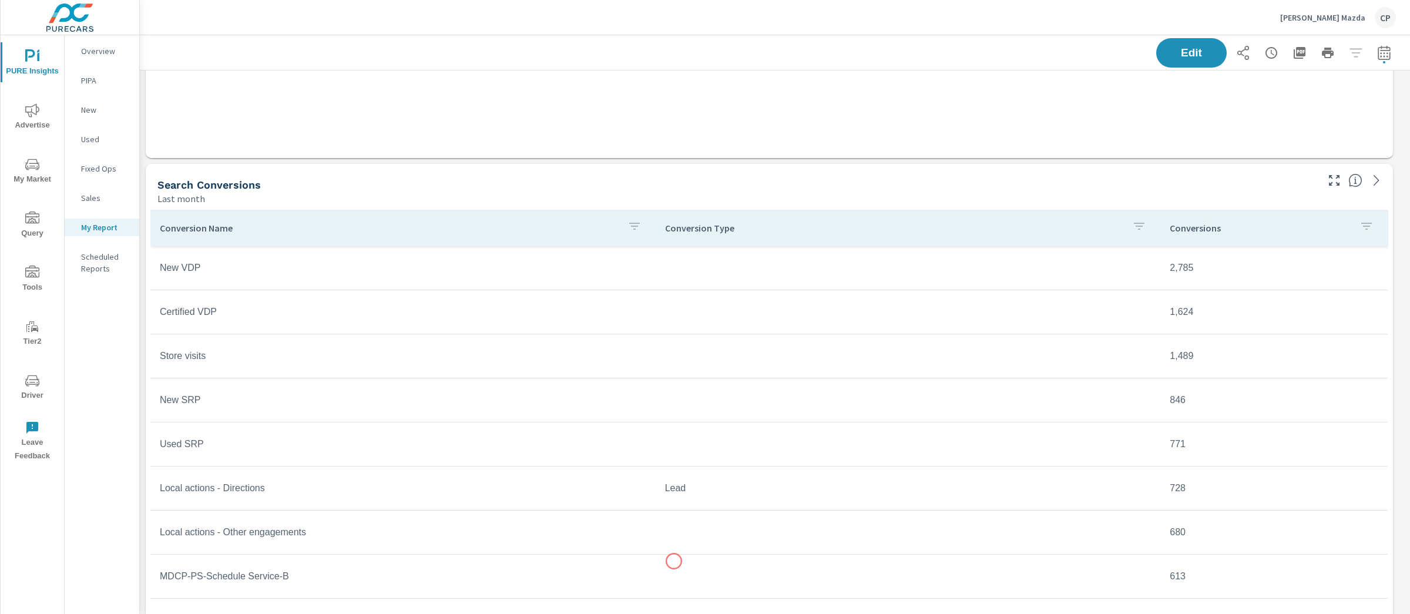
click at [674, 559] on tr "MDCP-PS-Schedule Service-B 613" at bounding box center [768, 577] width 1237 height 44
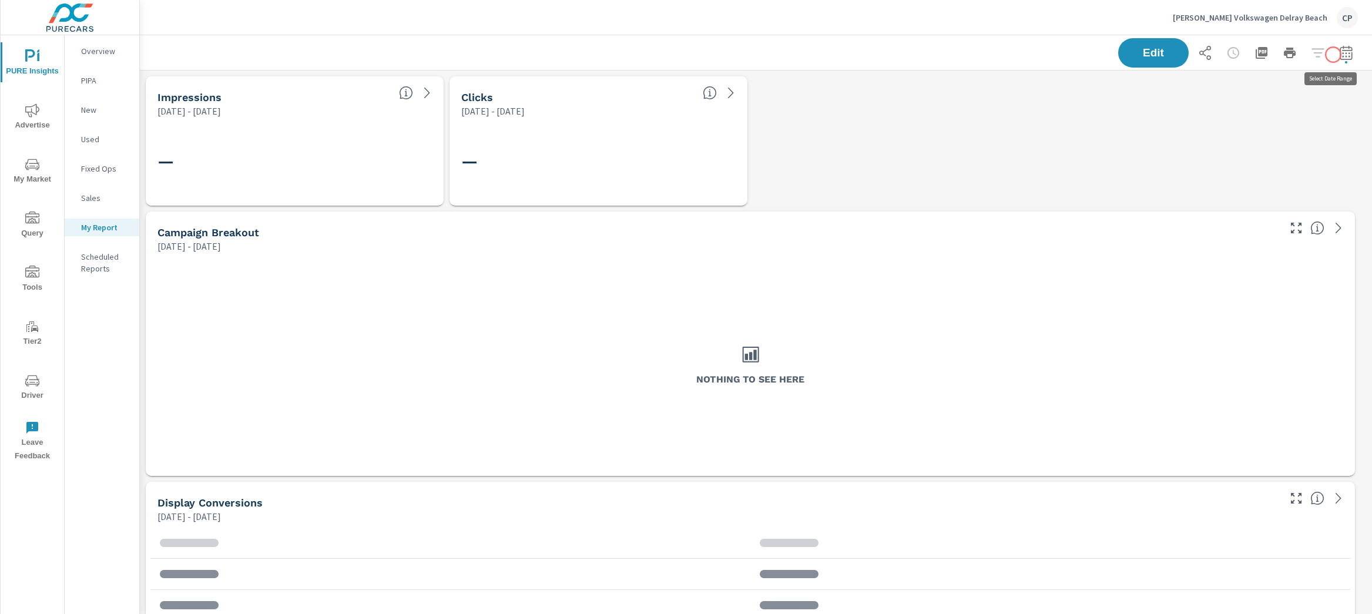
scroll to position [5298, 1244]
click at [1337, 59] on button "button" at bounding box center [1346, 53] width 24 height 24
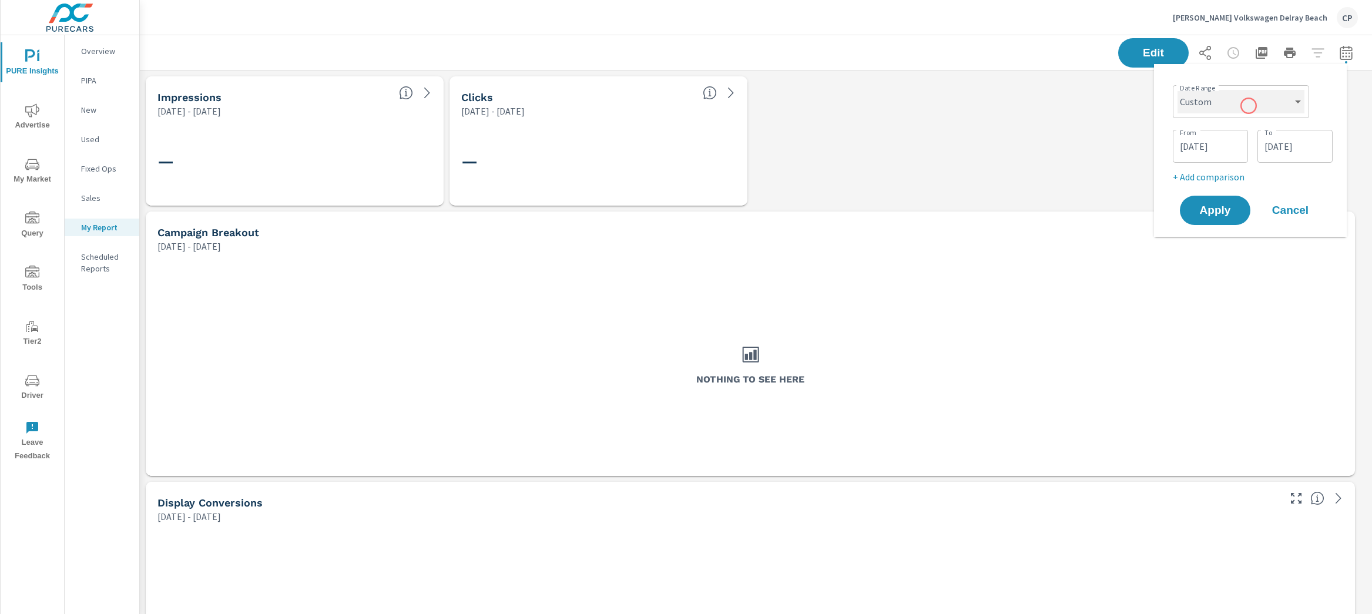
click at [1245, 110] on select "Custom [DATE] Last week Last 7 days Last 14 days Last 30 days Last 45 days Last…" at bounding box center [1240, 102] width 127 height 24
select select "Last month"
click at [1182, 90] on select "Custom [DATE] Last week Last 7 days Last 14 days Last 30 days Last 45 days Last…" at bounding box center [1240, 102] width 127 height 24
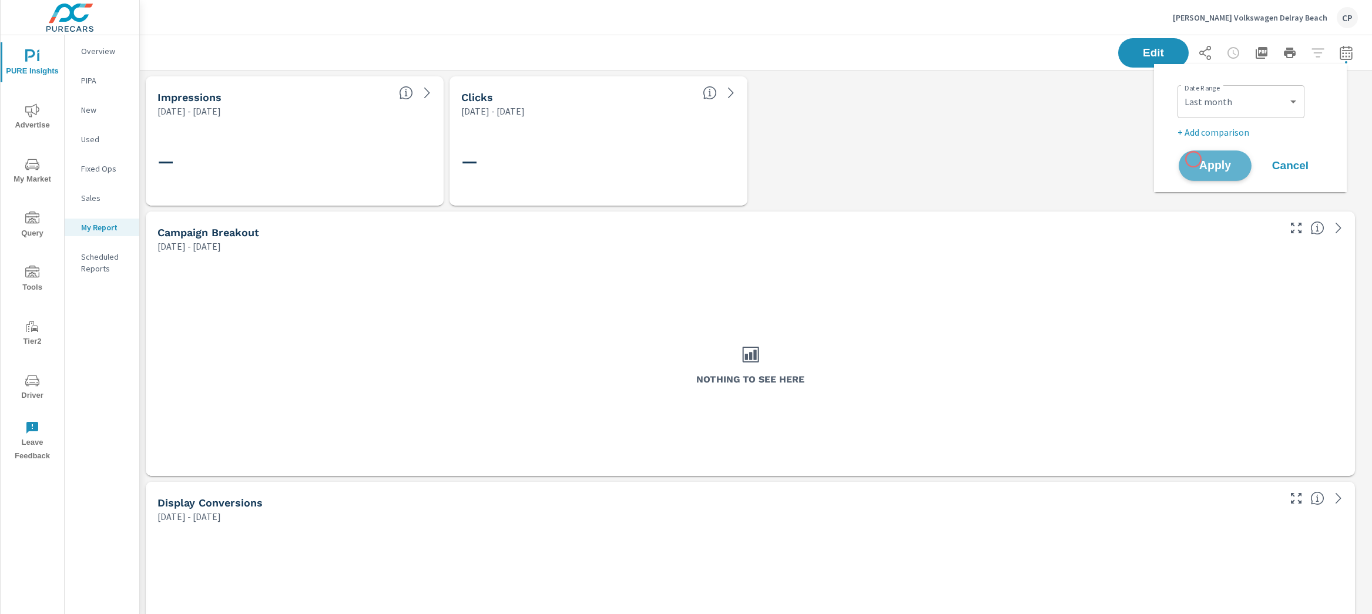
click at [1193, 160] on span "Apply" at bounding box center [1215, 165] width 48 height 11
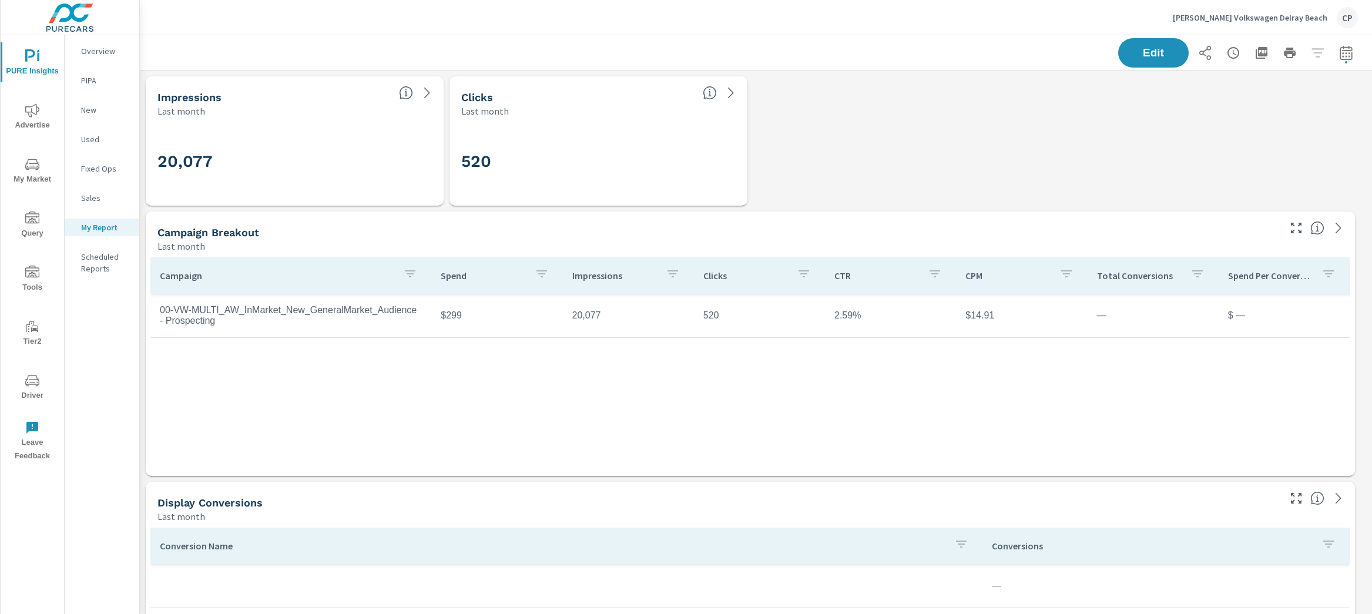
scroll to position [5298, 1244]
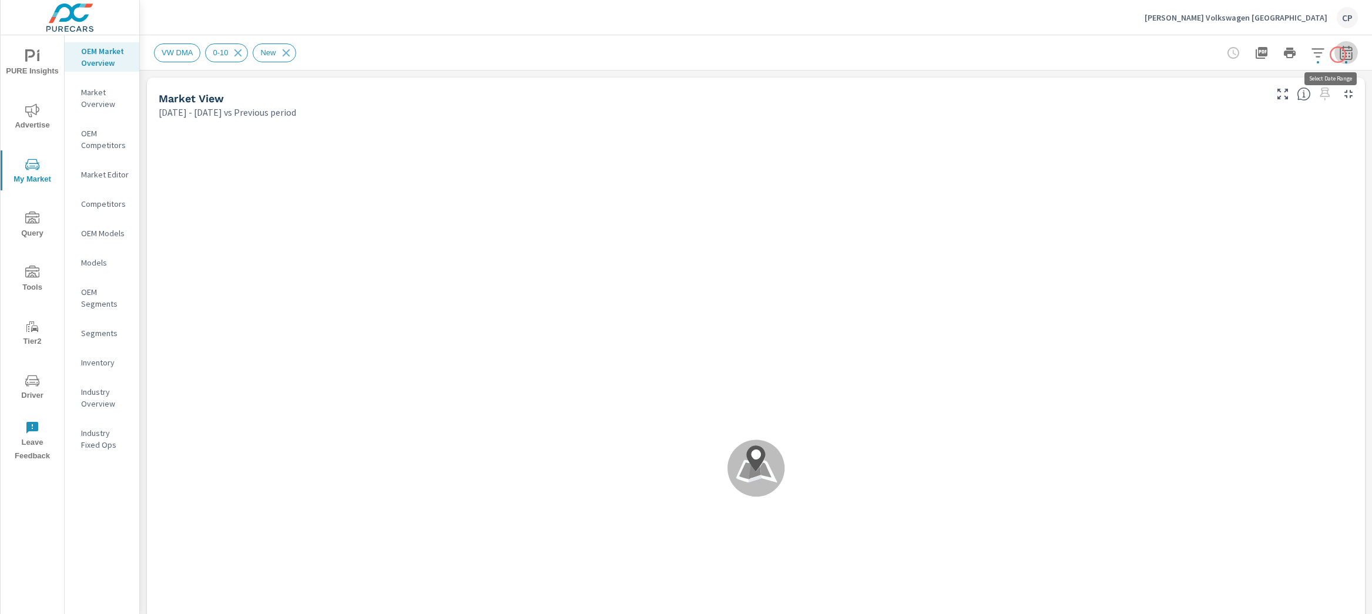
click at [1339, 55] on icon "button" at bounding box center [1346, 53] width 14 height 14
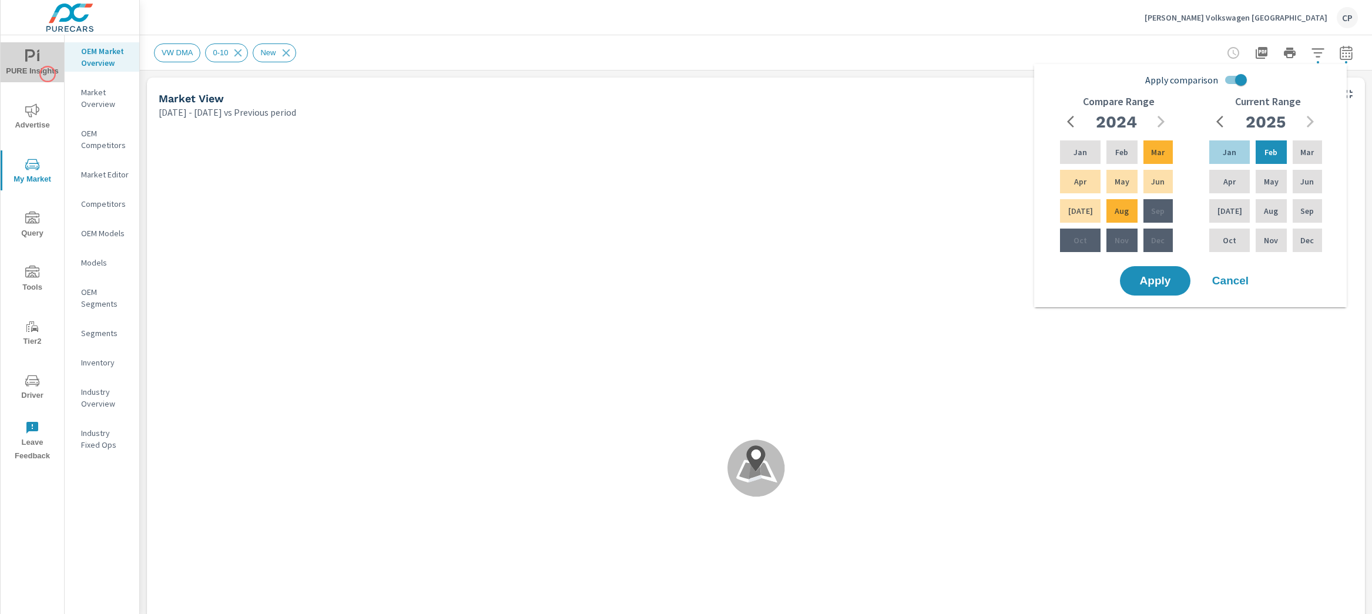
click at [48, 74] on span "PURE Insights" at bounding box center [32, 63] width 56 height 29
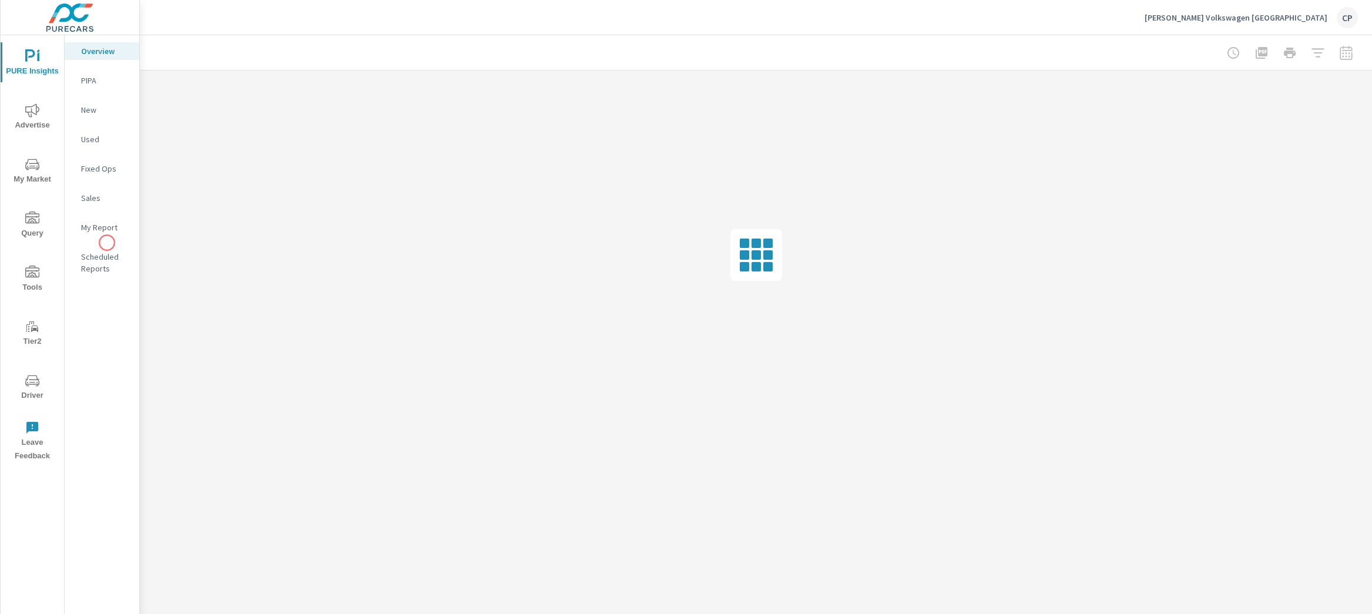
click at [107, 243] on nav "Overview PIPA New Used Fixed Ops Sales My Report Scheduled Reports" at bounding box center [102, 164] width 75 height 259
click at [107, 234] on div "My Report" at bounding box center [102, 228] width 75 height 18
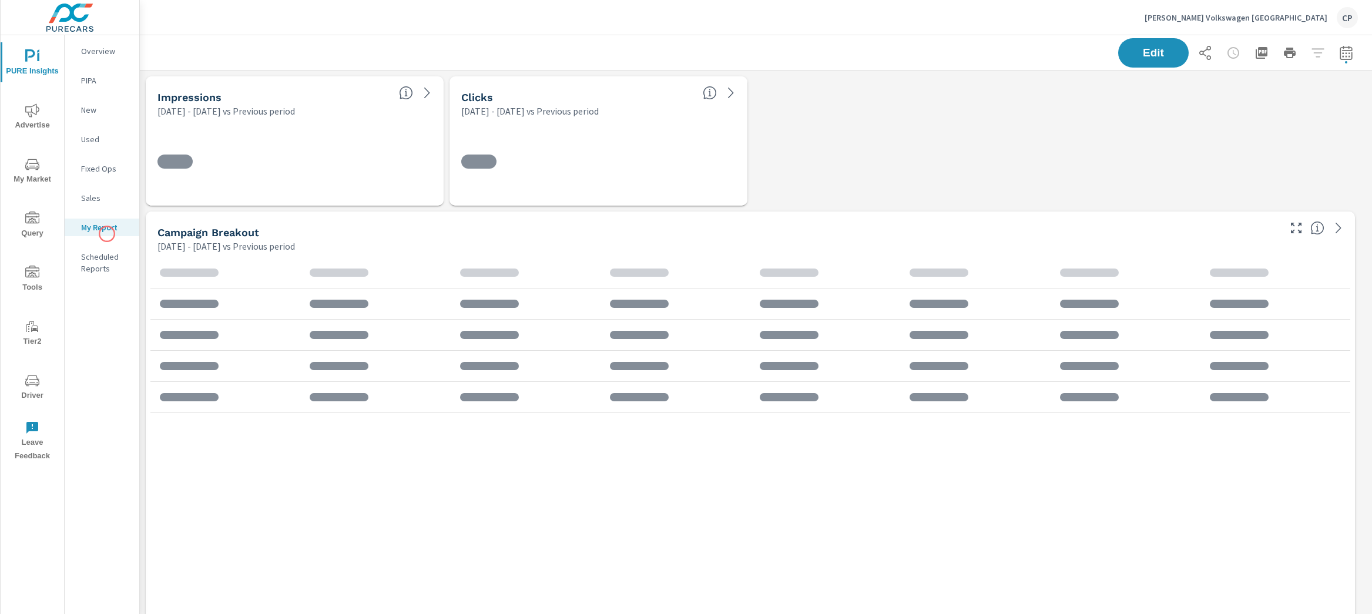
scroll to position [5569, 1244]
click at [107, 234] on div "My Report" at bounding box center [102, 228] width 75 height 18
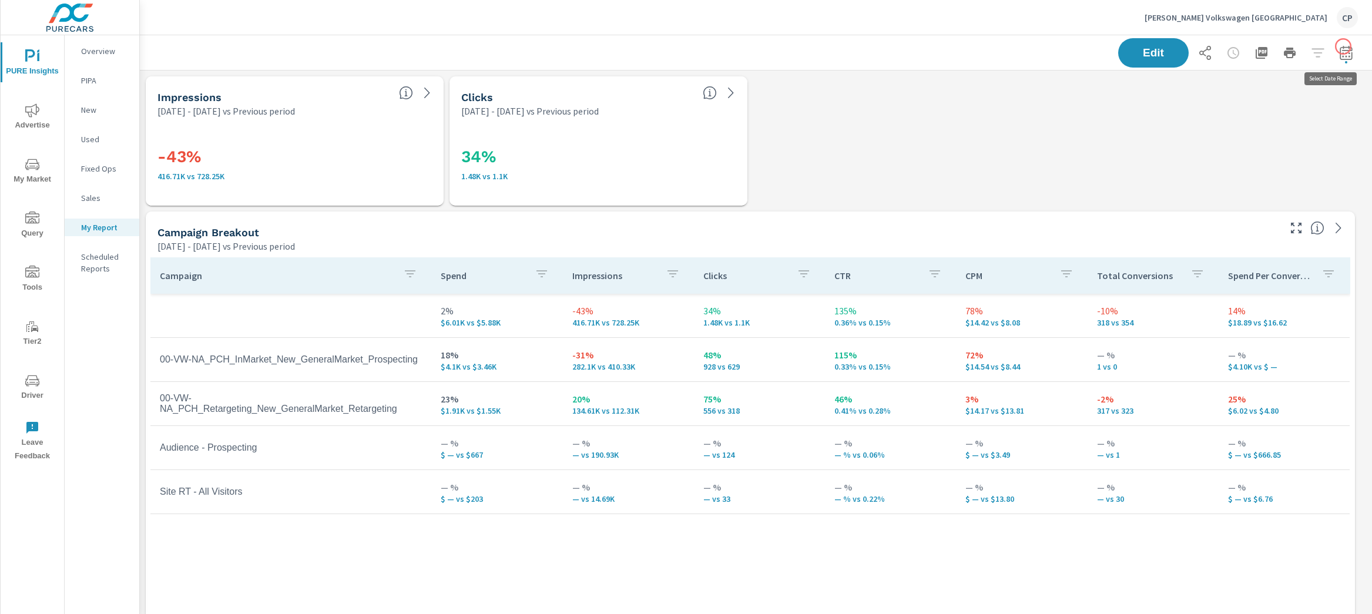
click at [1341, 46] on icon "button" at bounding box center [1346, 53] width 14 height 14
select select "Previous period"
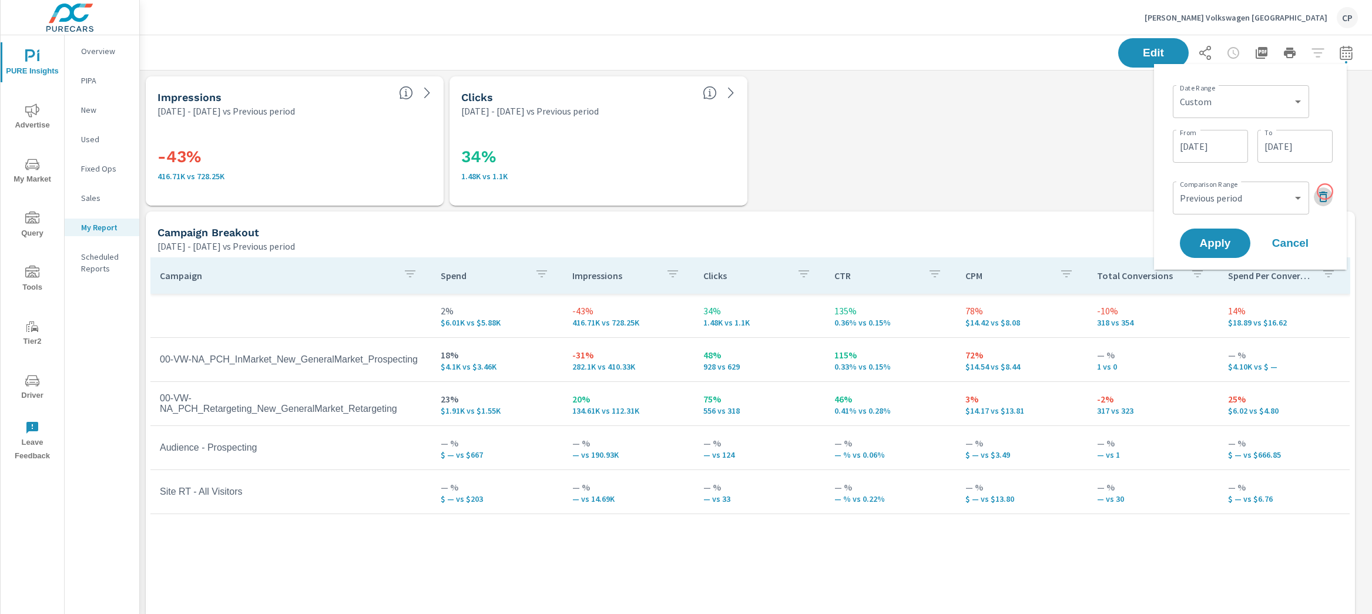
click at [1325, 192] on icon "button" at bounding box center [1323, 197] width 8 height 11
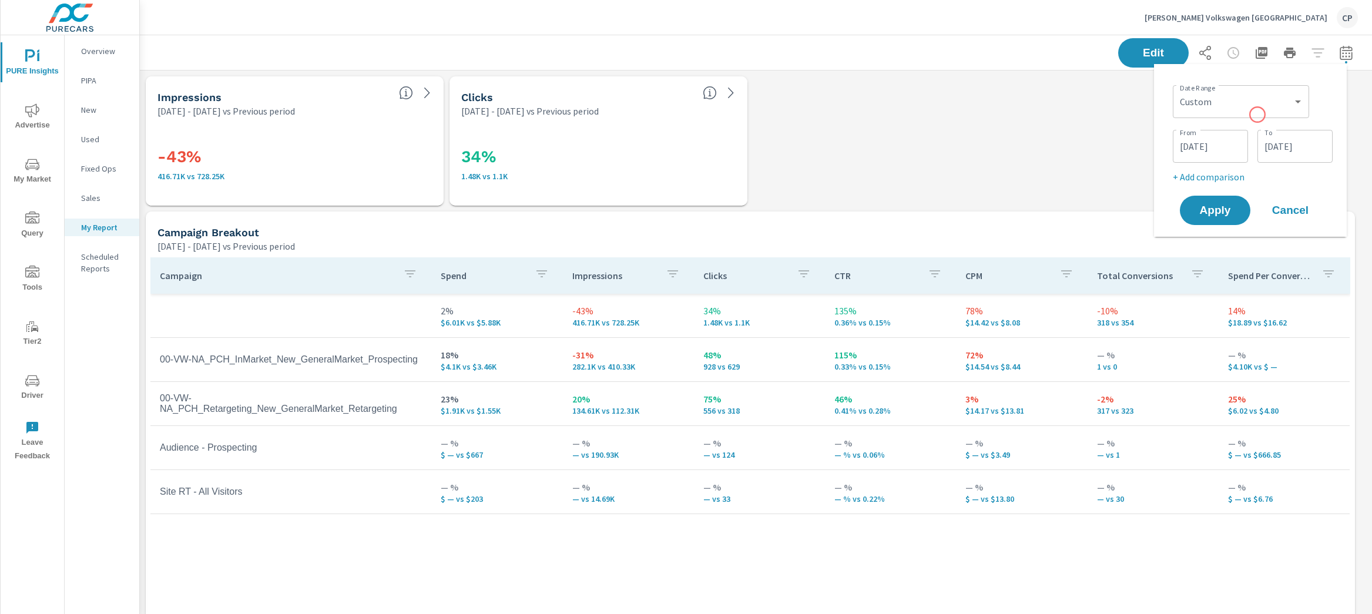
click at [1257, 115] on div "Custom Yesterday Last week Last 7 days Last 14 days Last 30 days Last 45 days L…" at bounding box center [1241, 101] width 136 height 33
click at [1243, 107] on select "Custom [DATE] Last week Last 7 days Last 14 days Last 30 days Last 45 days Last…" at bounding box center [1240, 102] width 127 height 24
select select "Last month"
click at [1182, 90] on select "Custom Yesterday Last week Last 7 days Last 14 days Last 30 days Last 45 days L…" at bounding box center [1240, 102] width 127 height 24
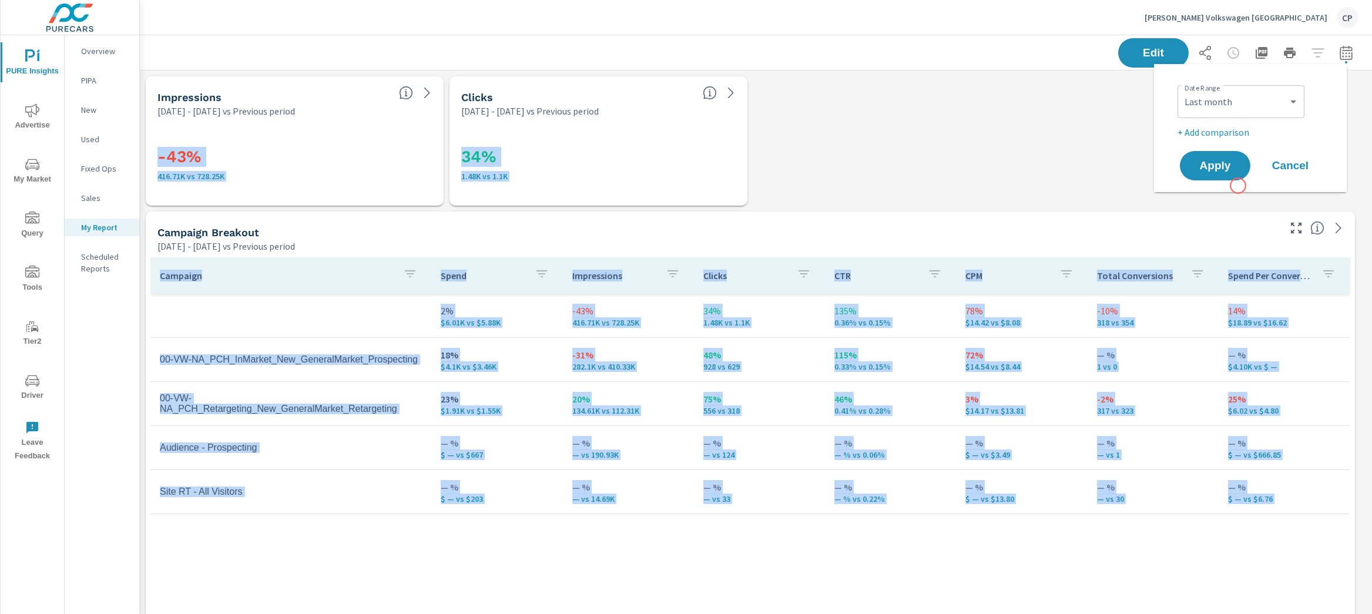
drag, startPoint x: 1238, startPoint y: 208, endPoint x: 1235, endPoint y: 181, distance: 27.3
click at [1236, 181] on body "PURE Insights Advertise My Market Query Tools Tier2 Driver Leave Feedback Overv…" at bounding box center [686, 307] width 1372 height 614
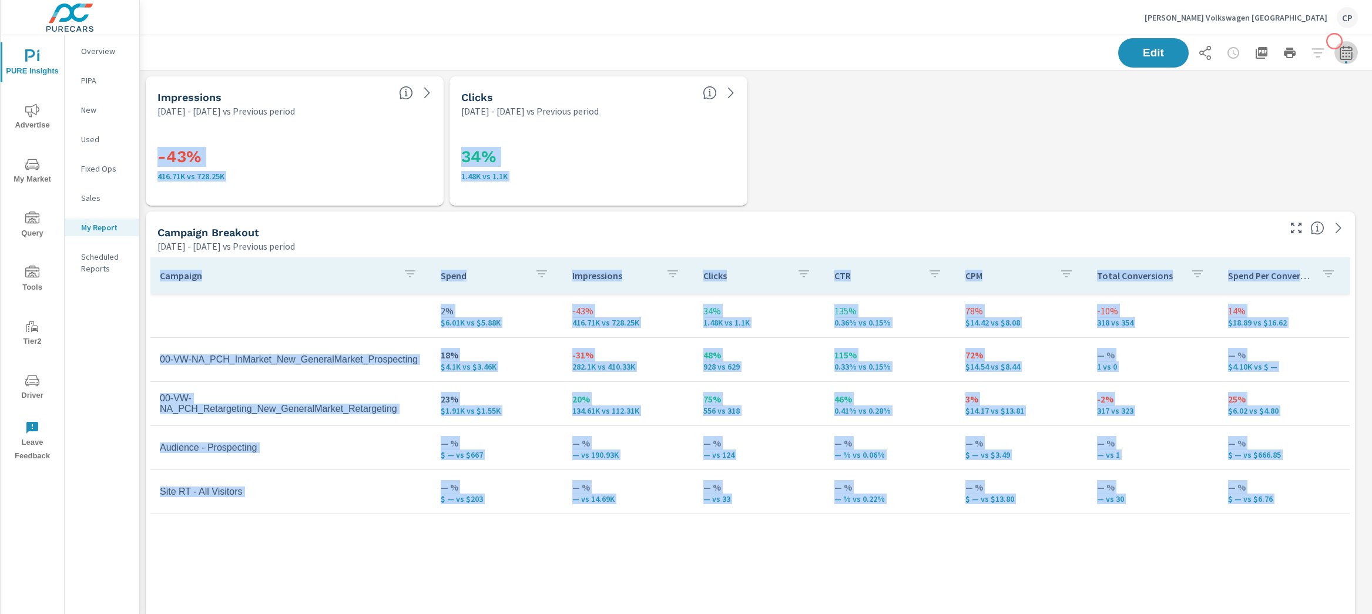
click at [1334, 41] on button "button" at bounding box center [1346, 53] width 24 height 24
select select "Previous period"
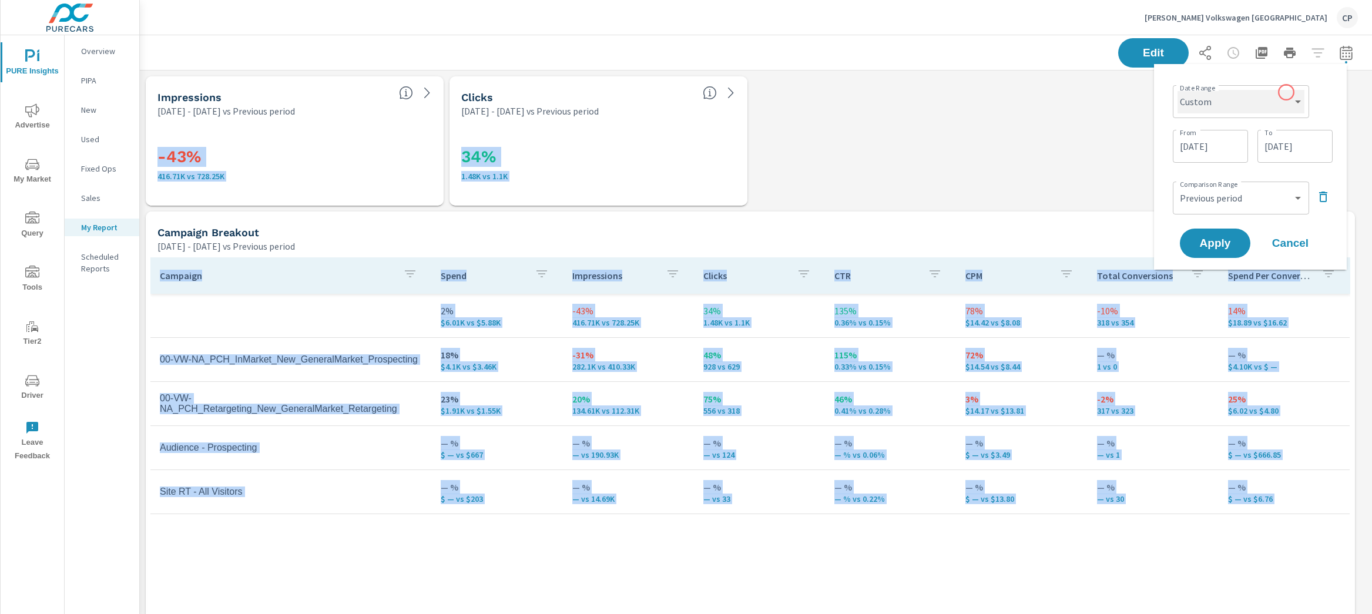
click at [1273, 99] on select "Custom Yesterday Last week Last 7 days Last 14 days Last 30 days Last 45 days L…" at bounding box center [1240, 102] width 127 height 24
select select "Last month"
click at [1182, 90] on select "Custom Yesterday Last week Last 7 days Last 14 days Last 30 days Last 45 days L…" at bounding box center [1240, 102] width 127 height 24
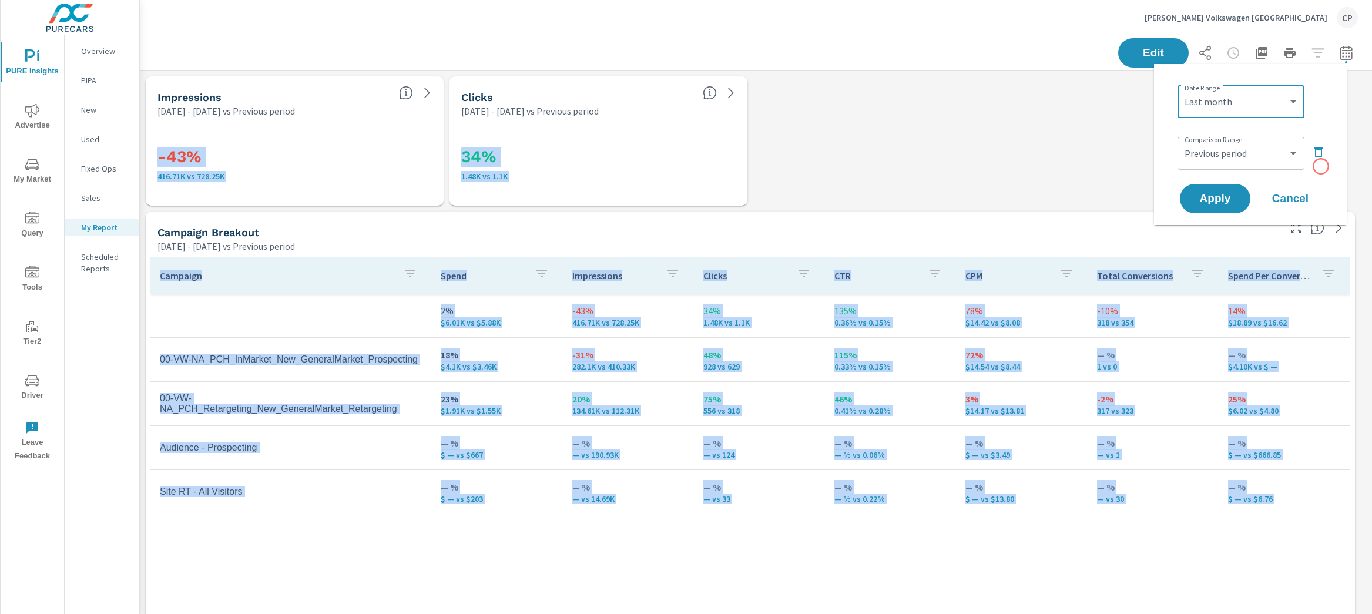
click at [1318, 163] on div "Comparison Range Custom Previous period Previous month Previous year ​" at bounding box center [1252, 152] width 150 height 40
click at [1318, 157] on icon "button" at bounding box center [1318, 152] width 8 height 11
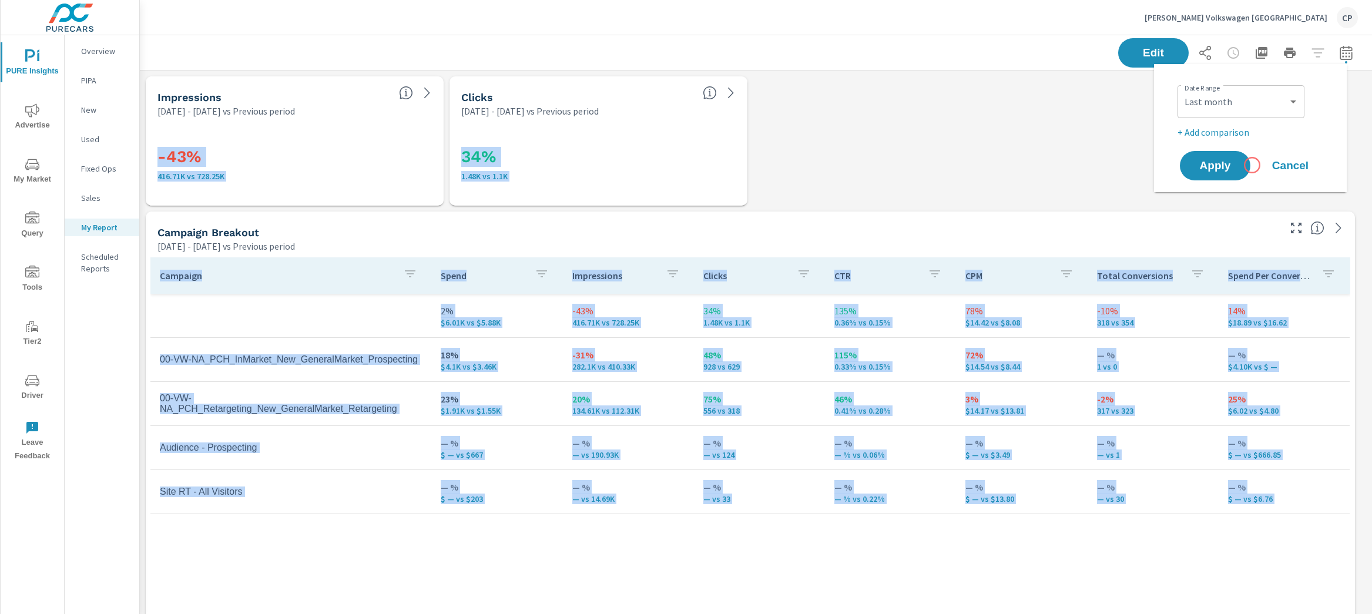
click at [1252, 165] on div "Apply Cancel" at bounding box center [1252, 166] width 150 height 34
click at [1237, 170] on span "Apply" at bounding box center [1215, 165] width 48 height 11
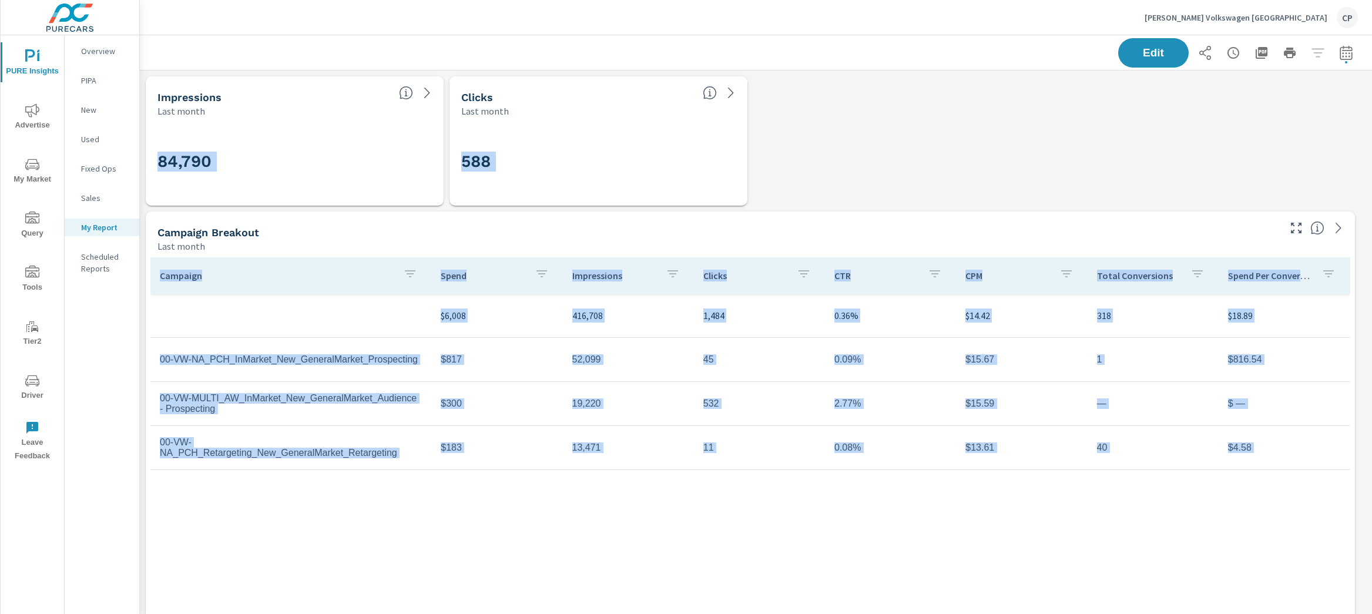
scroll to position [5569, 1244]
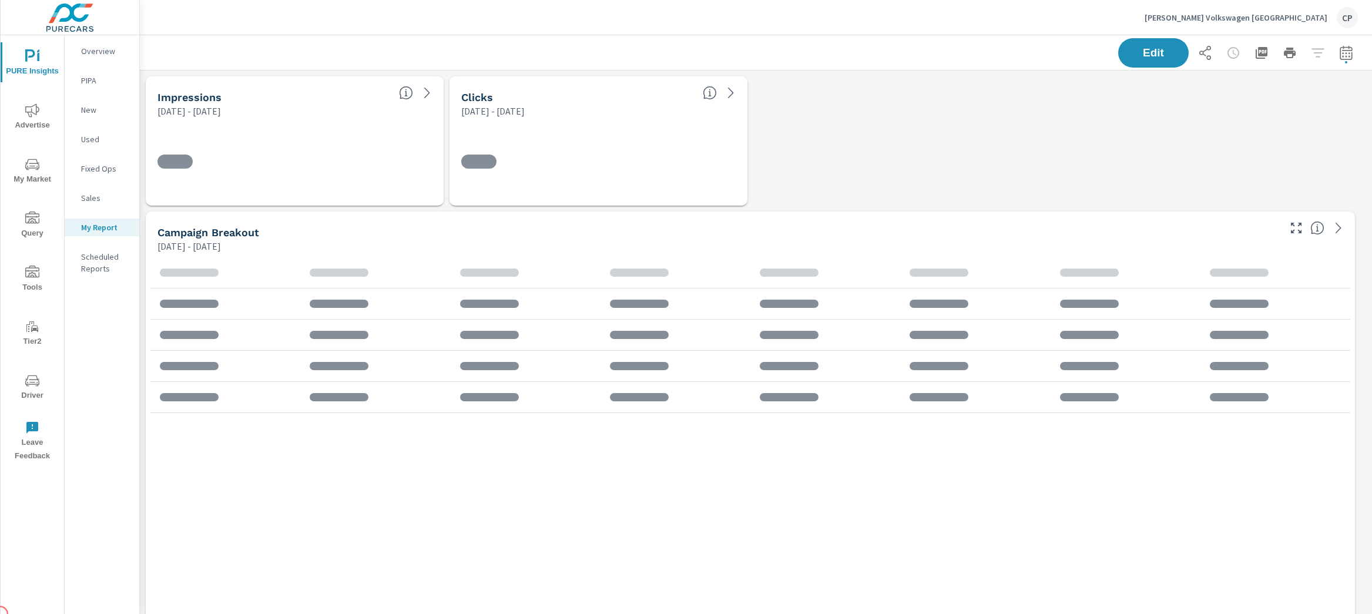
scroll to position [6, 6]
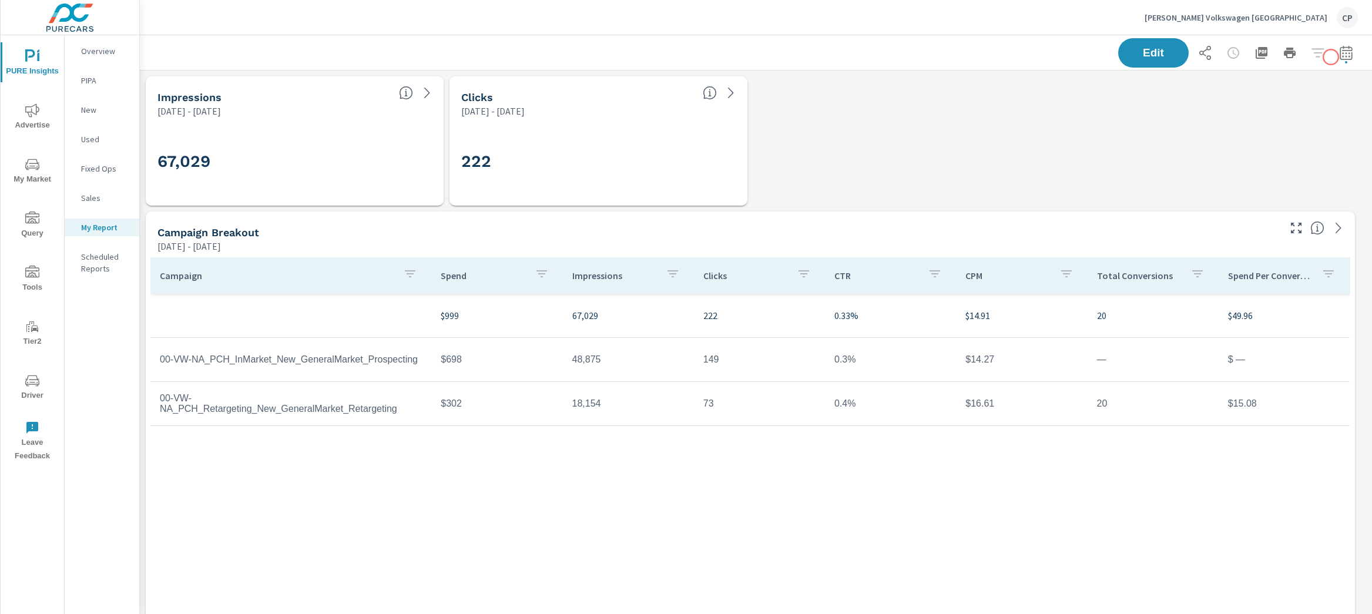
click at [1342, 56] on icon "button" at bounding box center [1346, 54] width 8 height 5
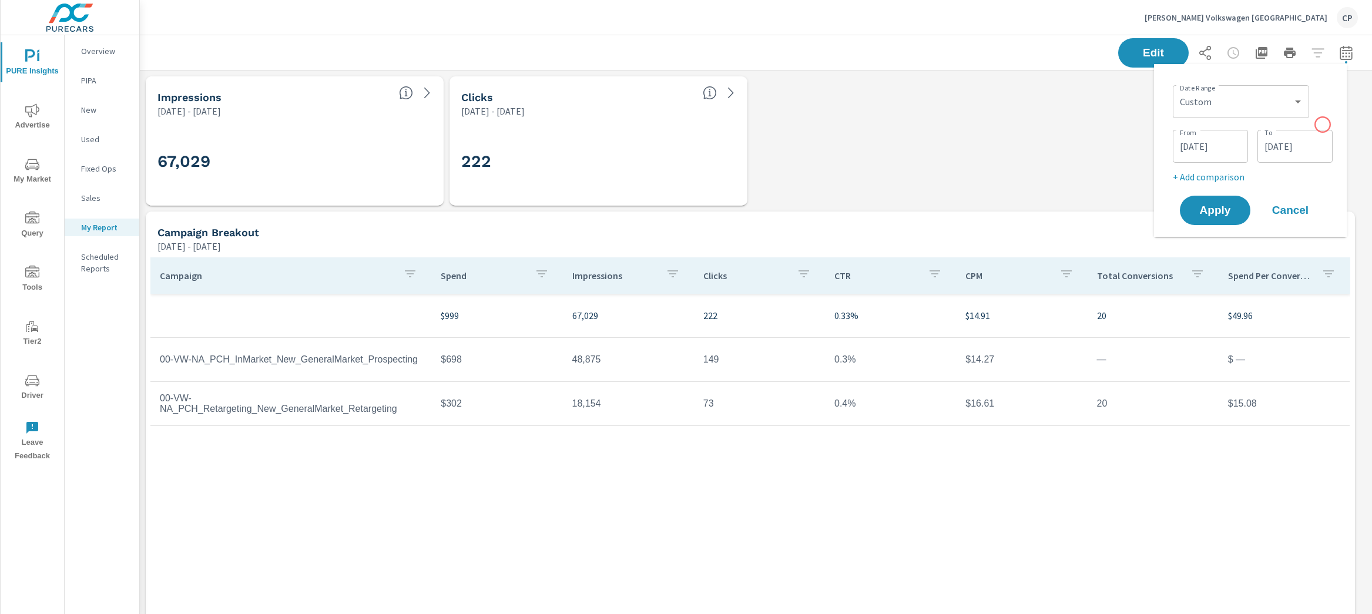
scroll to position [5163, 1244]
click at [1246, 101] on select "Custom [DATE] Last week Last 7 days Last 14 days Last 30 days Last 45 days Last…" at bounding box center [1240, 102] width 127 height 24
select select "Last month"
click at [1182, 90] on select "Custom [DATE] Last week Last 7 days Last 14 days Last 30 days Last 45 days Last…" at bounding box center [1240, 102] width 127 height 24
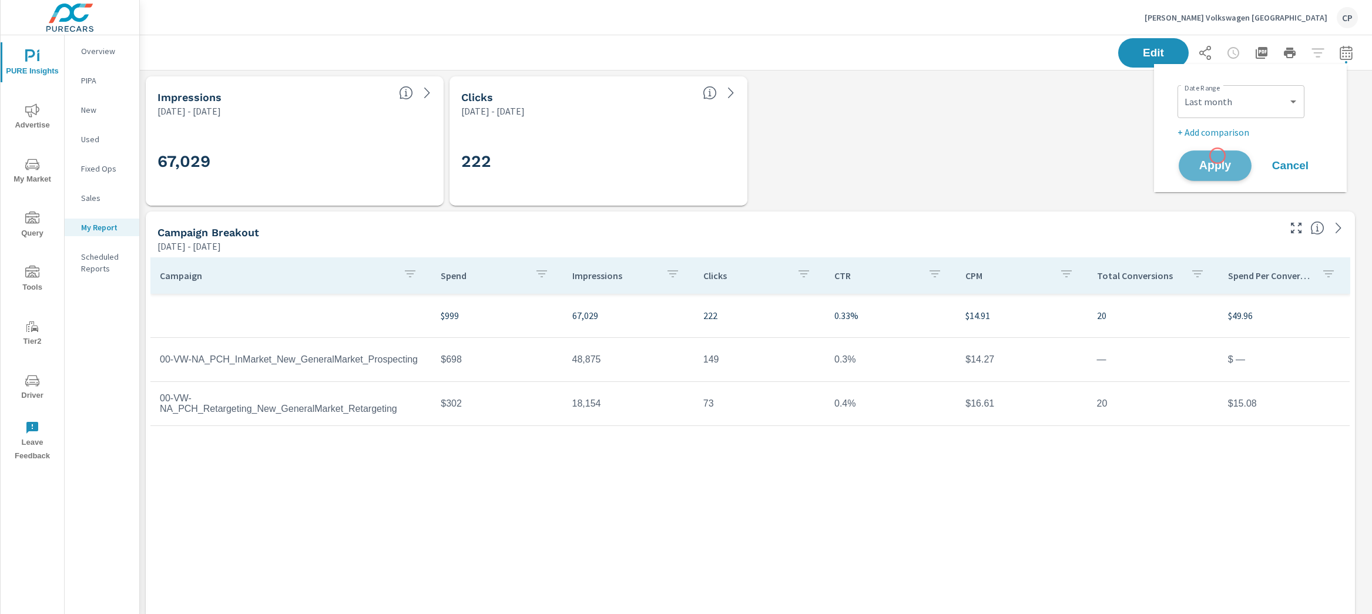
click at [1217, 156] on button "Apply" at bounding box center [1215, 165] width 73 height 31
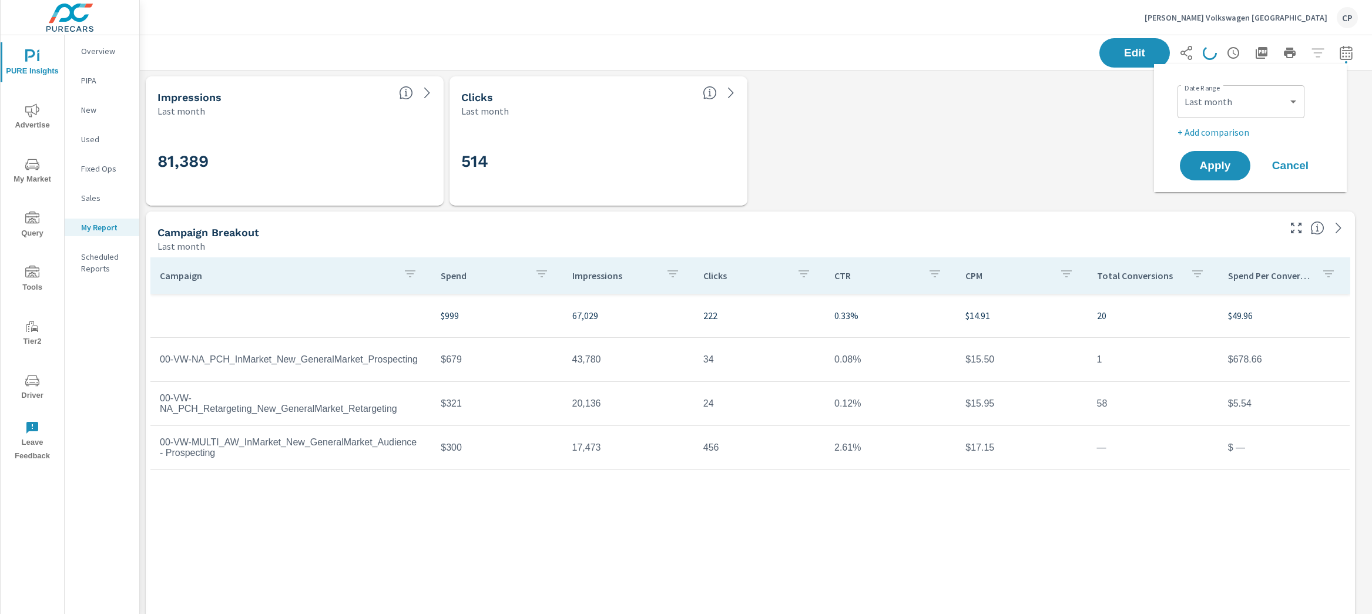
scroll to position [5163, 1244]
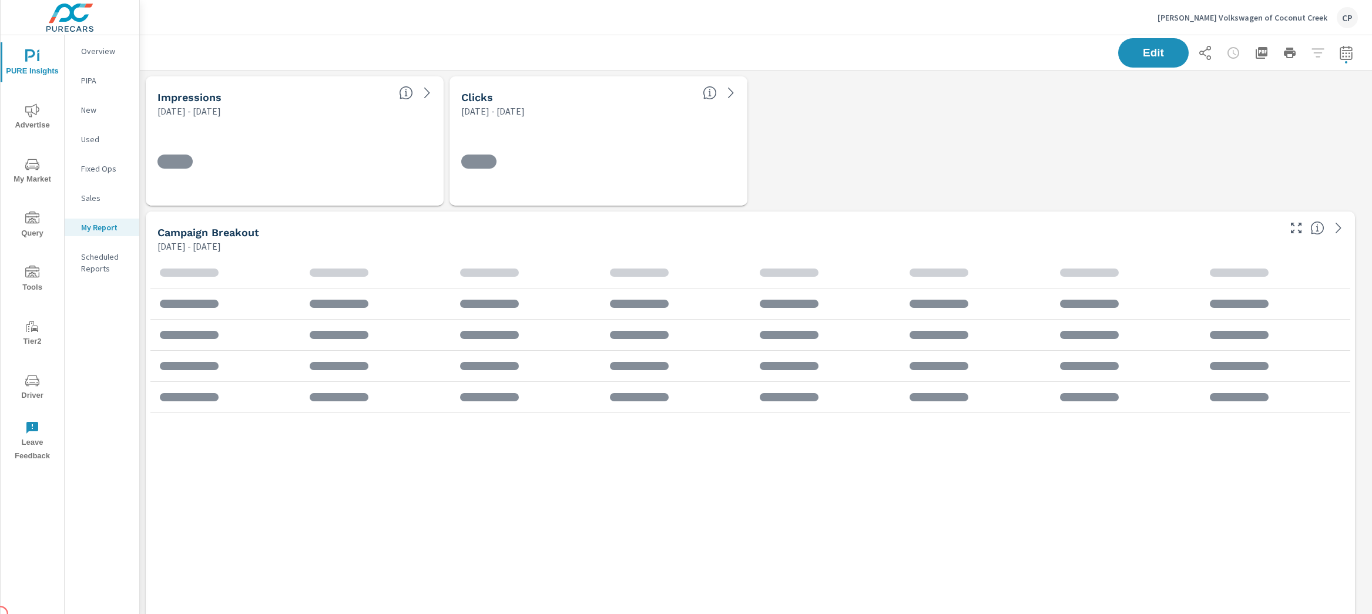
scroll to position [6, 6]
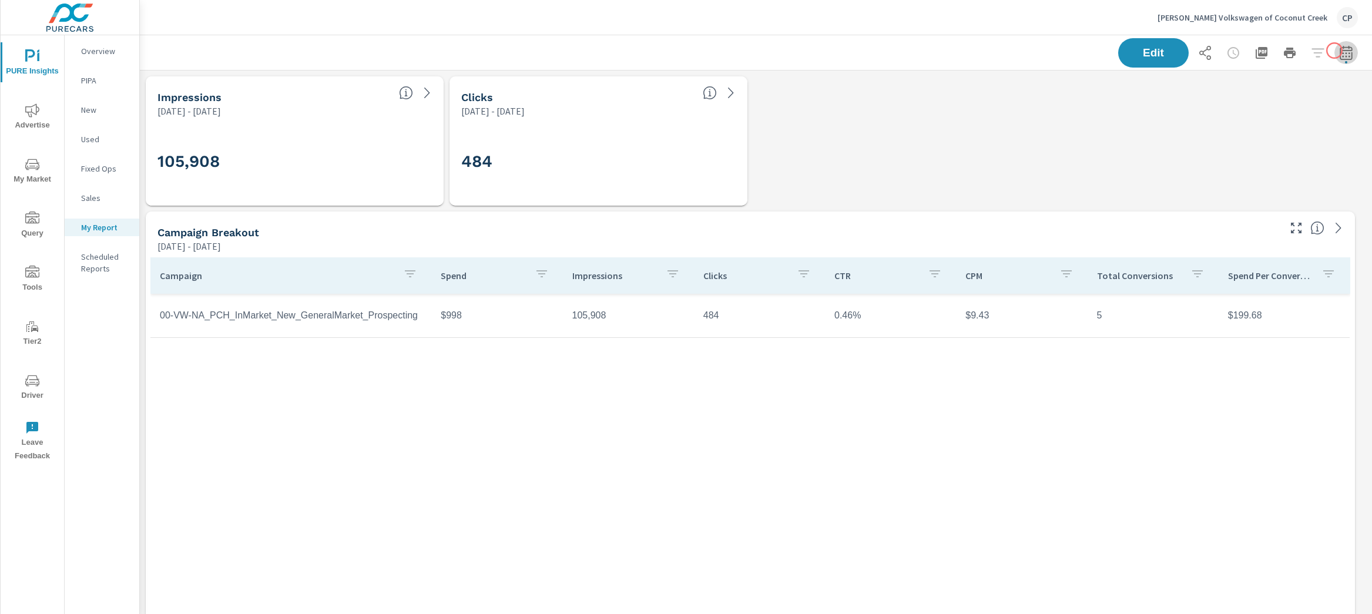
click at [1339, 51] on icon "button" at bounding box center [1346, 53] width 14 height 14
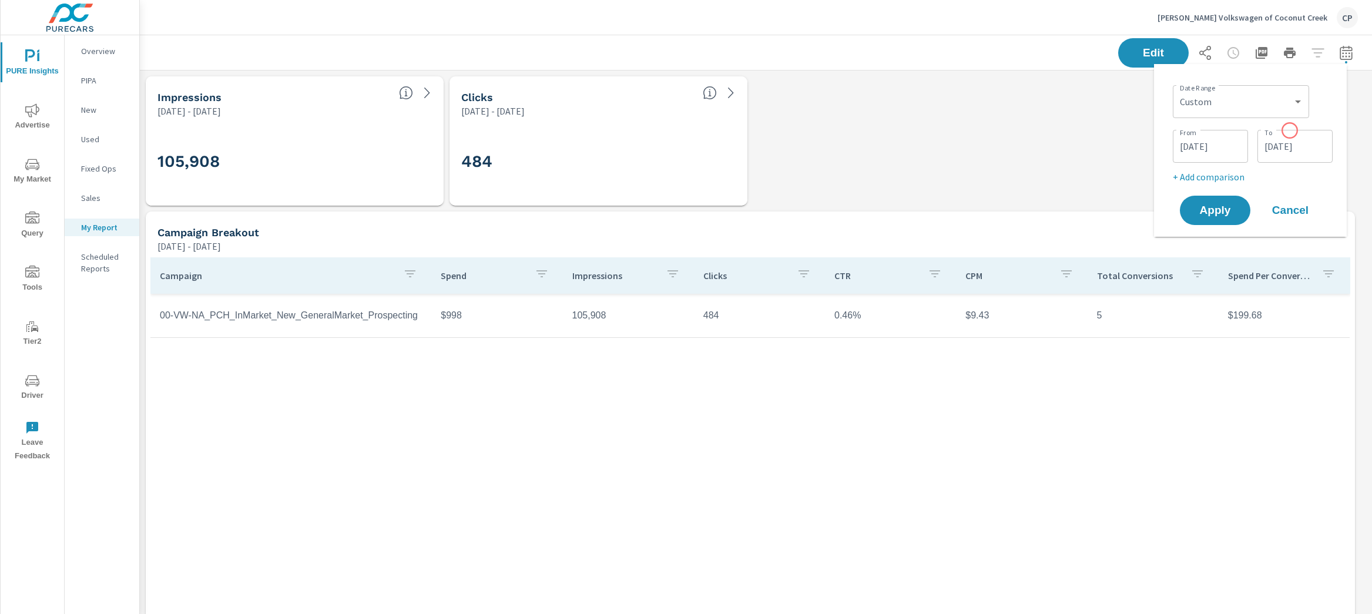
scroll to position [5704, 1244]
click at [1291, 92] on select "Custom Yesterday Last week Last 7 days Last 14 days Last 30 days Last 45 days L…" at bounding box center [1240, 102] width 127 height 24
select select "Last month"
click at [1182, 90] on select "Custom Yesterday Last week Last 7 days Last 14 days Last 30 days Last 45 days L…" at bounding box center [1240, 102] width 127 height 24
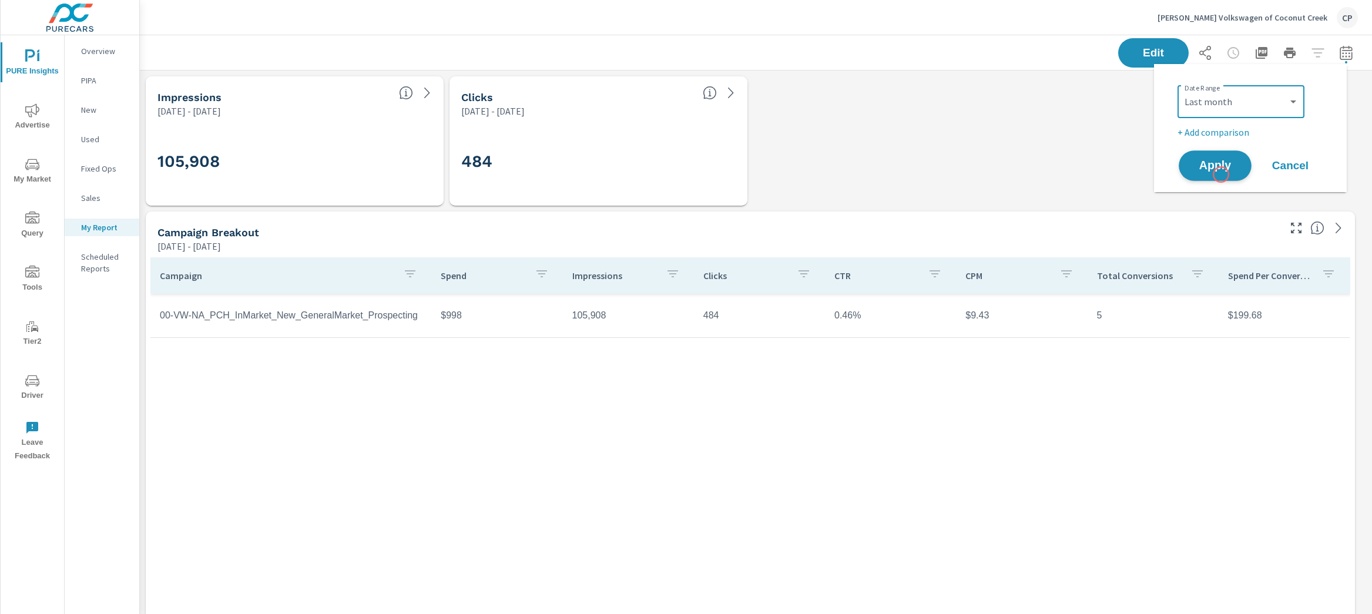
click at [1220, 172] on button "Apply" at bounding box center [1215, 165] width 73 height 31
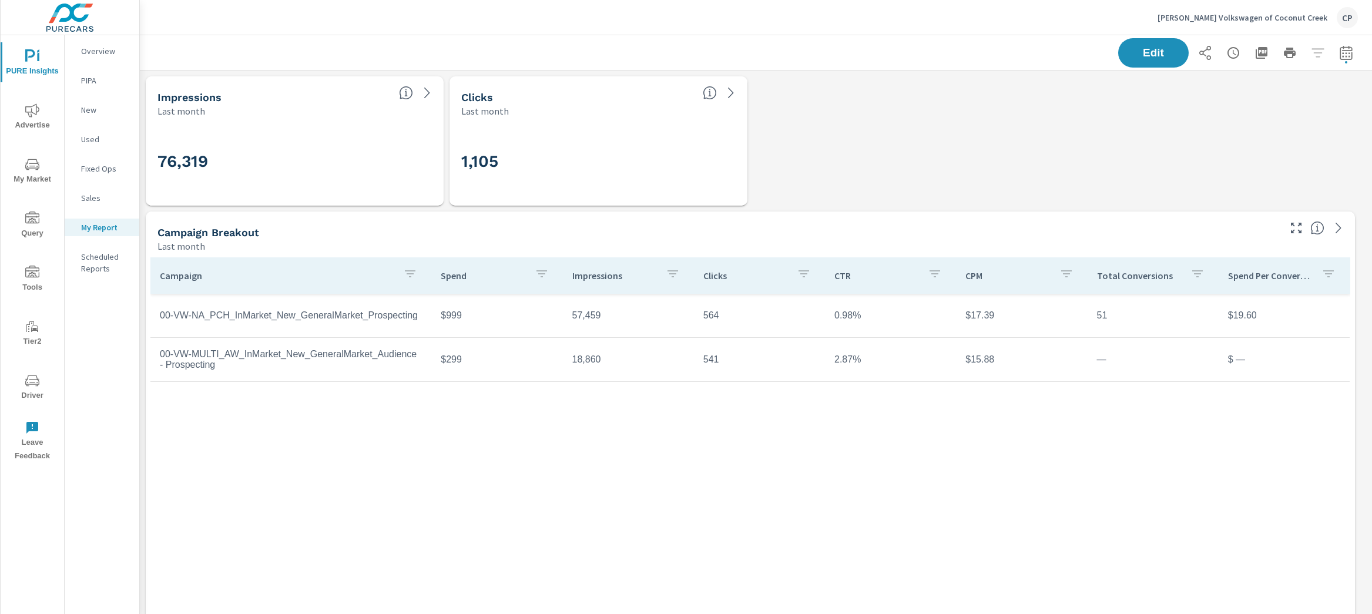
scroll to position [5704, 1244]
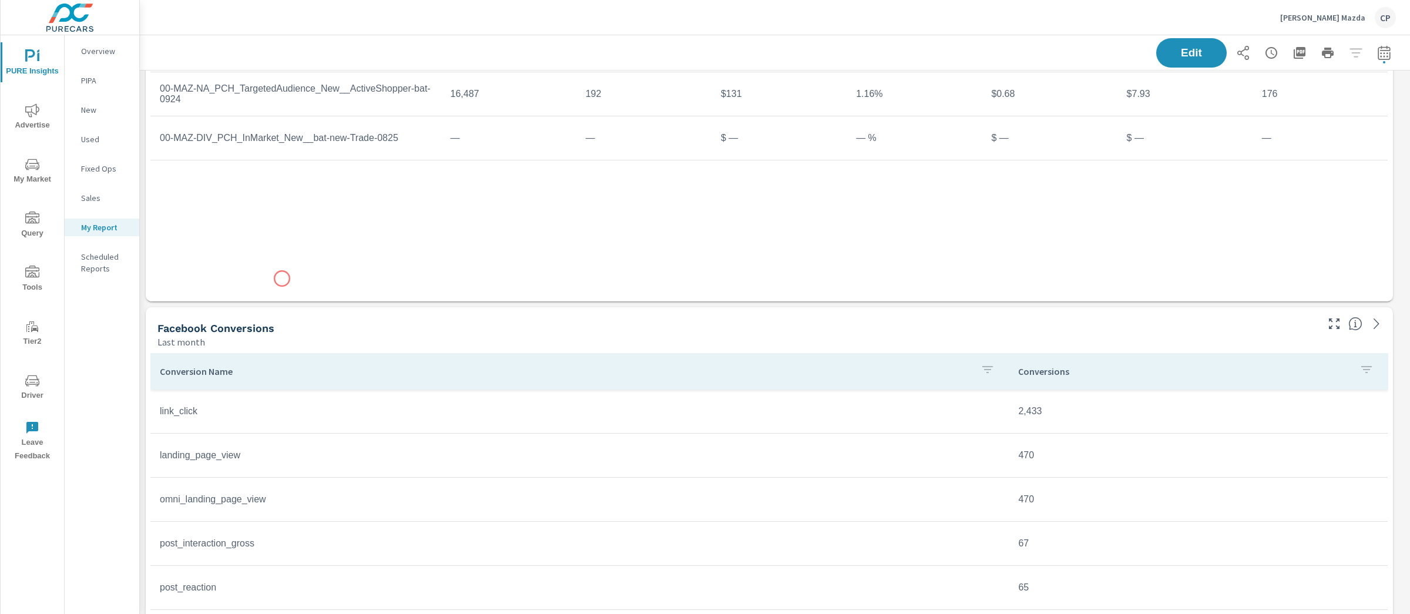
scroll to position [977, 0]
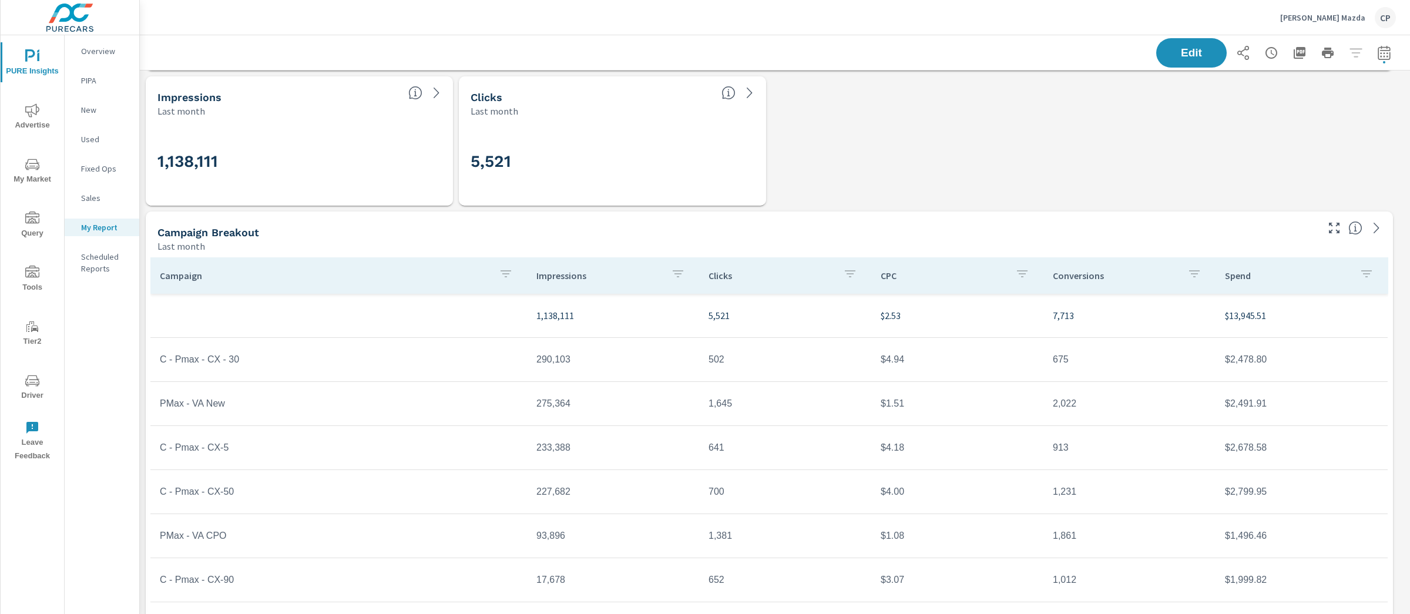
scroll to position [1190, 0]
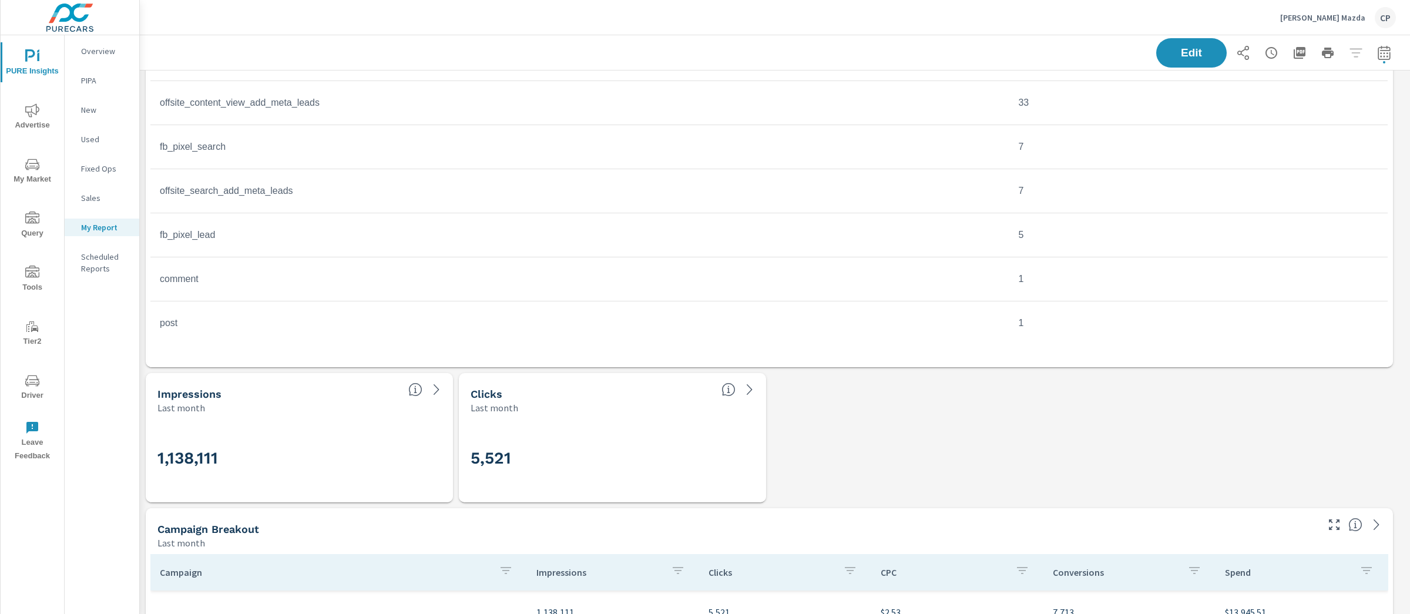
scroll to position [51, 0]
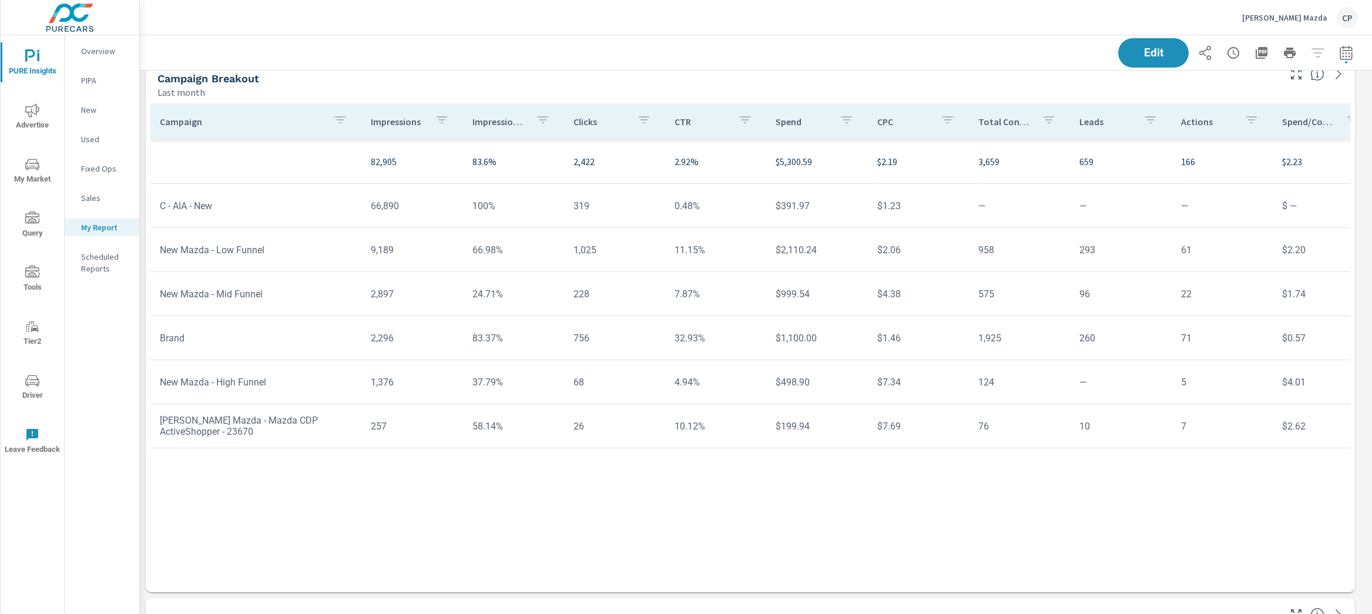
scroll to position [4893, 1244]
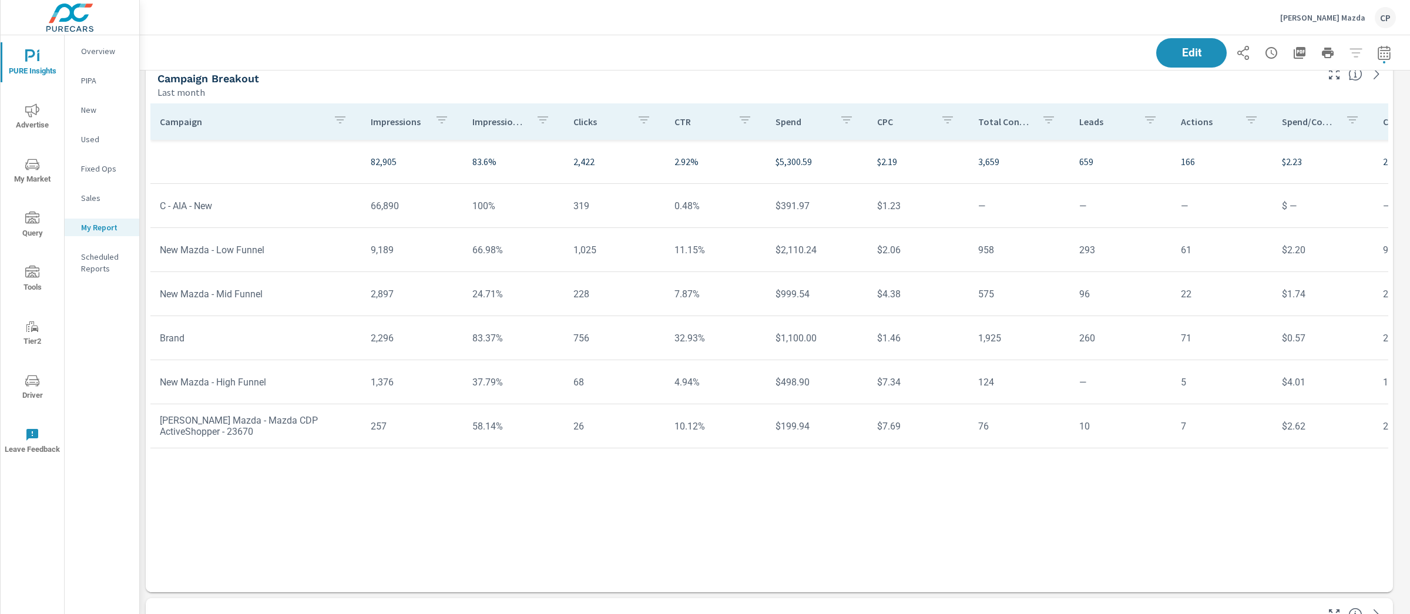
scroll to position [4893, 1282]
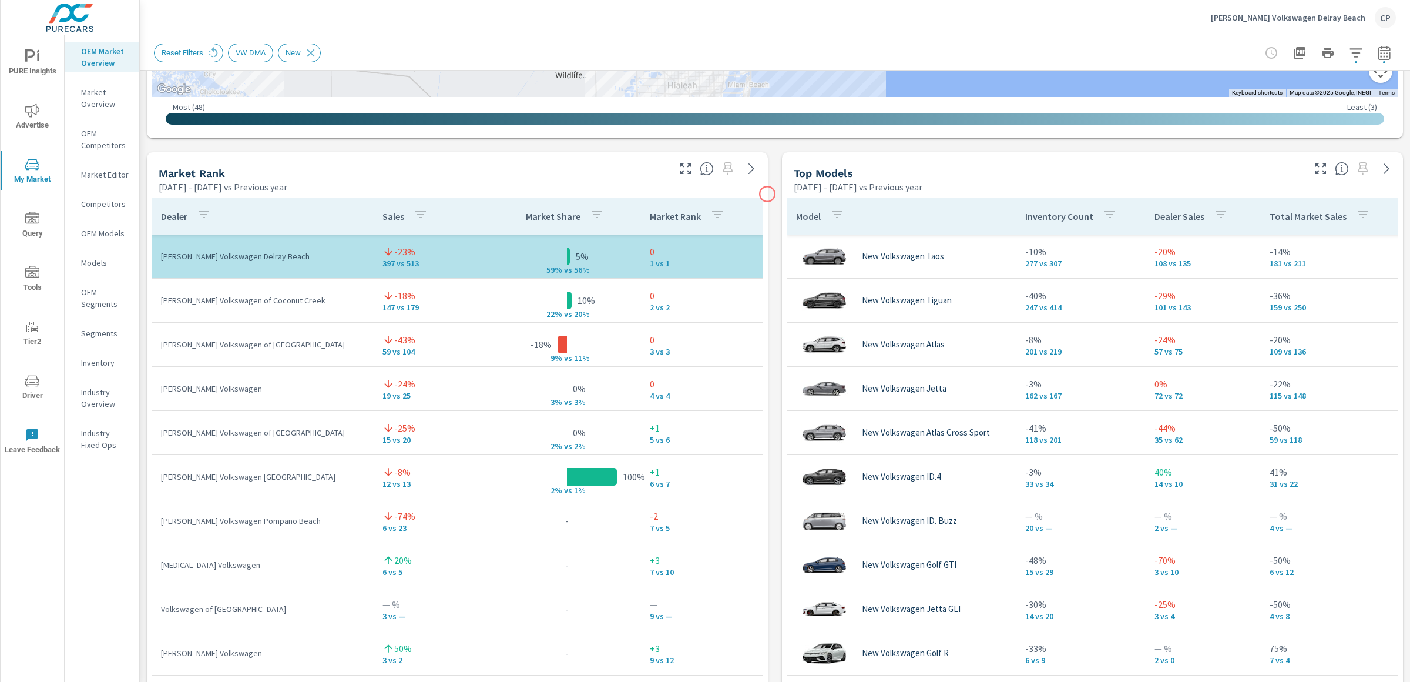
scroll to position [676, 0]
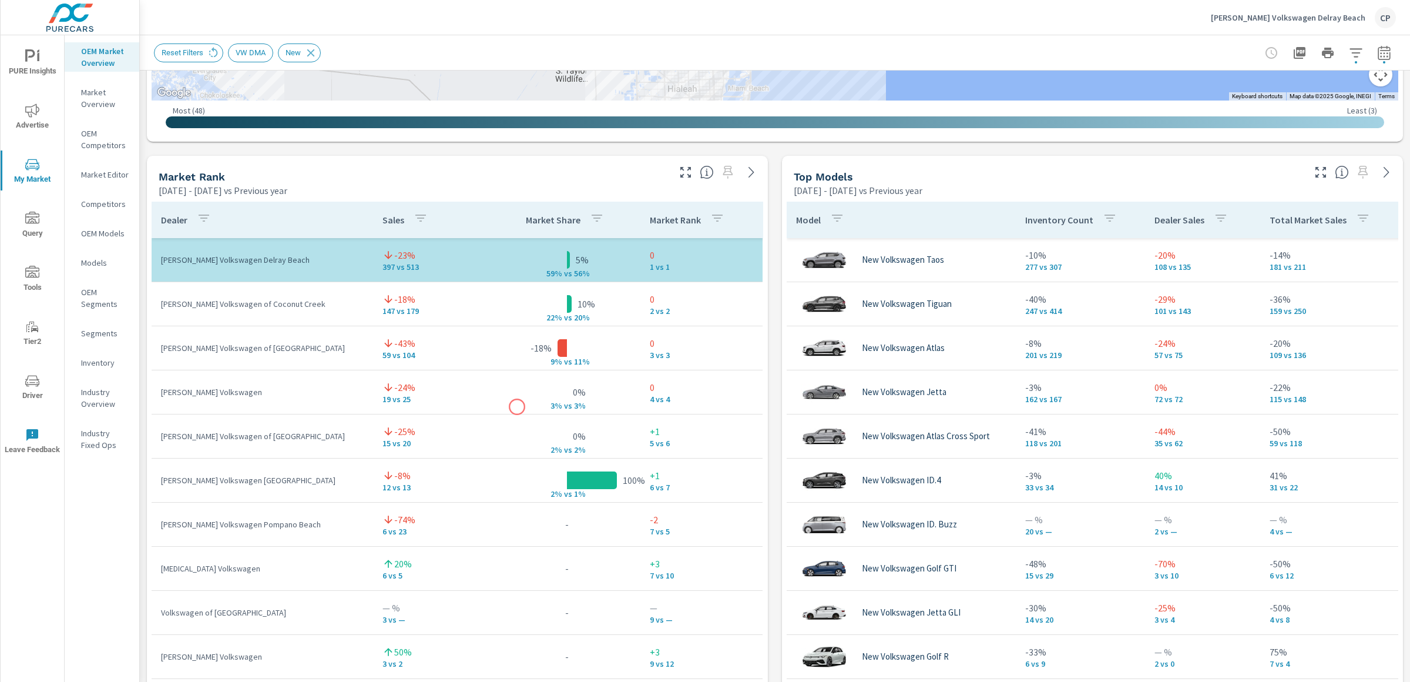
drag, startPoint x: 517, startPoint y: 407, endPoint x: 531, endPoint y: 408, distance: 14.2
click at [531, 408] on tr "Rick Case Volkswagen -24% 19 vs 25 0% 3% v s 3% 0 4 vs 4" at bounding box center [457, 392] width 611 height 44
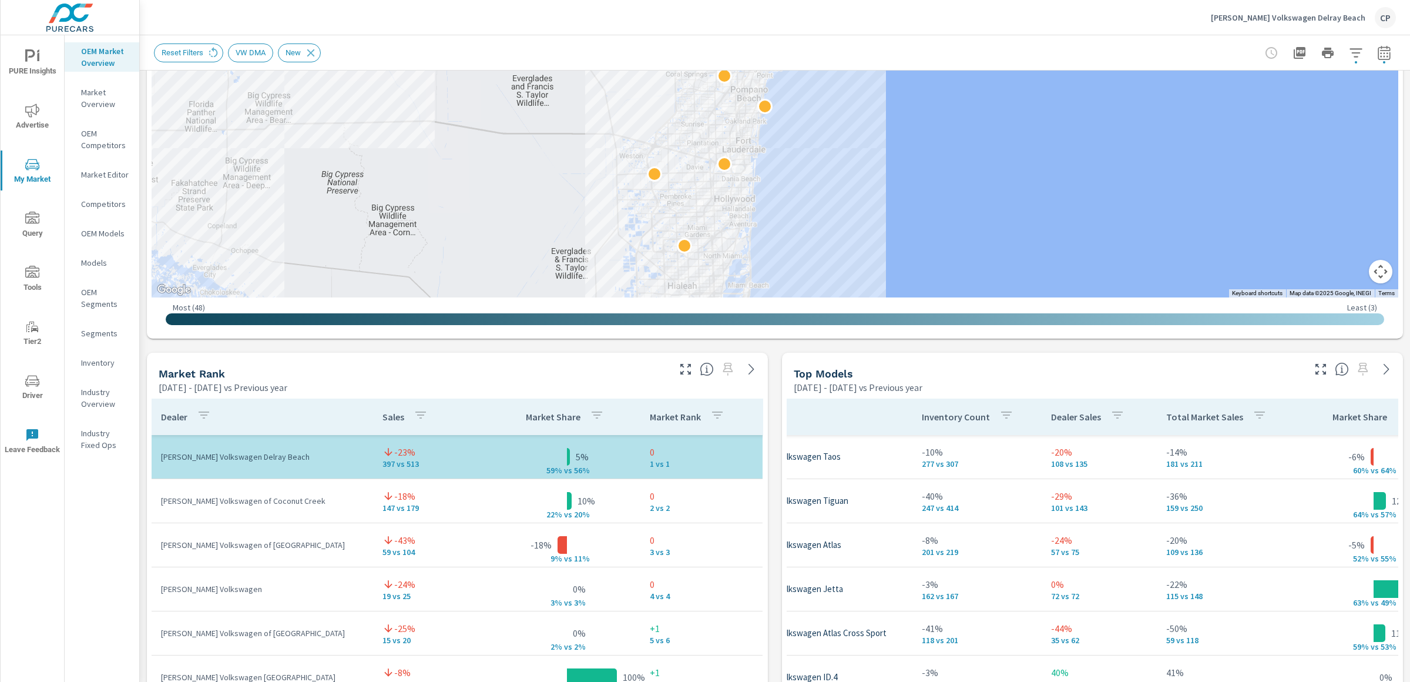
scroll to position [482, 0]
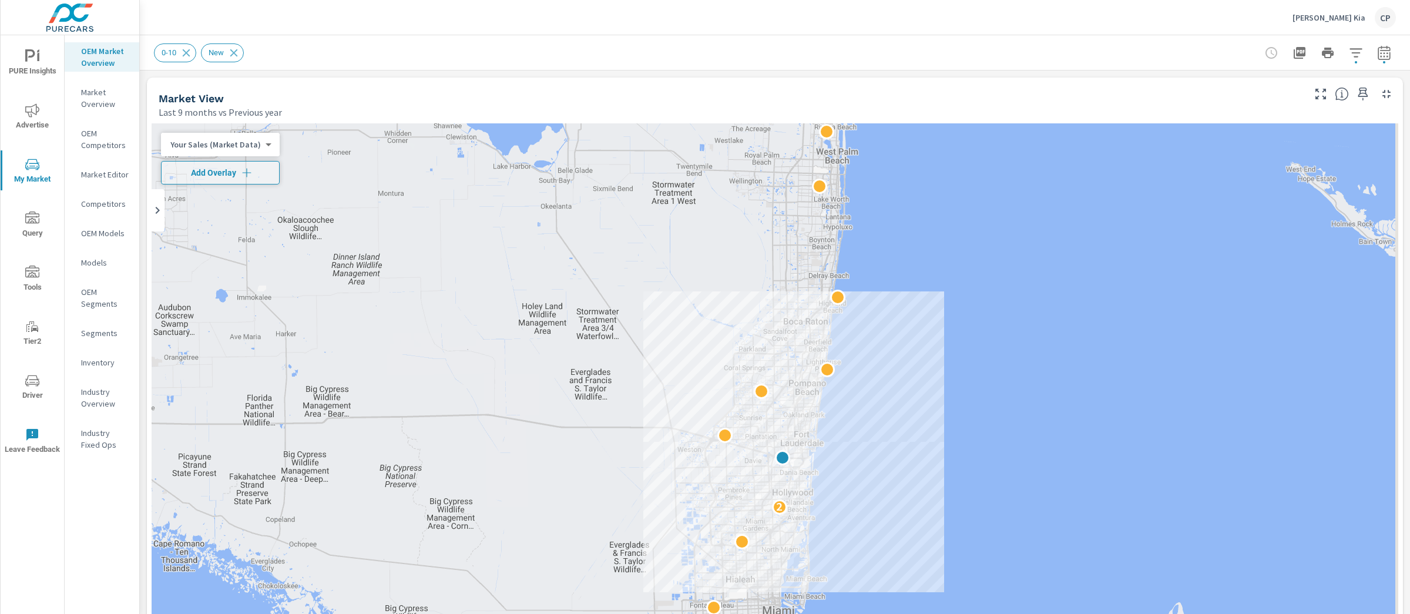
scroll to position [44, 0]
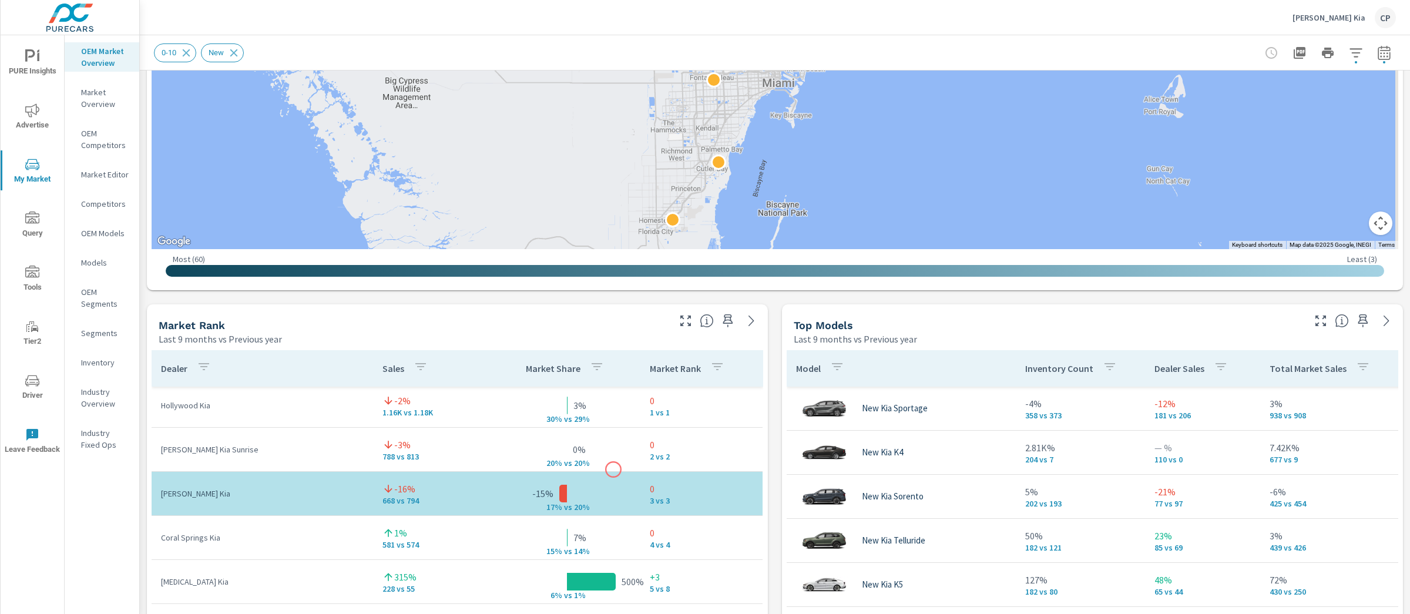
scroll to position [21, 0]
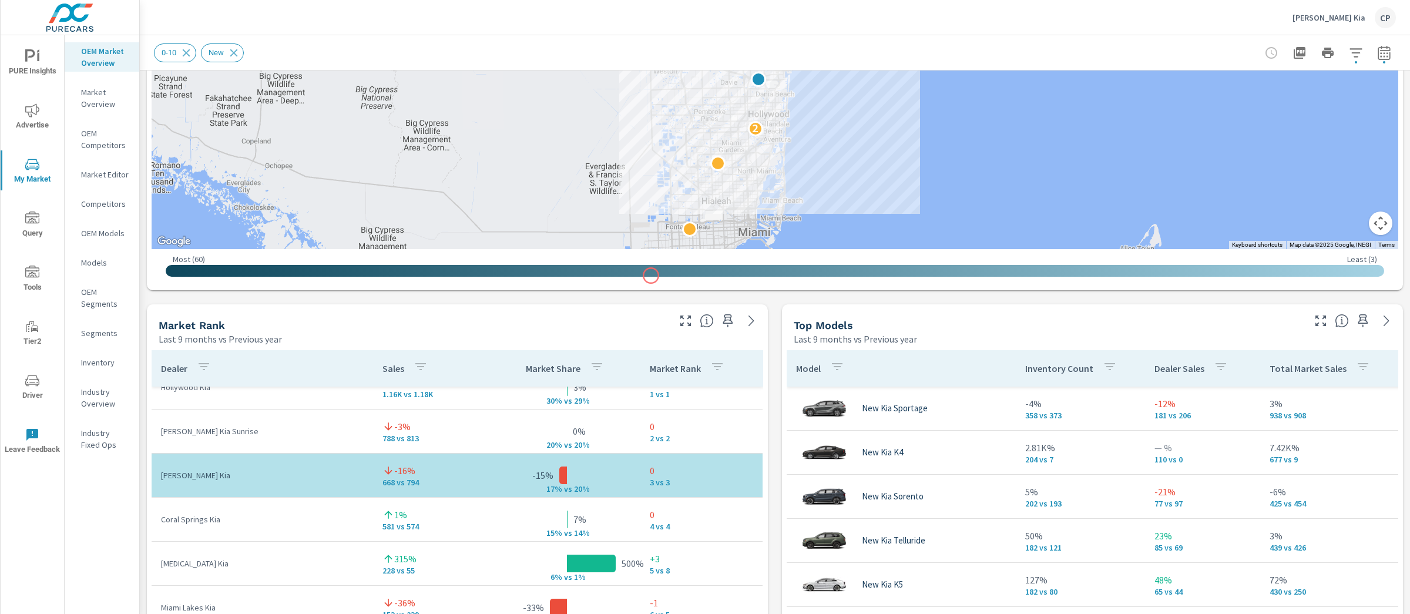
drag, startPoint x: 675, startPoint y: 123, endPoint x: 651, endPoint y: 273, distance: 151.7
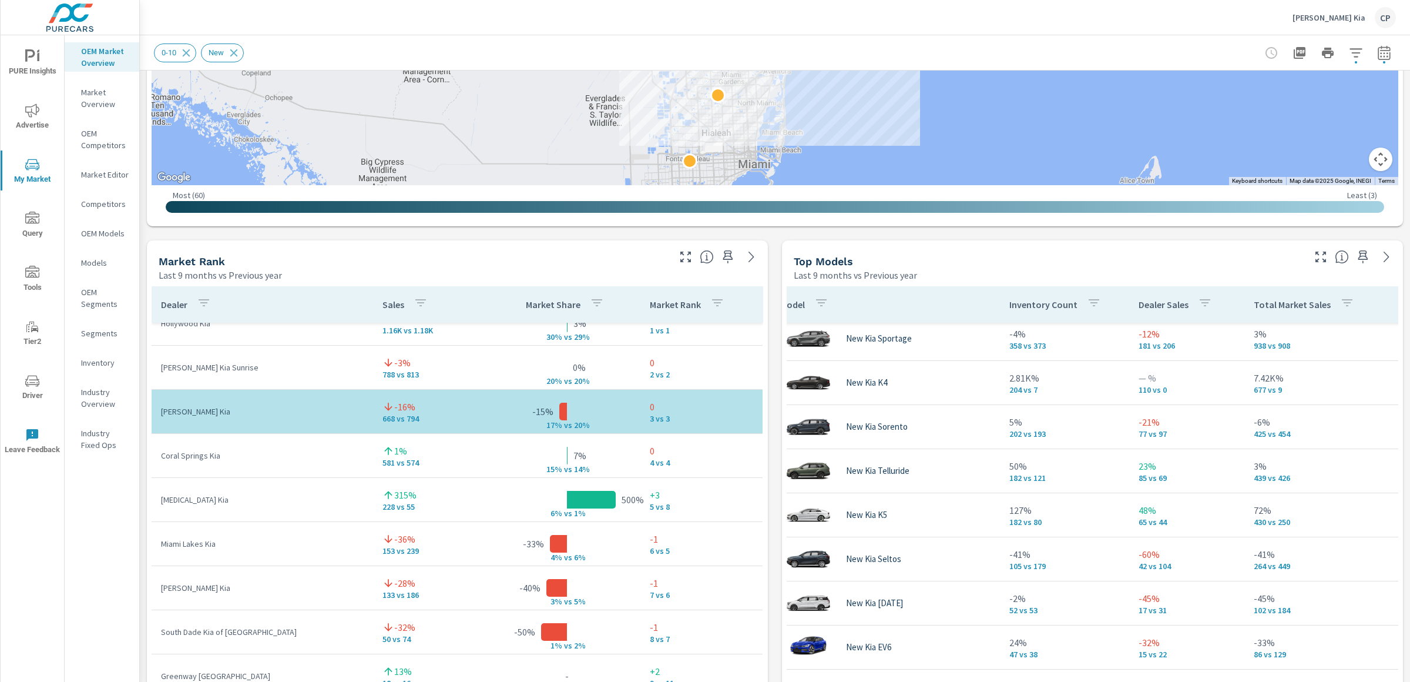
scroll to position [6, 9]
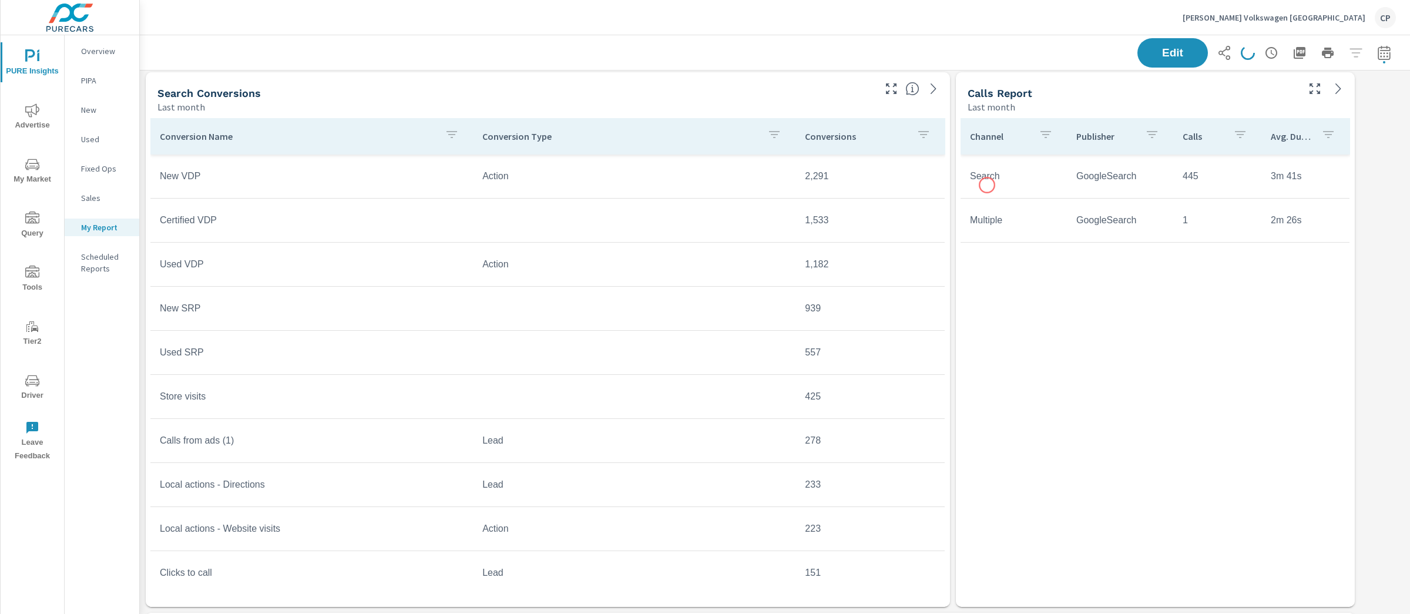
scroll to position [4057, 0]
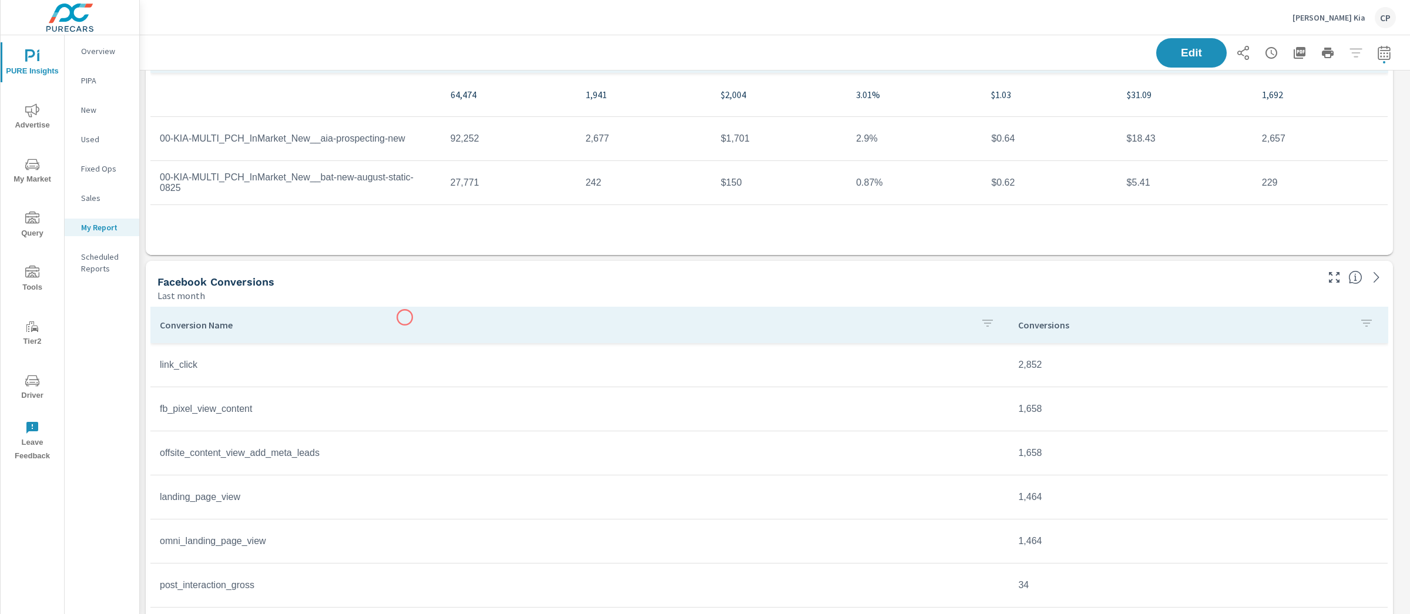
scroll to position [345, 0]
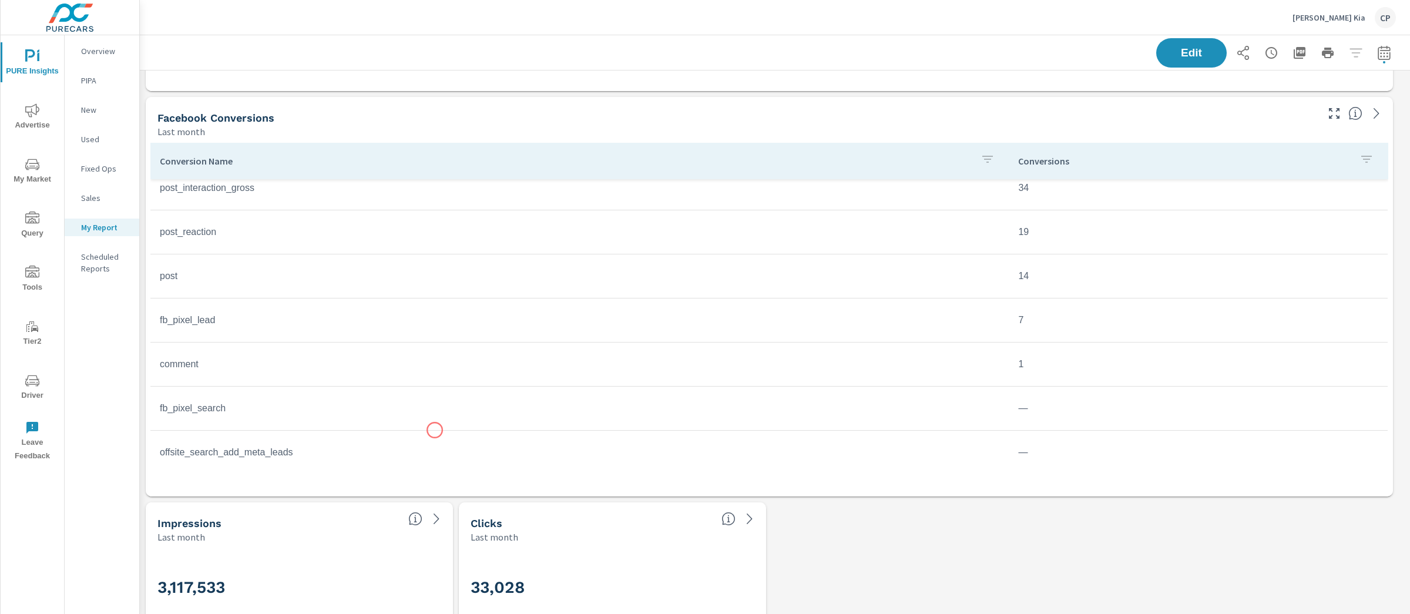
scroll to position [363, 0]
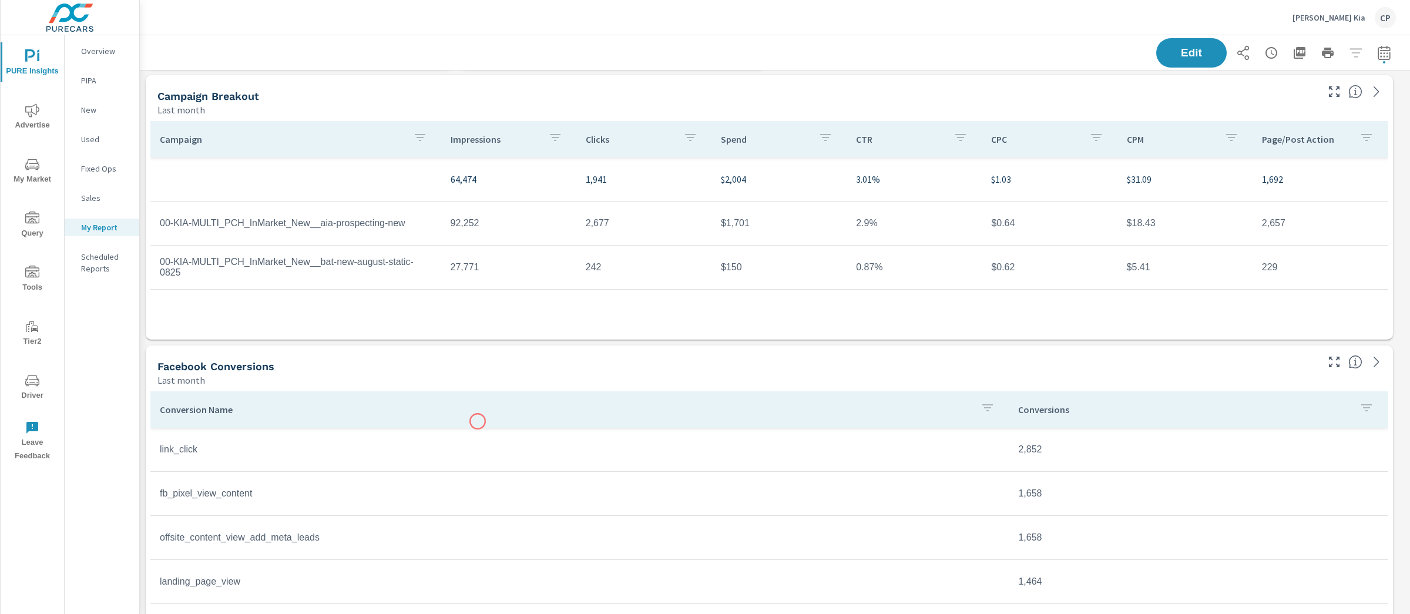
scroll to position [139, 0]
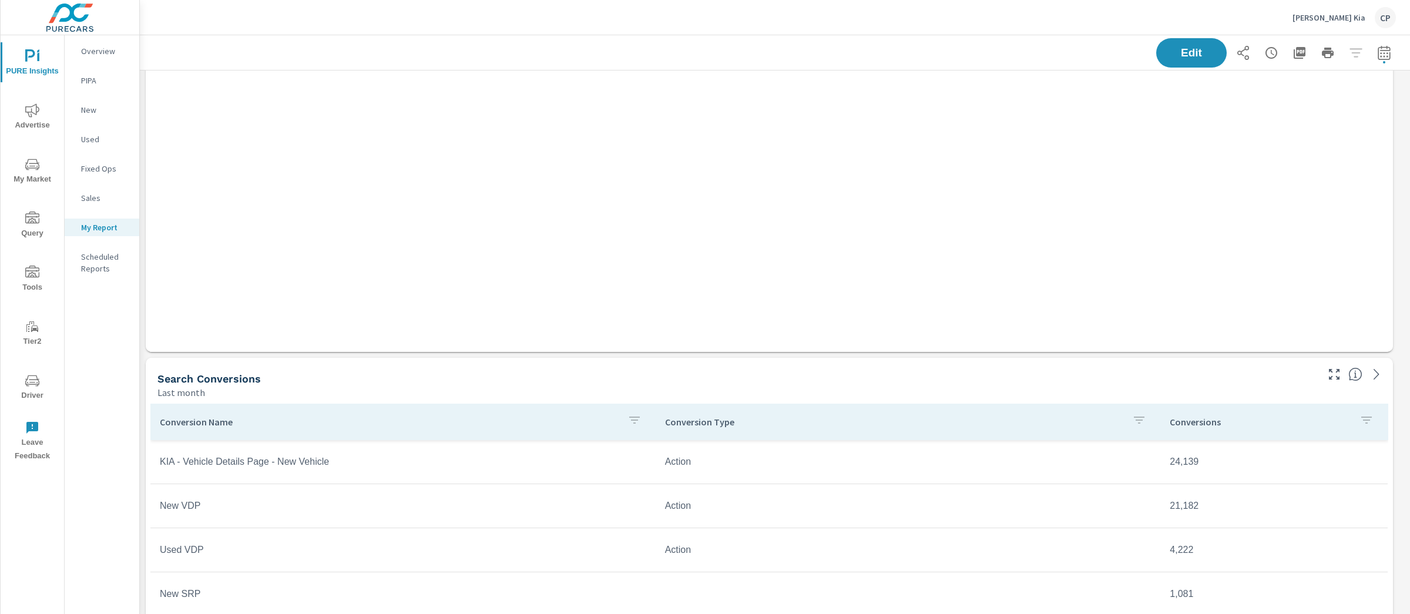
scroll to position [2607, 0]
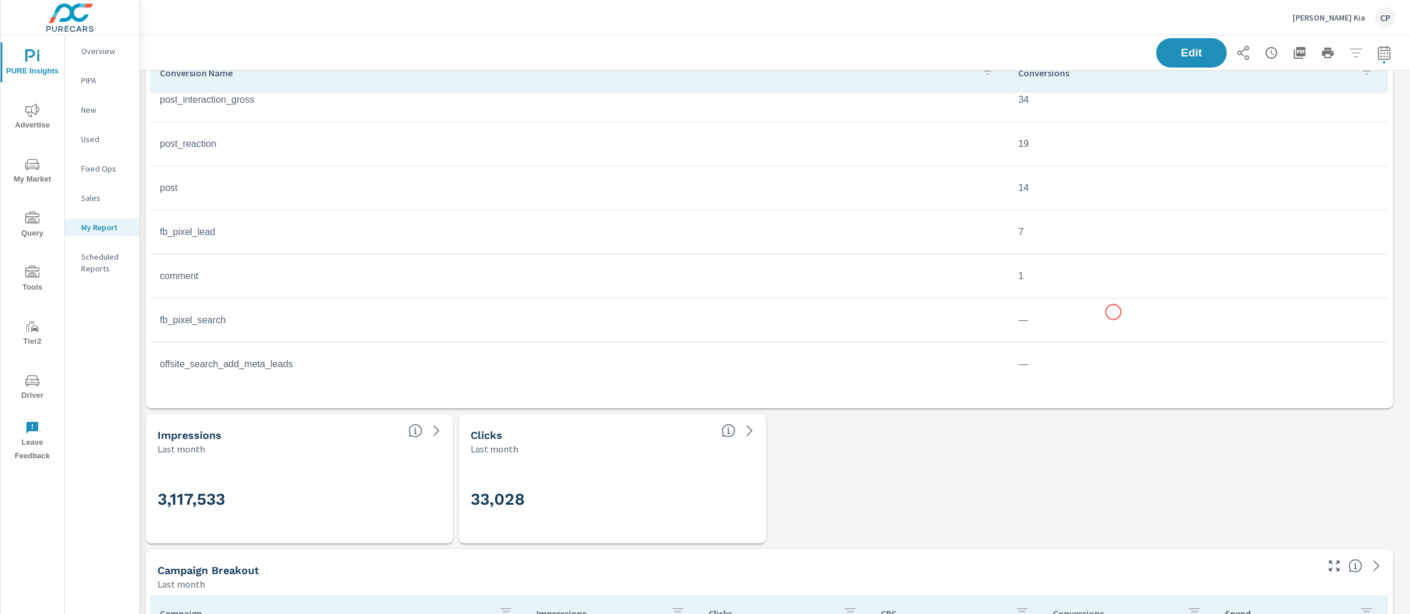
scroll to position [447, 0]
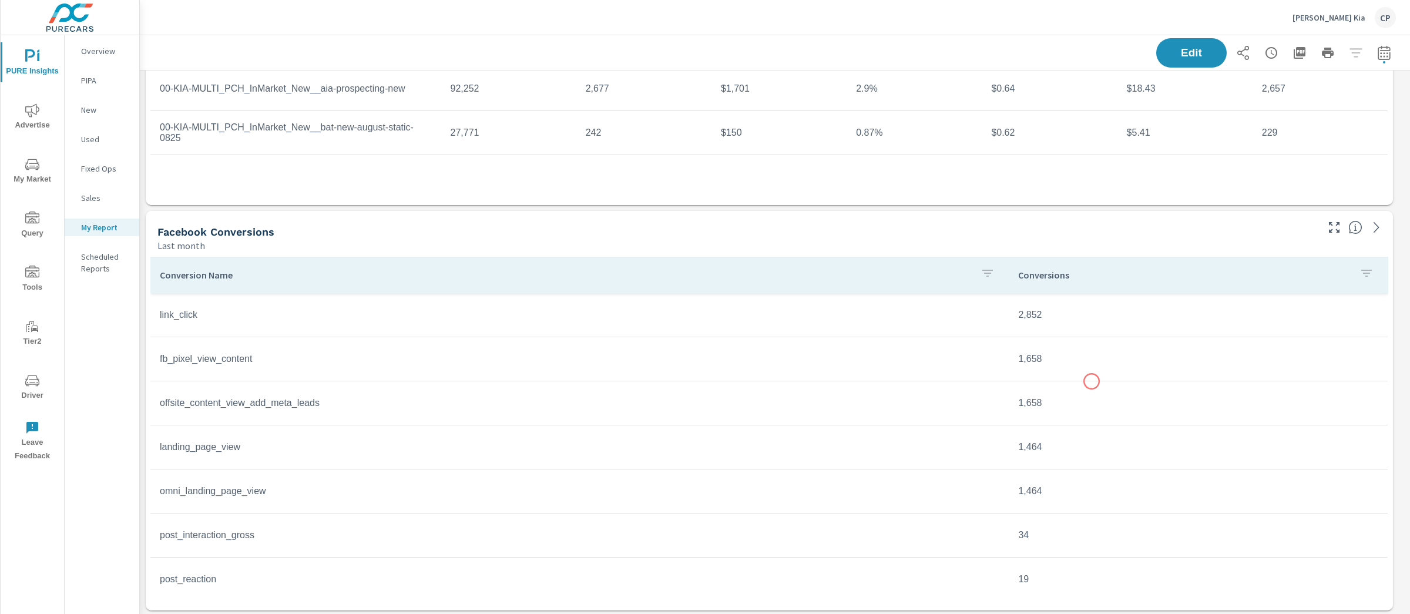
scroll to position [271, 0]
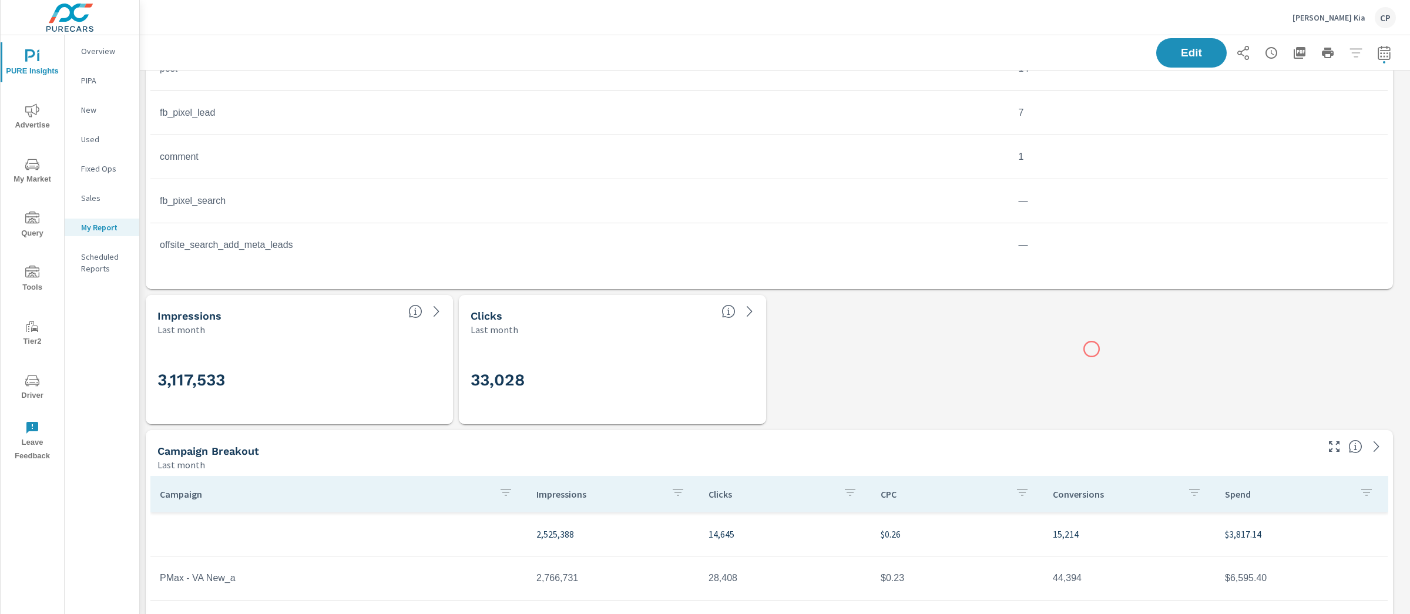
scroll to position [601, 0]
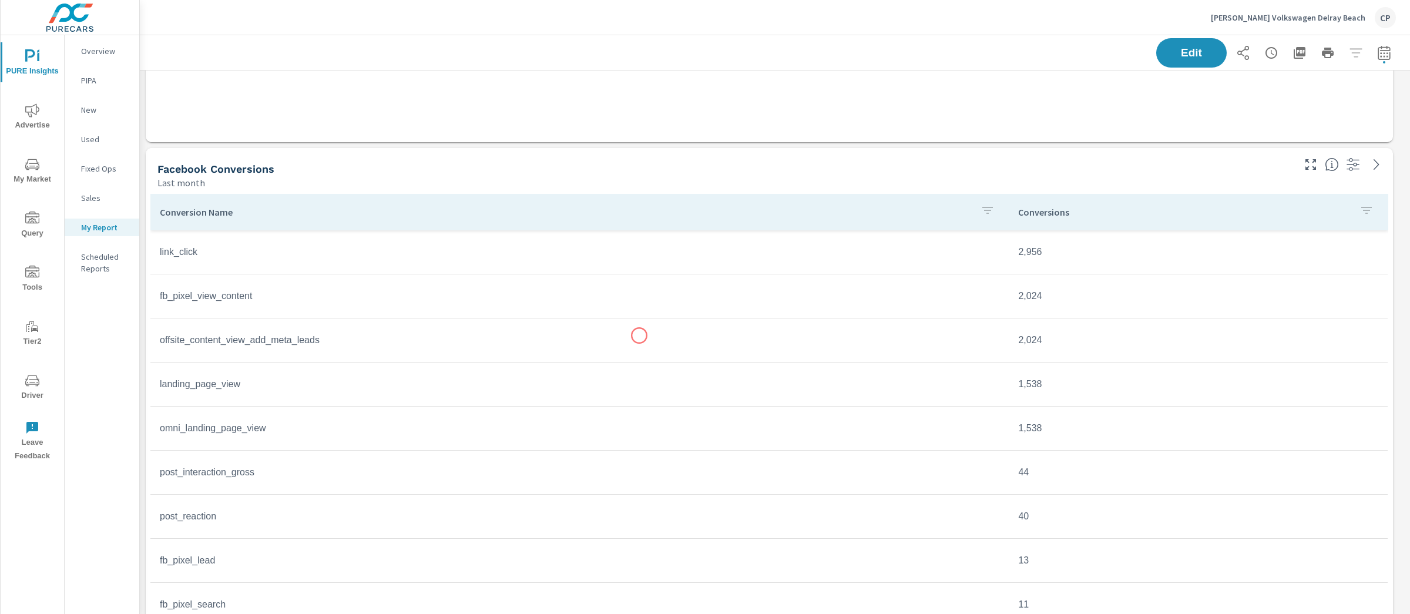
scroll to position [1307, 0]
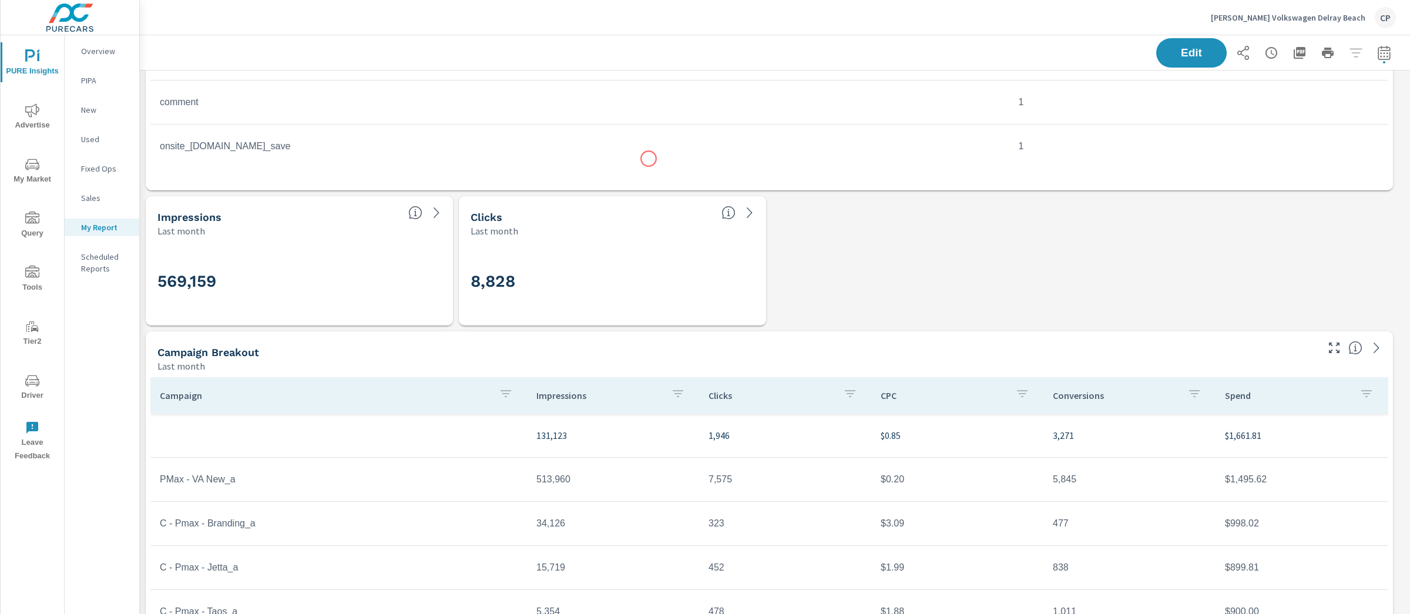
scroll to position [1526, 0]
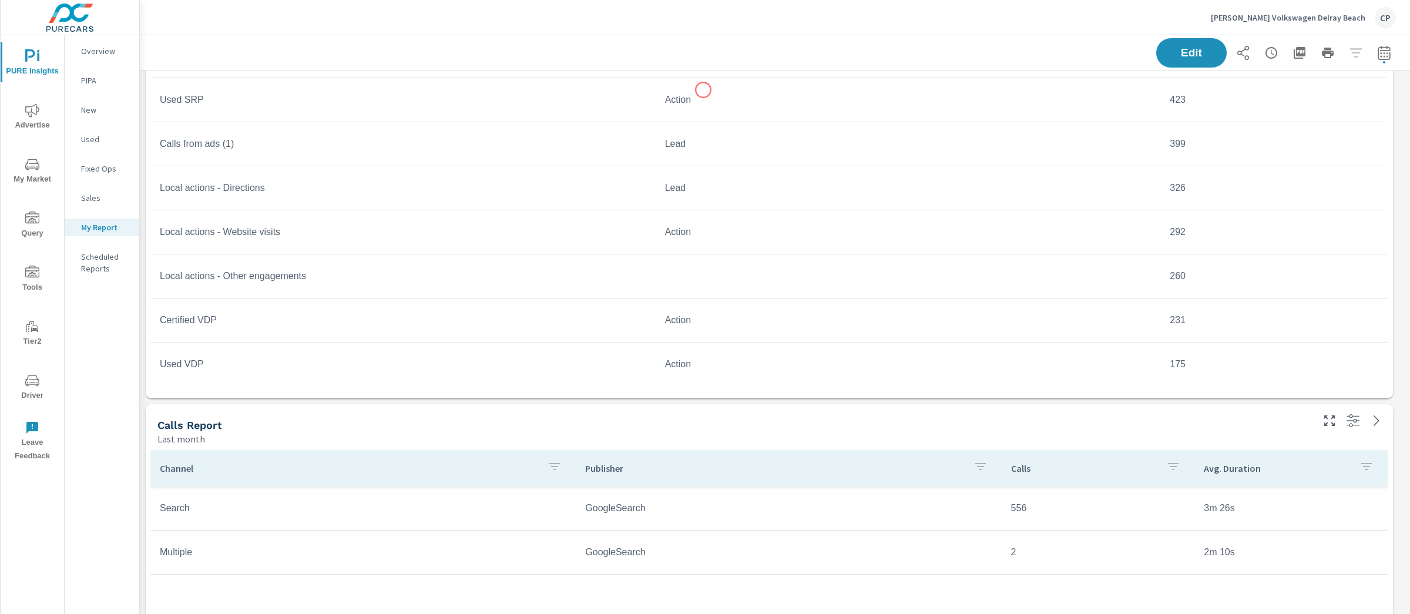
scroll to position [4132, 0]
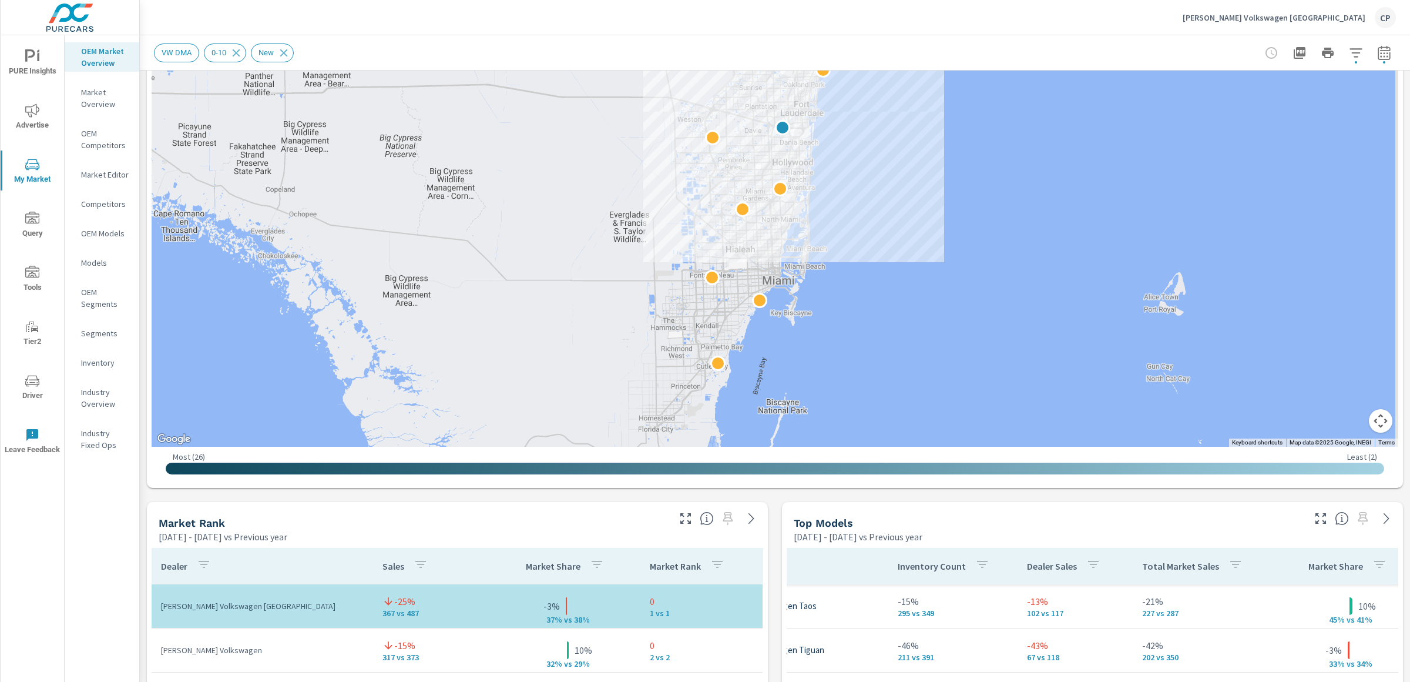
scroll to position [333, 0]
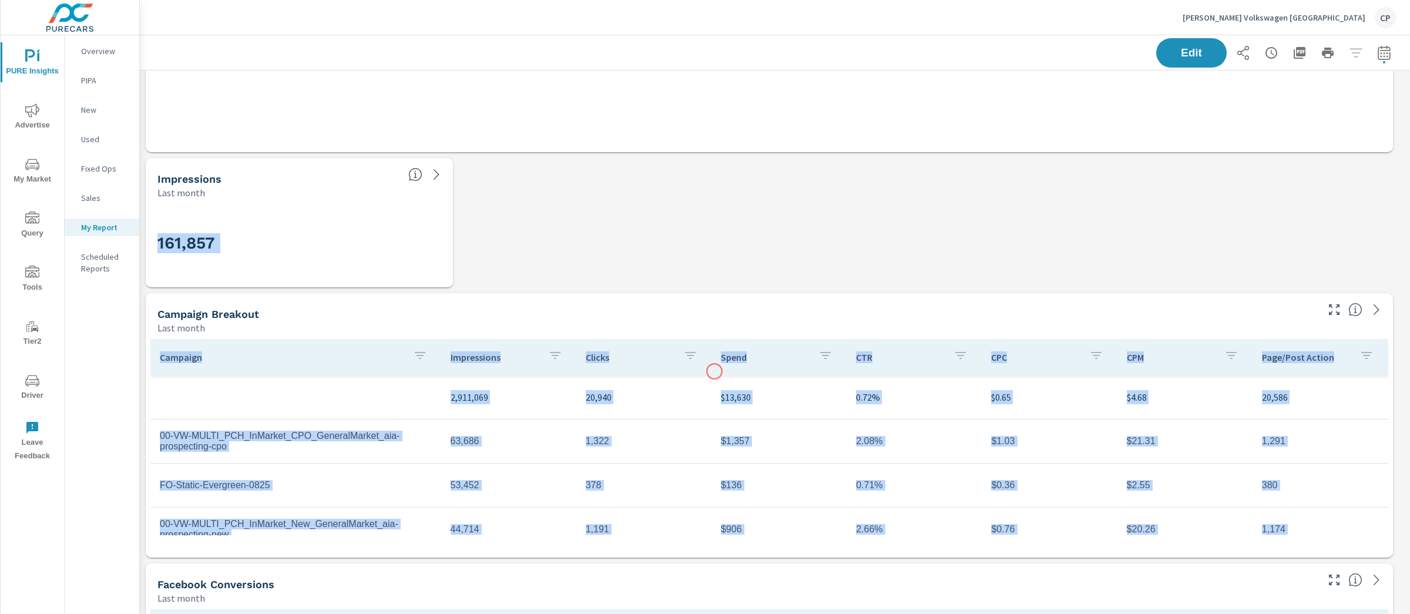
scroll to position [1002, 0]
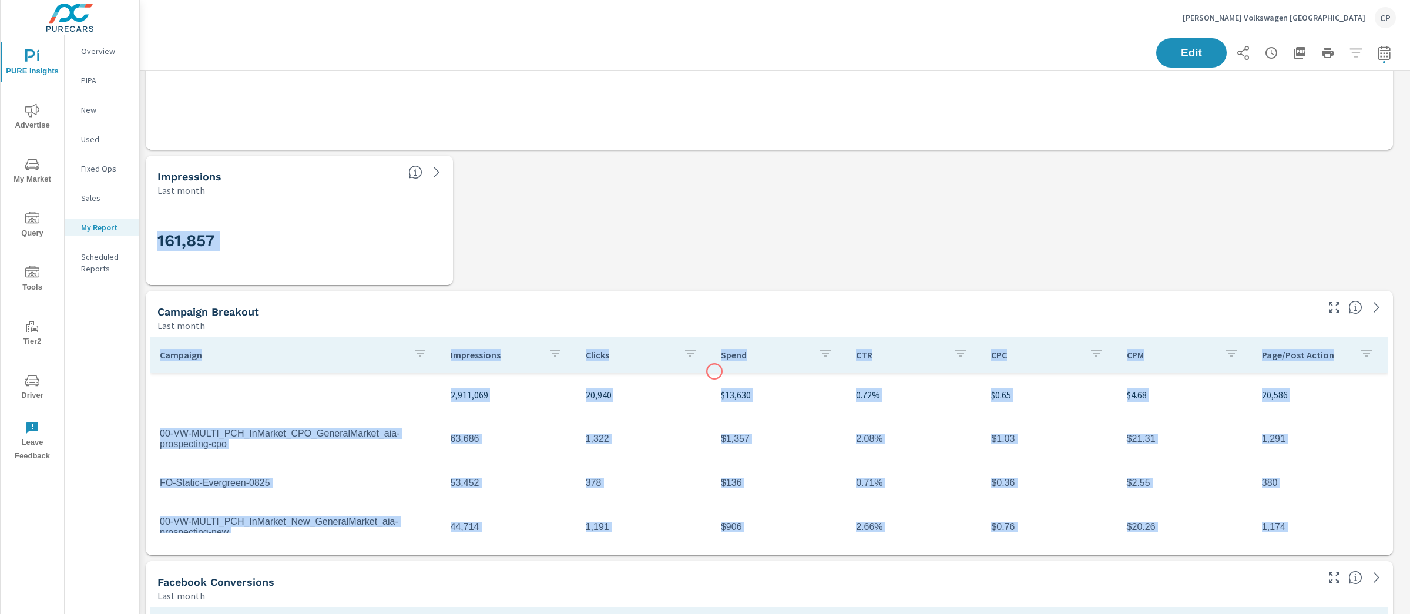
click at [714, 371] on th "Spend" at bounding box center [778, 355] width 135 height 36
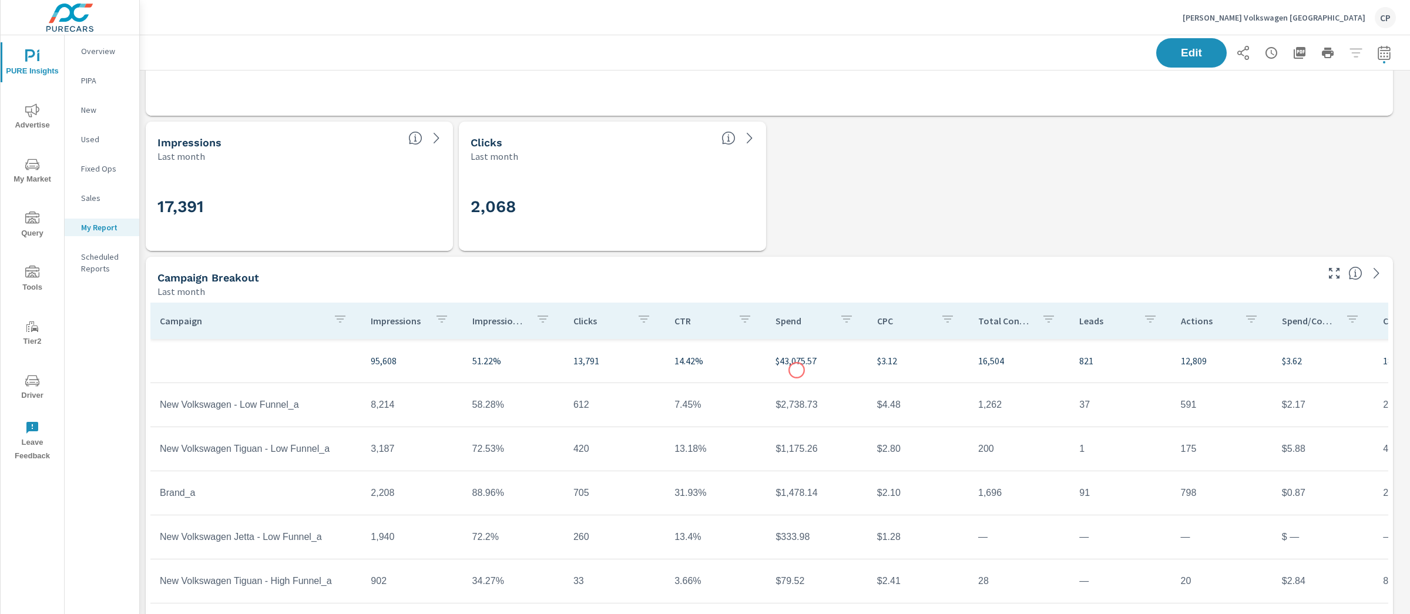
scroll to position [2522, 0]
click at [827, 262] on div "Campaign Breakout Last month" at bounding box center [733, 278] width 1174 height 42
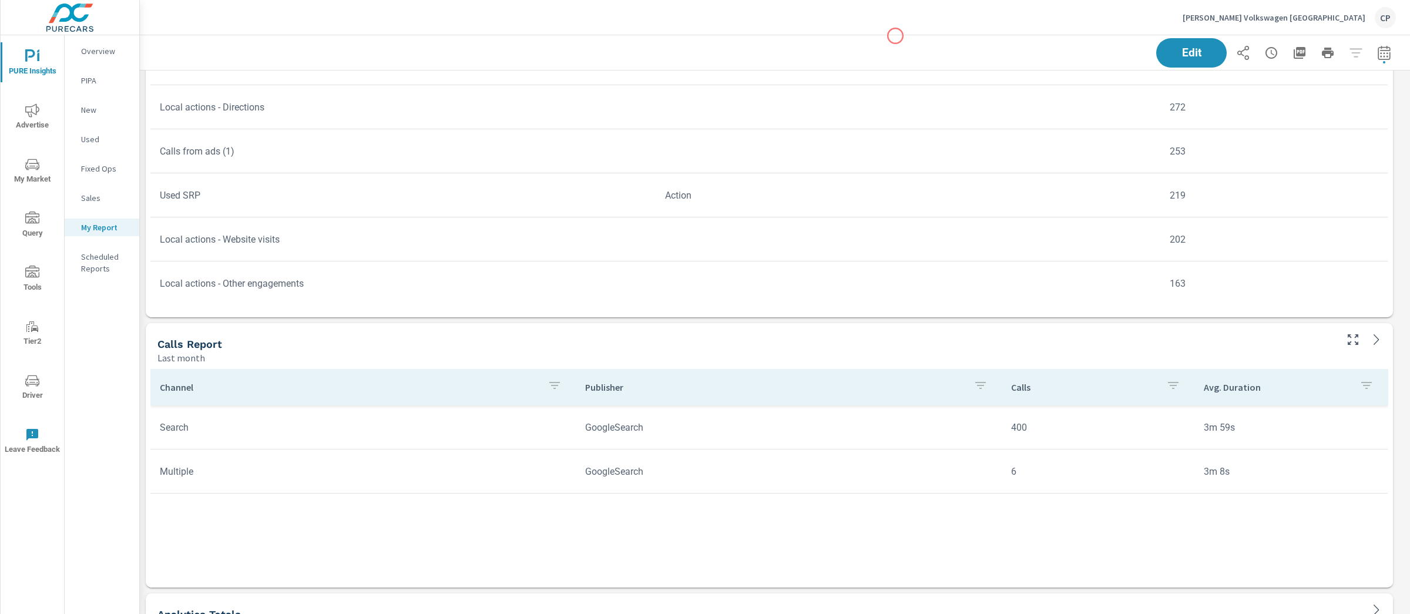
scroll to position [4208, 0]
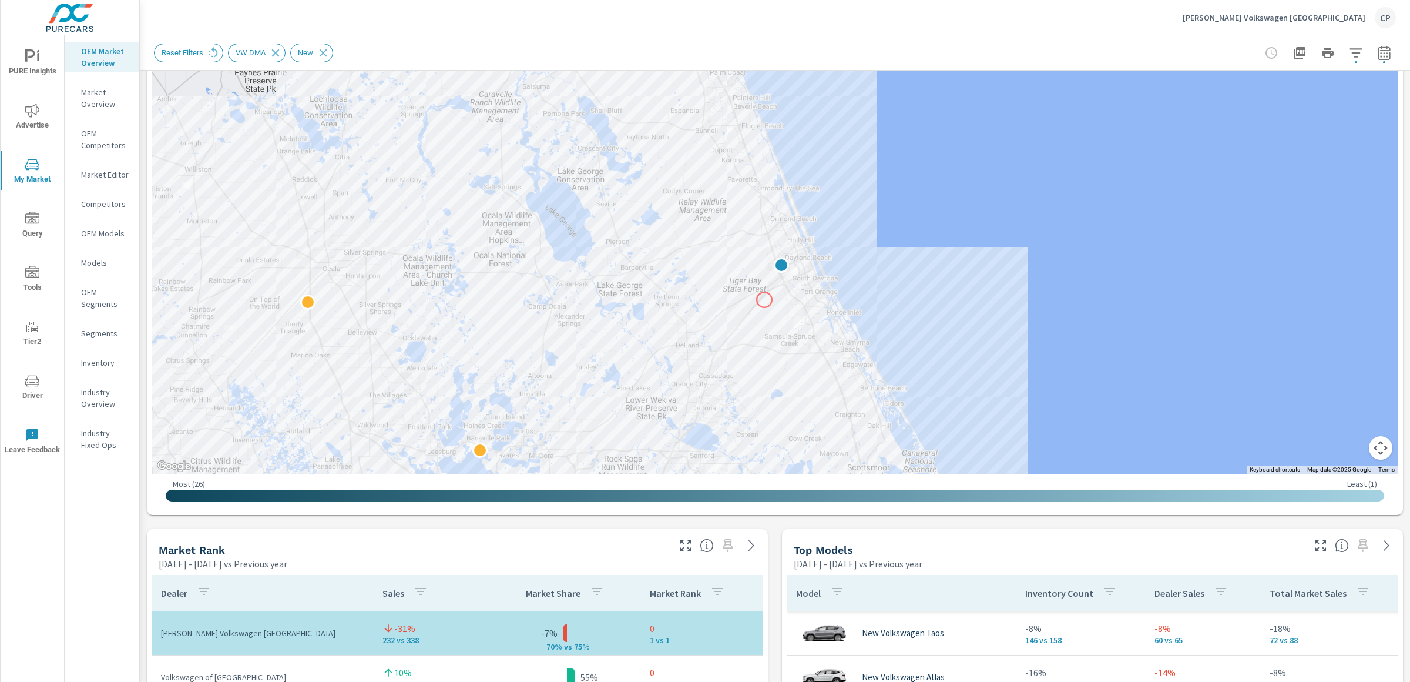
scroll to position [297, 0]
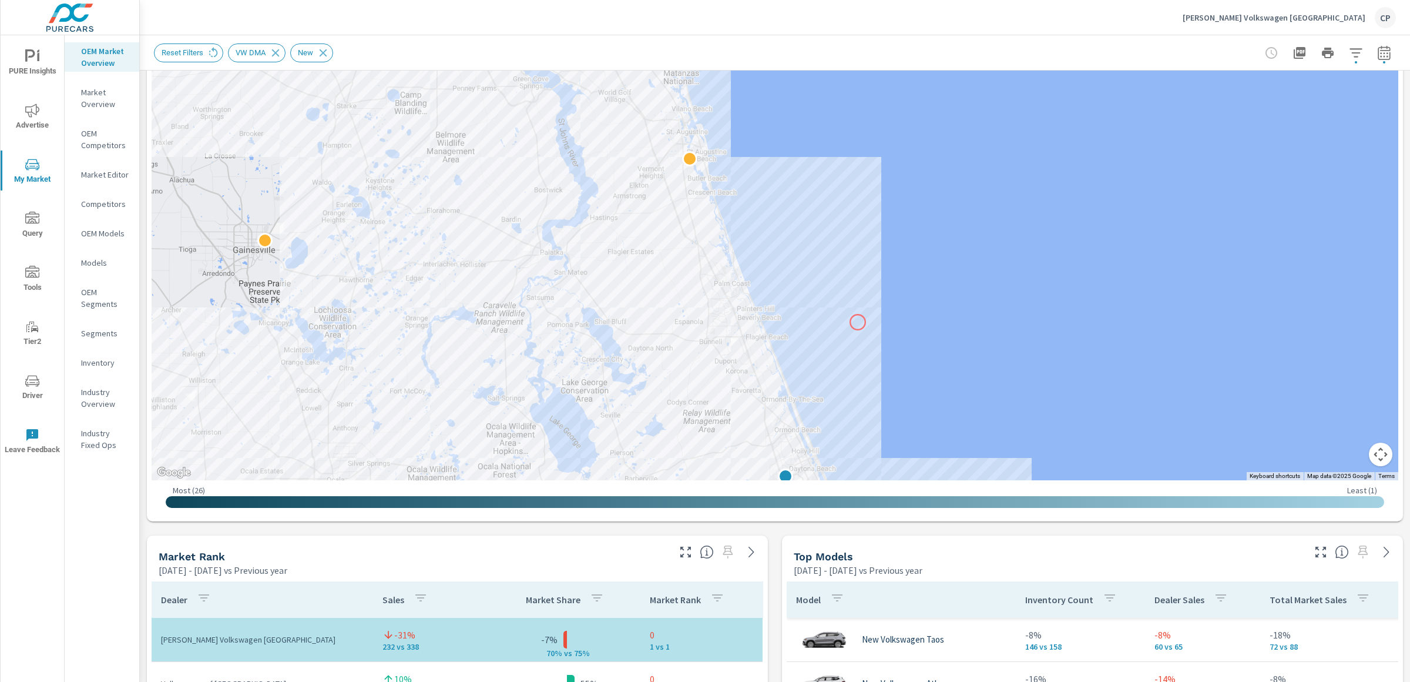
drag, startPoint x: 854, startPoint y: 116, endPoint x: 858, endPoint y: 322, distance: 206.3
click at [858, 322] on div at bounding box center [775, 153] width 1247 height 653
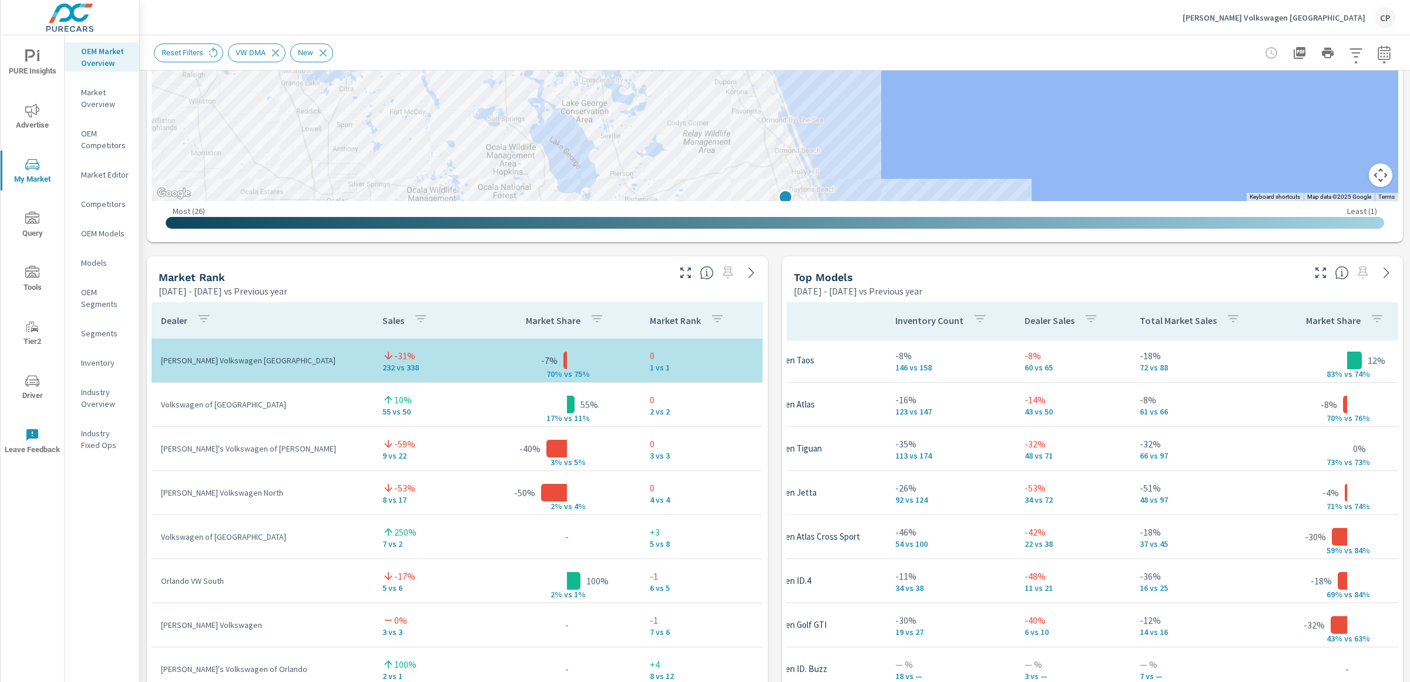
scroll to position [574, 0]
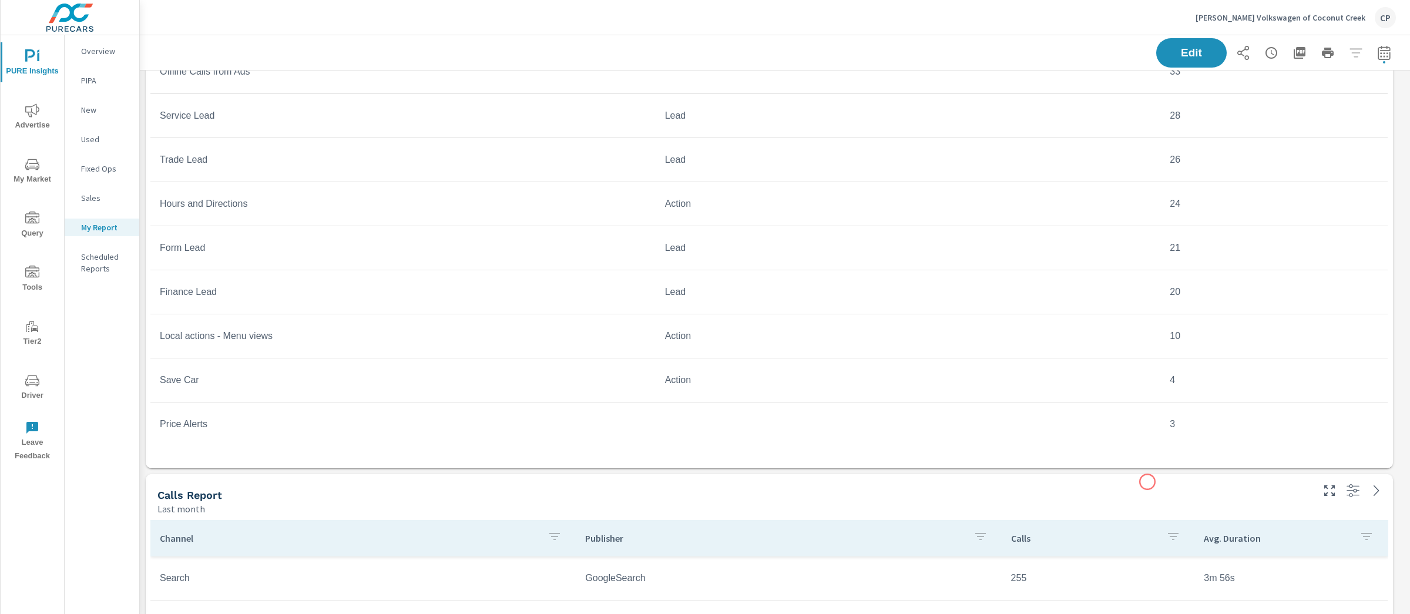
scroll to position [4110, 0]
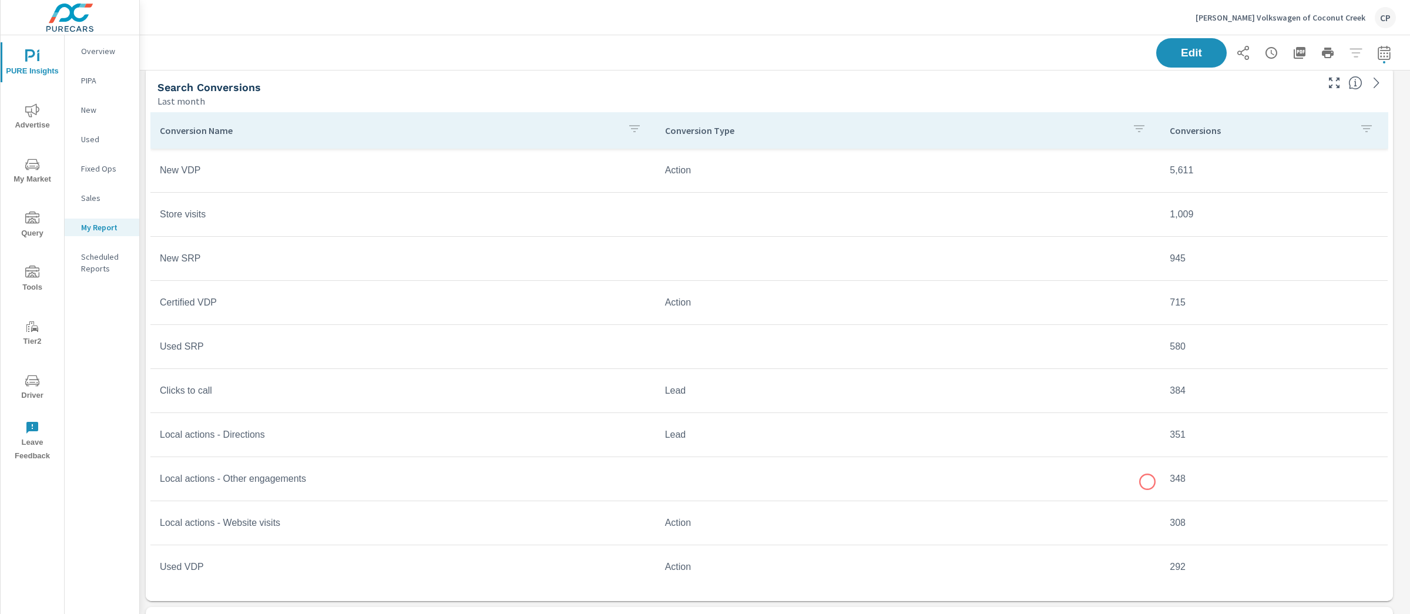
scroll to position [4052, 0]
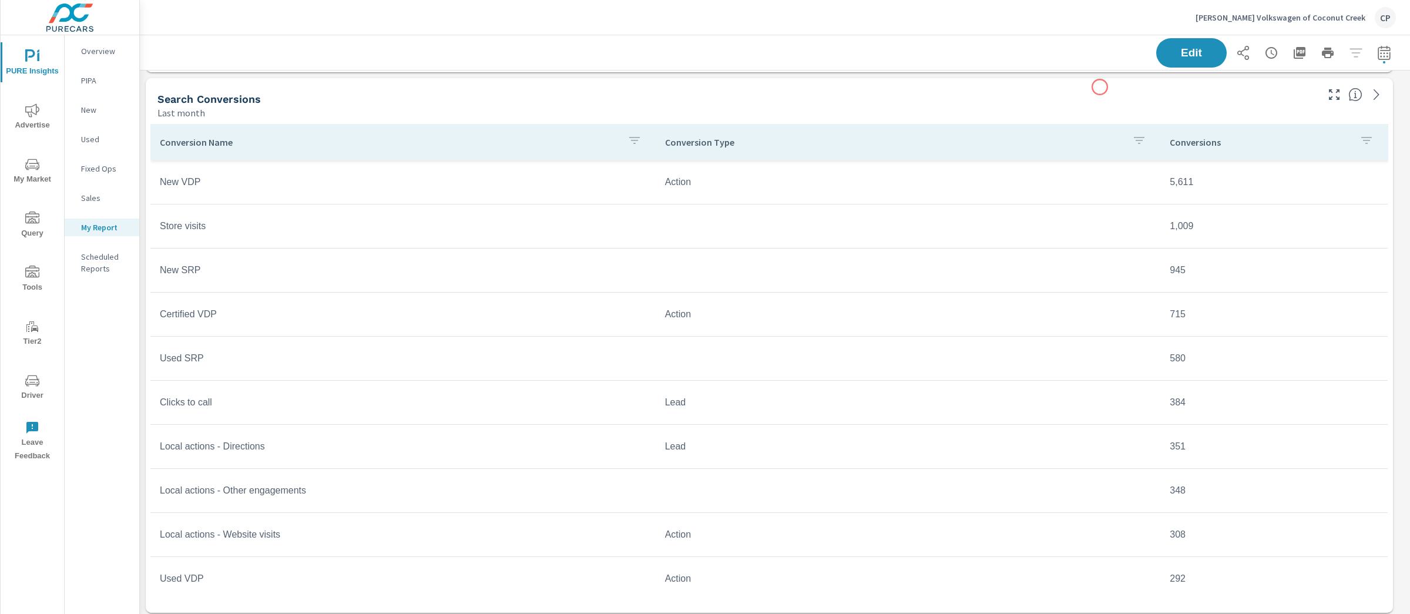
click at [1100, 87] on div "Search Conversions Last month" at bounding box center [733, 99] width 1174 height 42
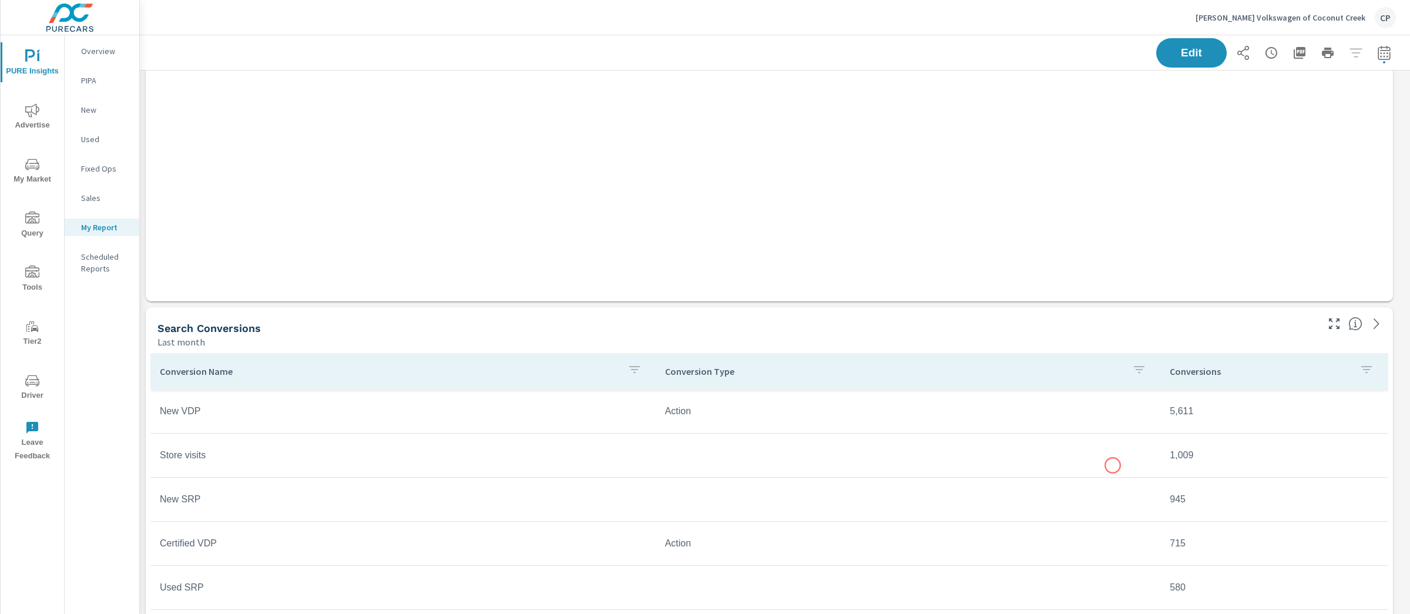
scroll to position [3785, 0]
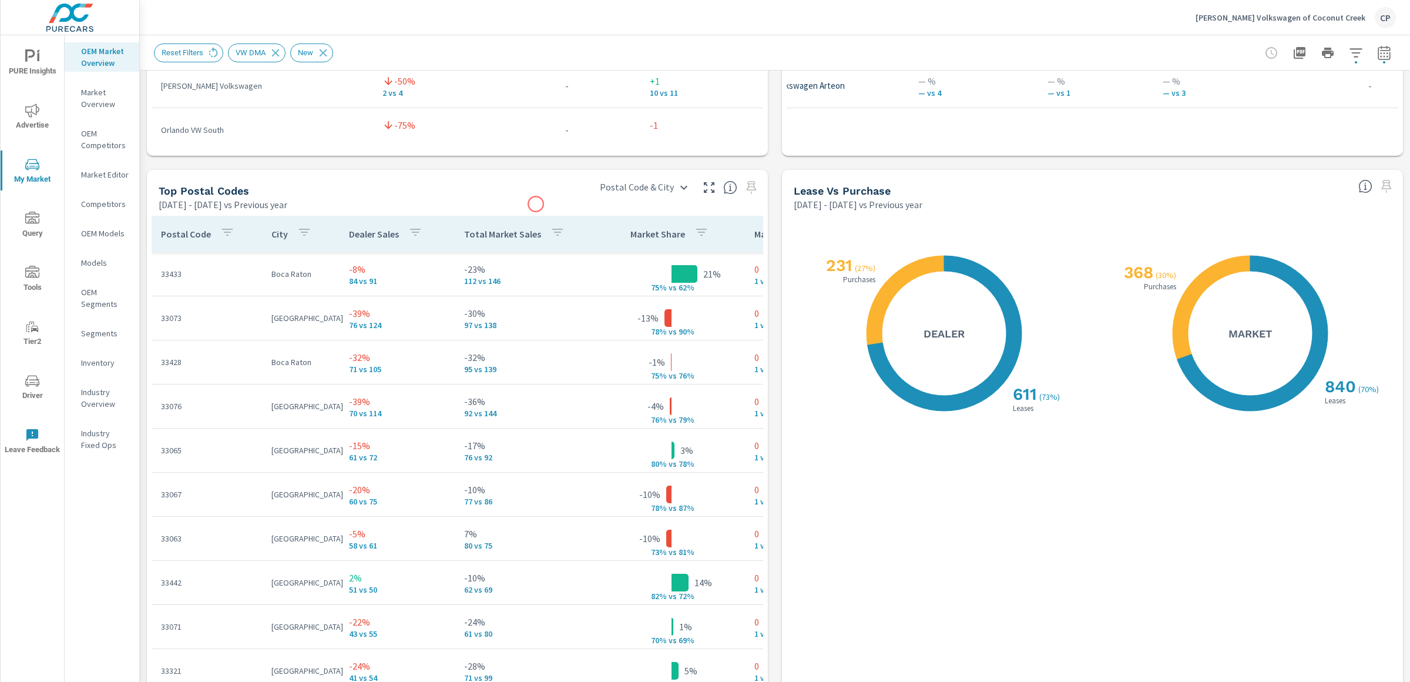
scroll to position [1291, 0]
click at [536, 204] on div "[DATE] - [DATE] vs Previous year" at bounding box center [371, 204] width 425 height 14
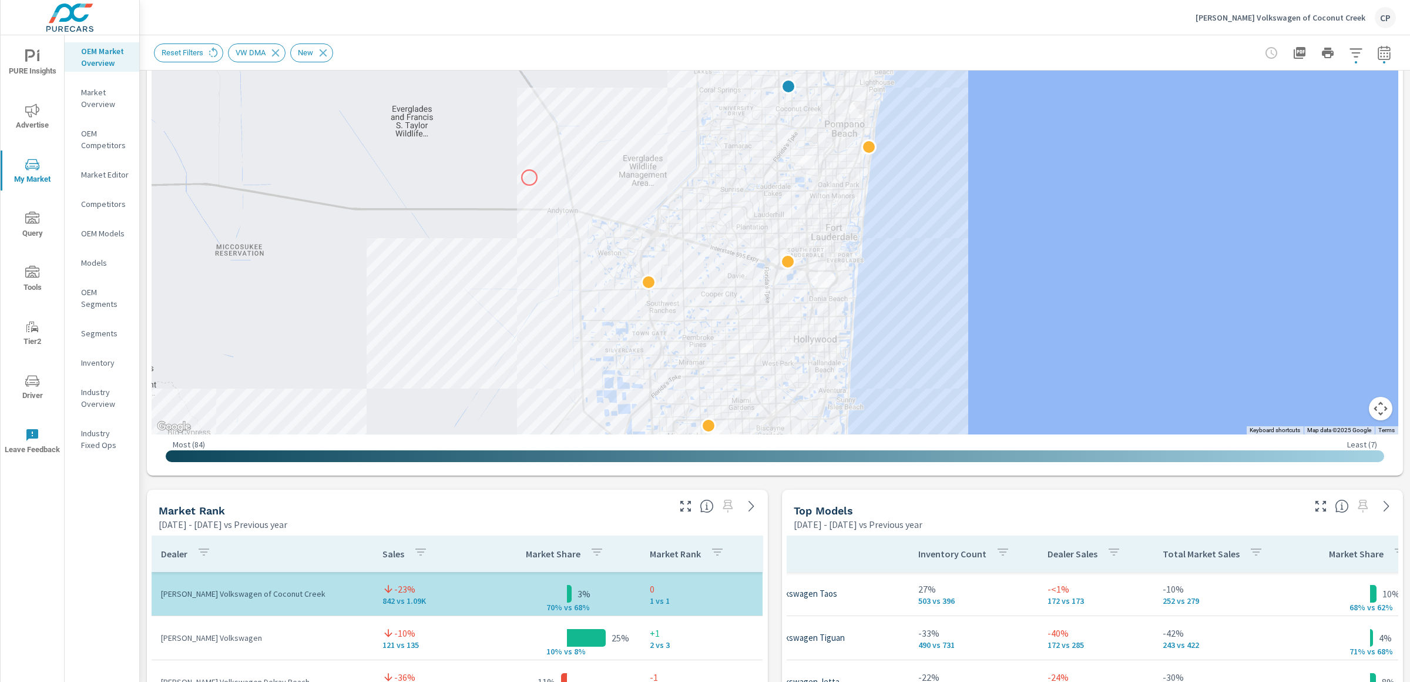
scroll to position [339, 0]
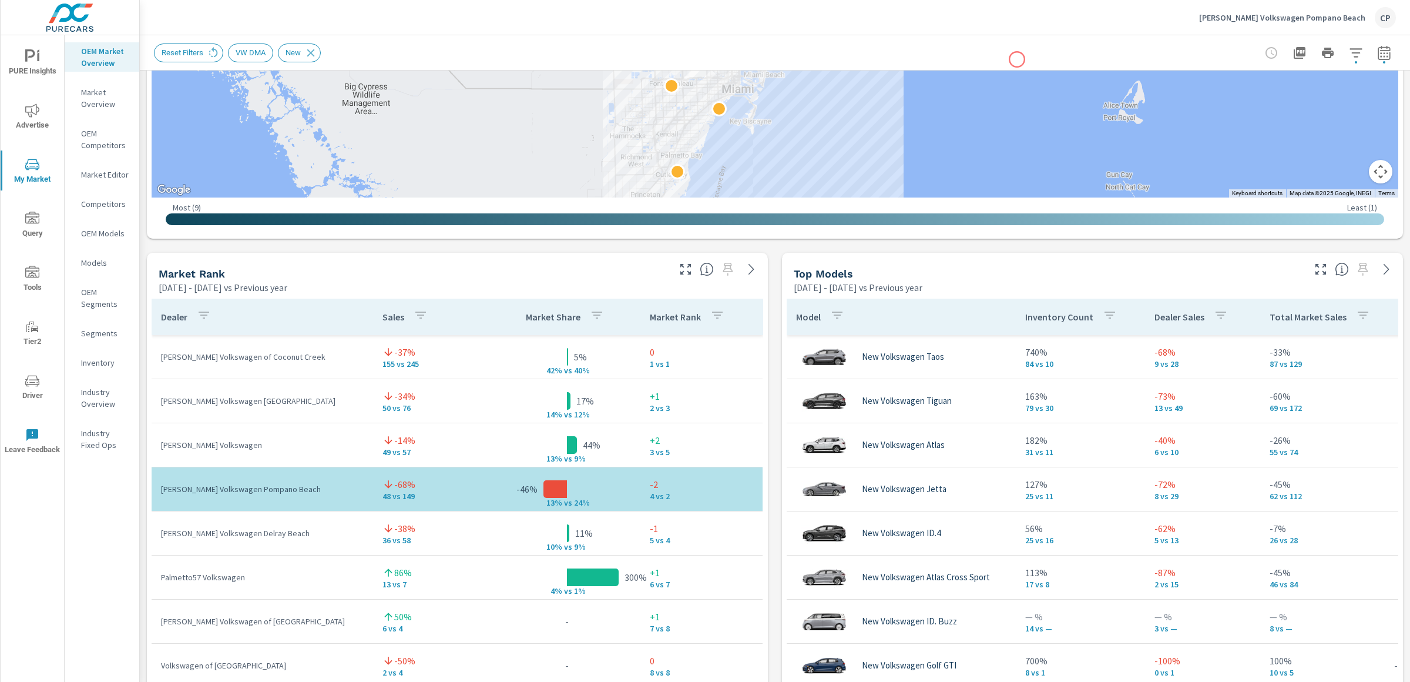
scroll to position [607, 0]
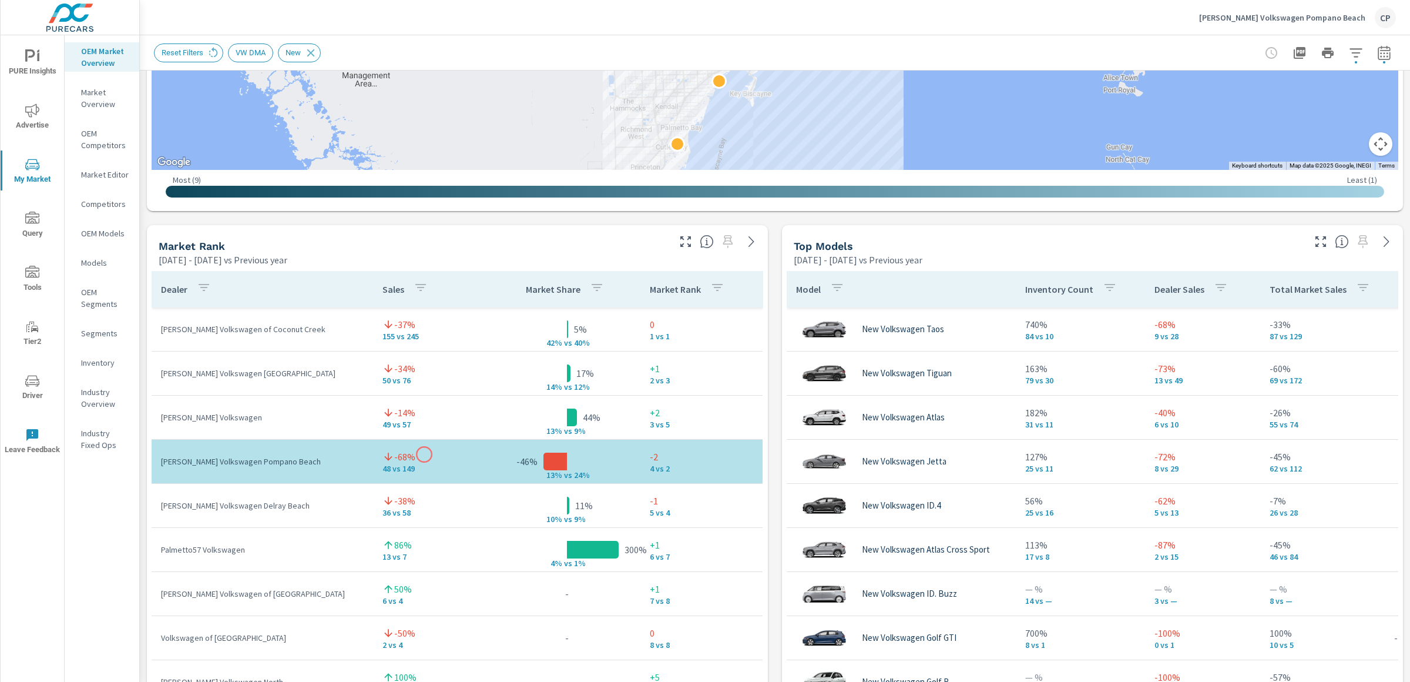
click at [424, 454] on div "-68%" at bounding box center [433, 456] width 102 height 14
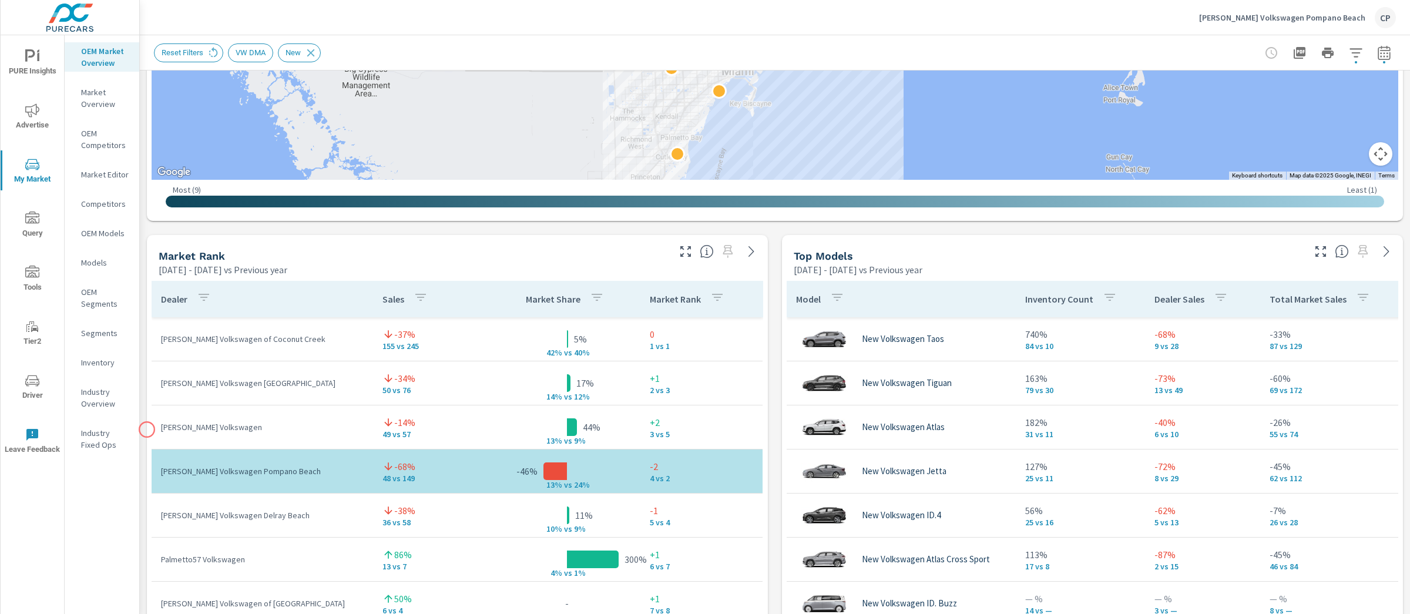
scroll to position [598, 0]
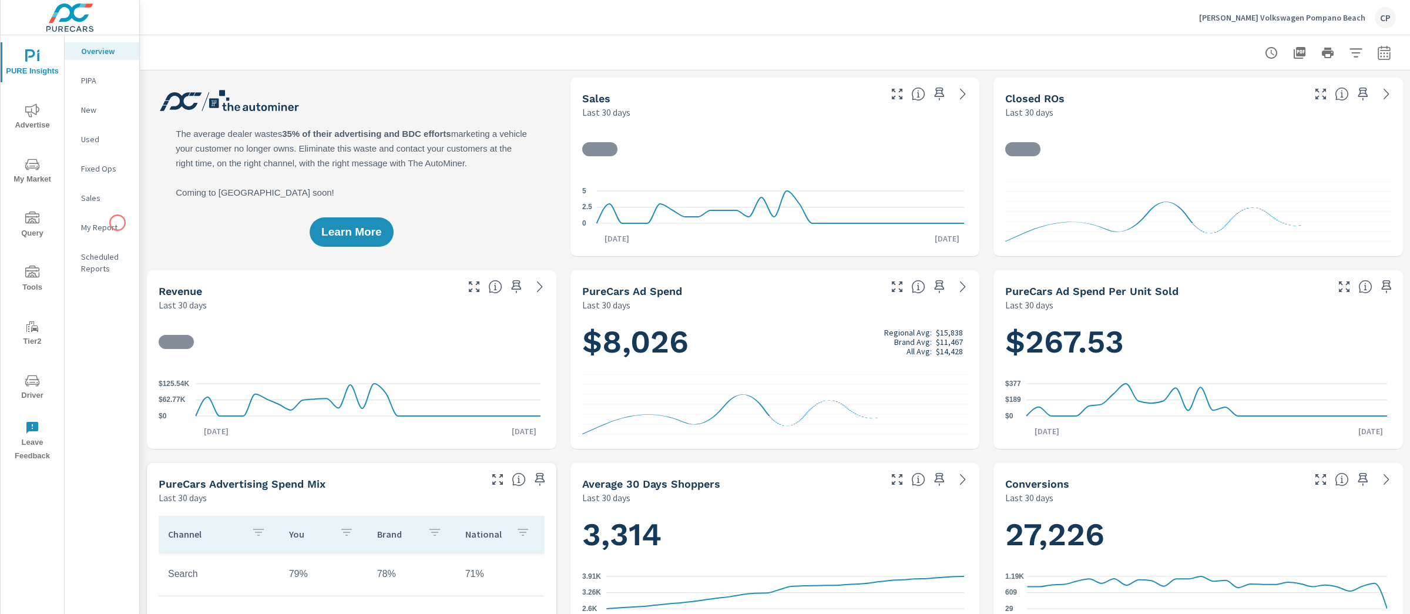
click at [113, 228] on p "My Report" at bounding box center [105, 227] width 49 height 12
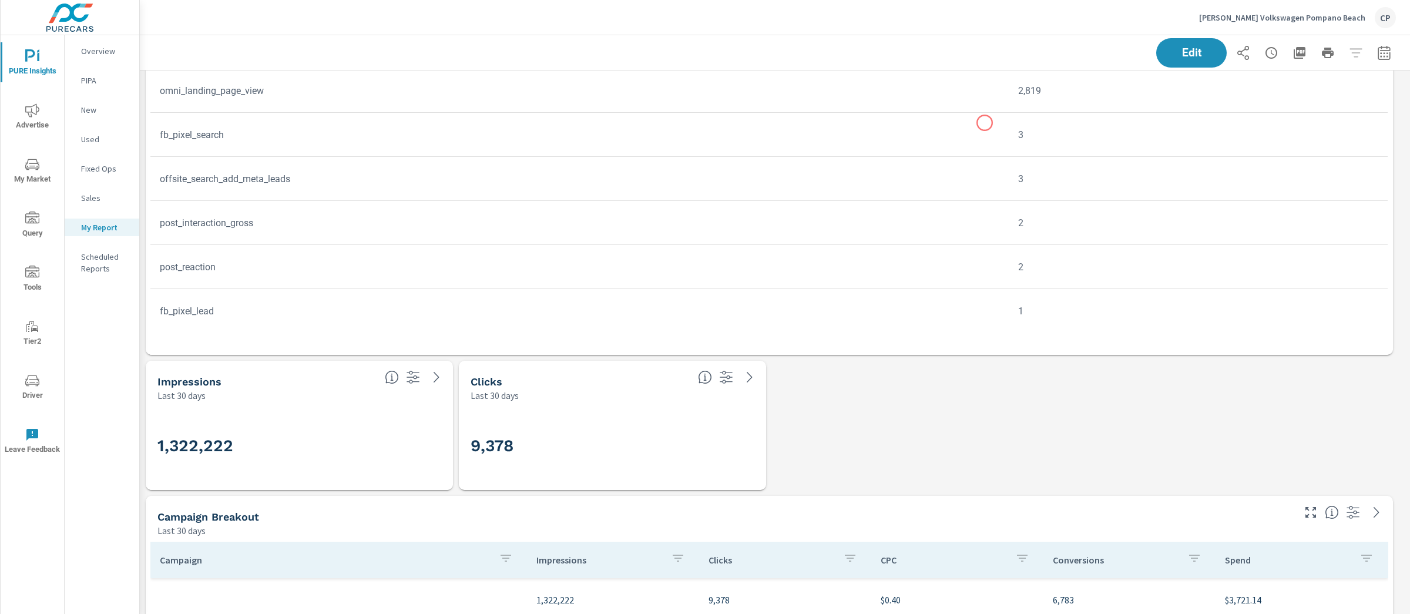
scroll to position [1308, 0]
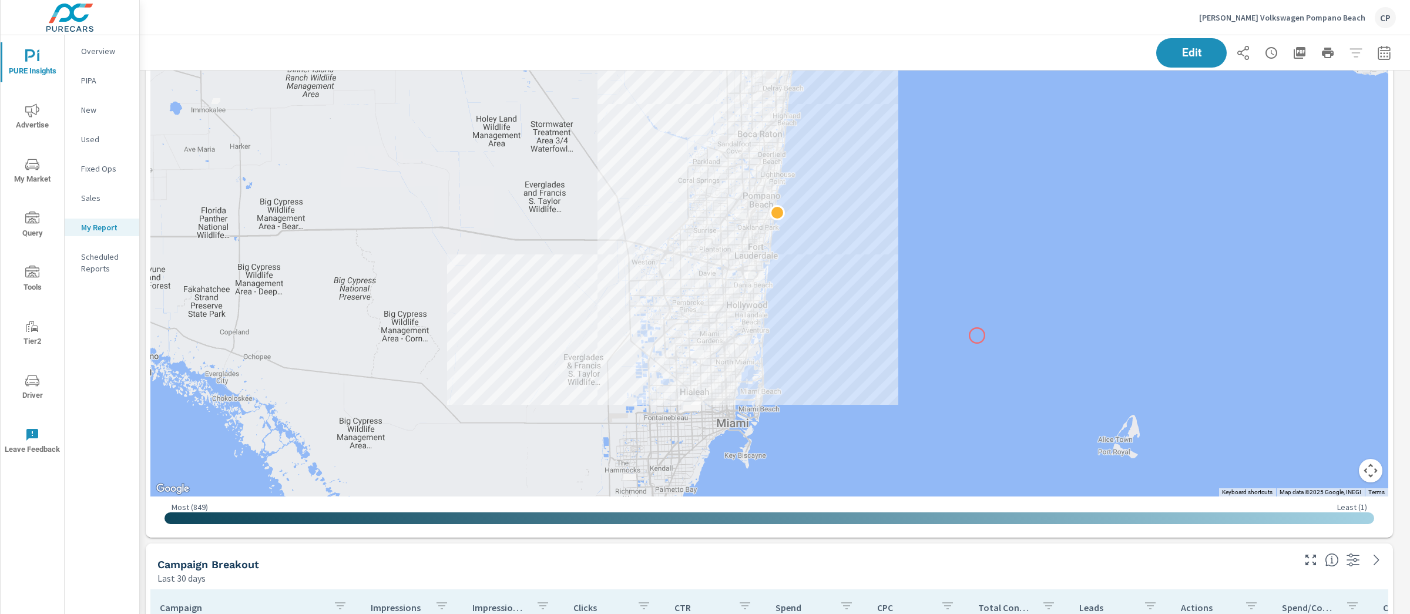
scroll to position [2433, 0]
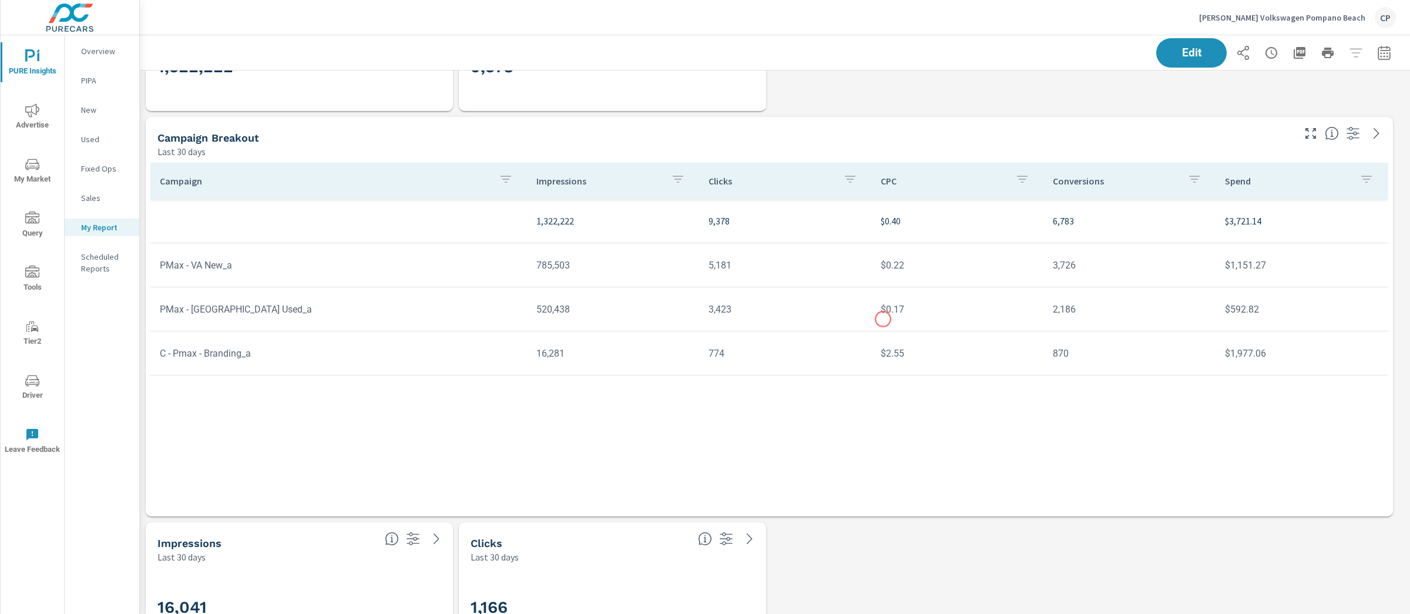
scroll to position [1690, 0]
